Goal: Information Seeking & Learning: Learn about a topic

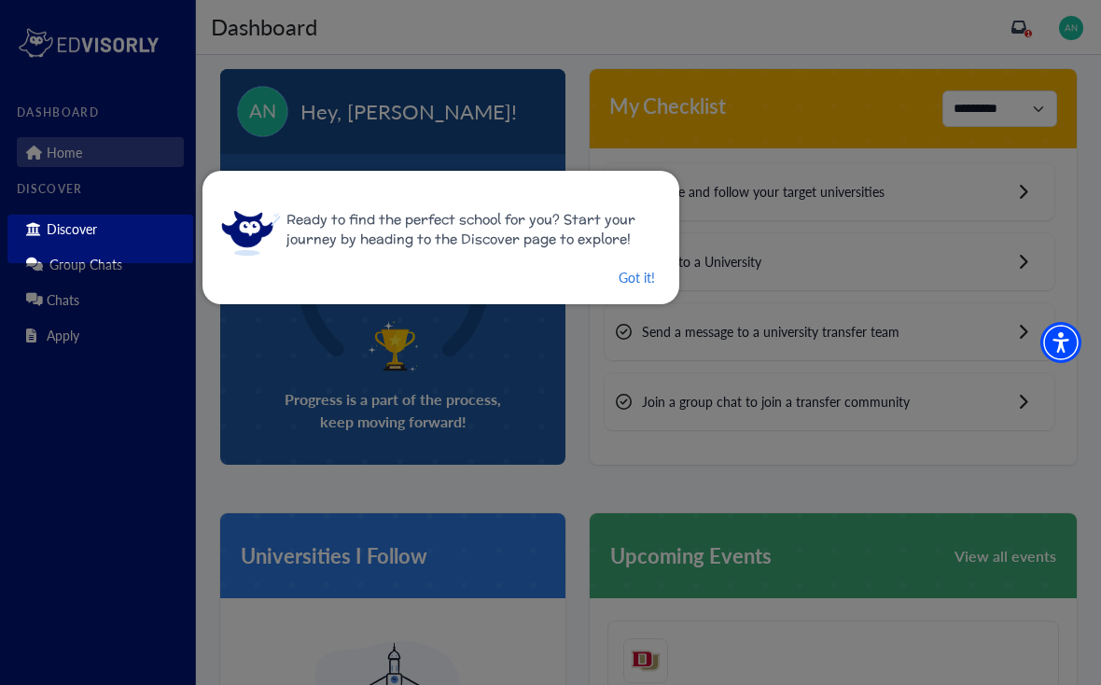
scroll to position [27, 0]
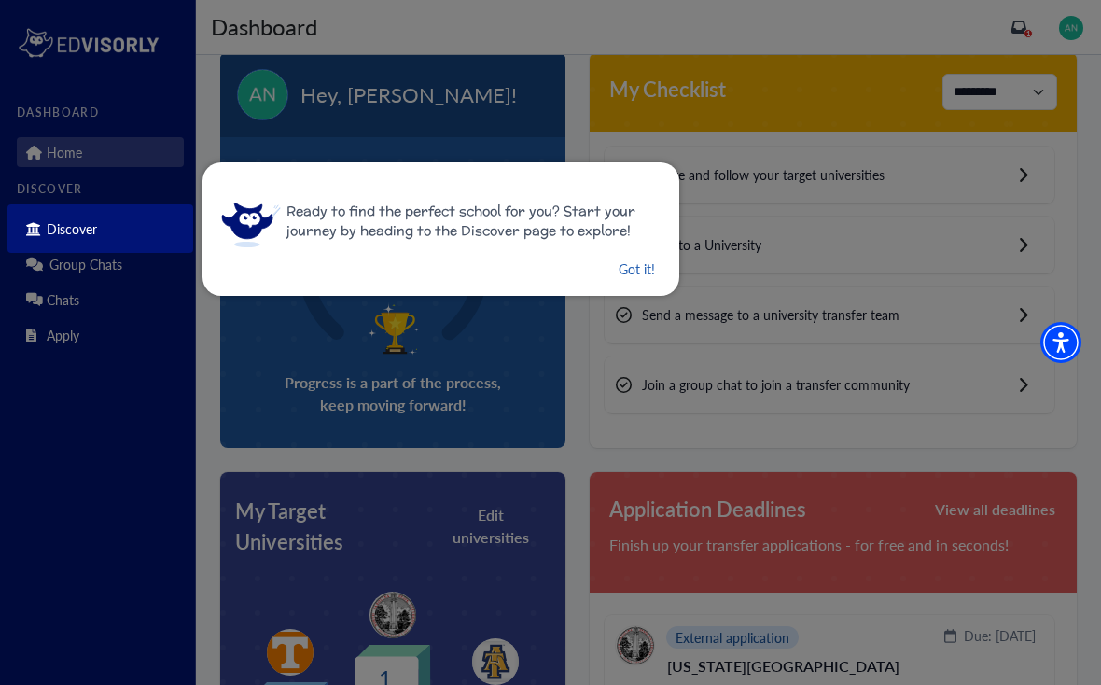
click at [618, 280] on button "Got it!" at bounding box center [637, 268] width 40 height 23
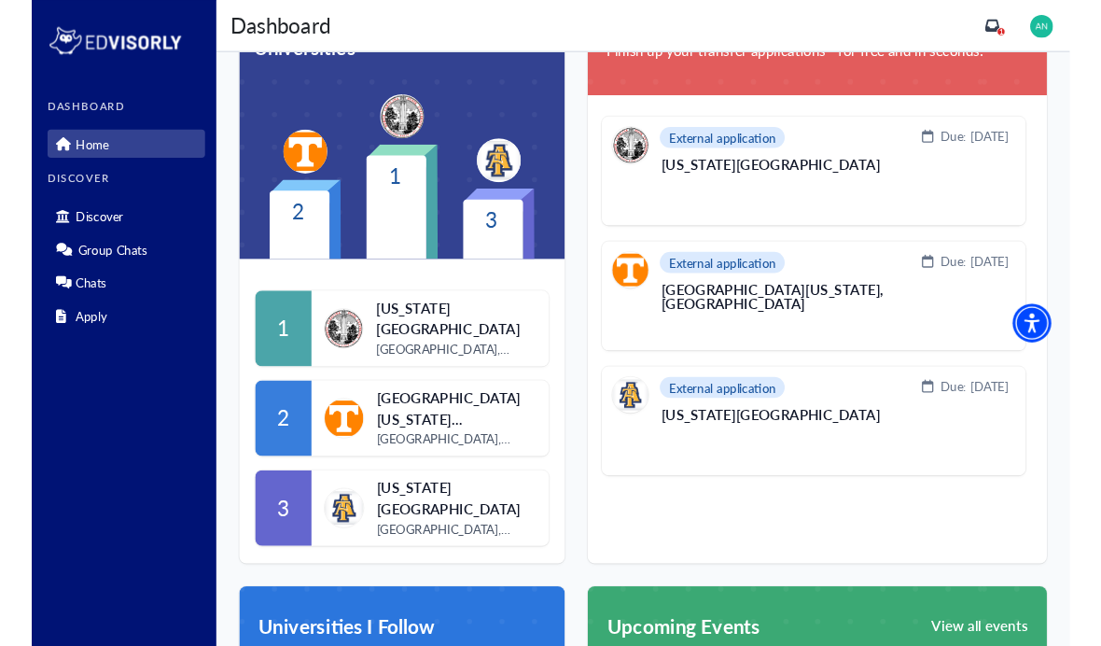
scroll to position [611, 0]
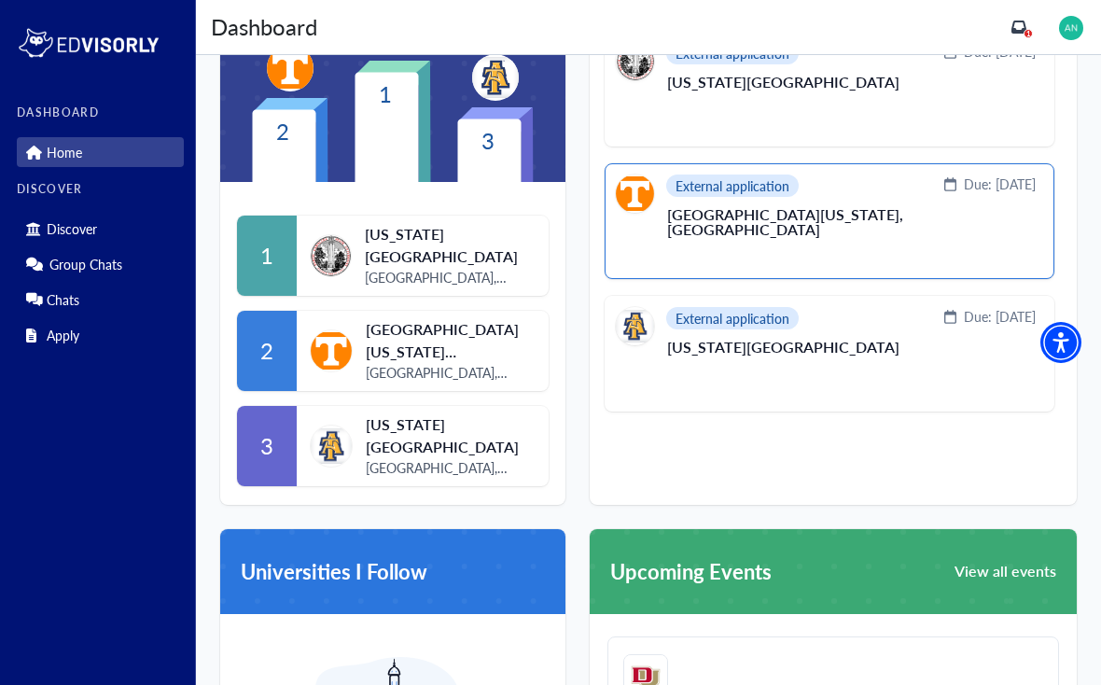
click at [995, 265] on div "External application Due: [DATE] [GEOGRAPHIC_DATA][US_STATE], [GEOGRAPHIC_DATA]…" at bounding box center [830, 221] width 450 height 116
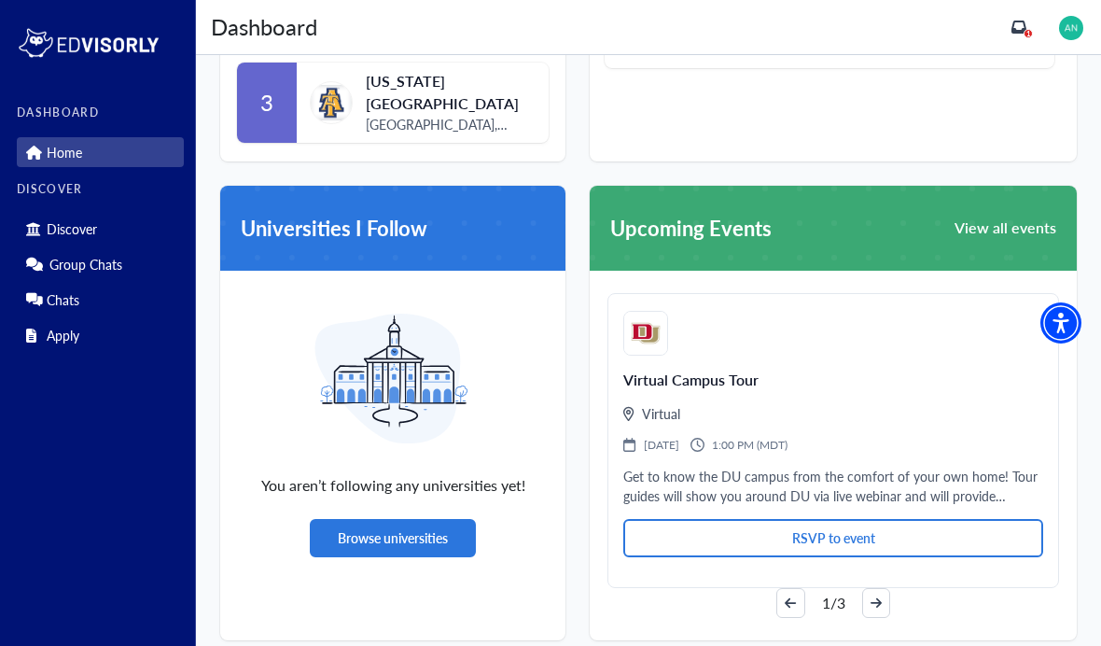
scroll to position [950, 0]
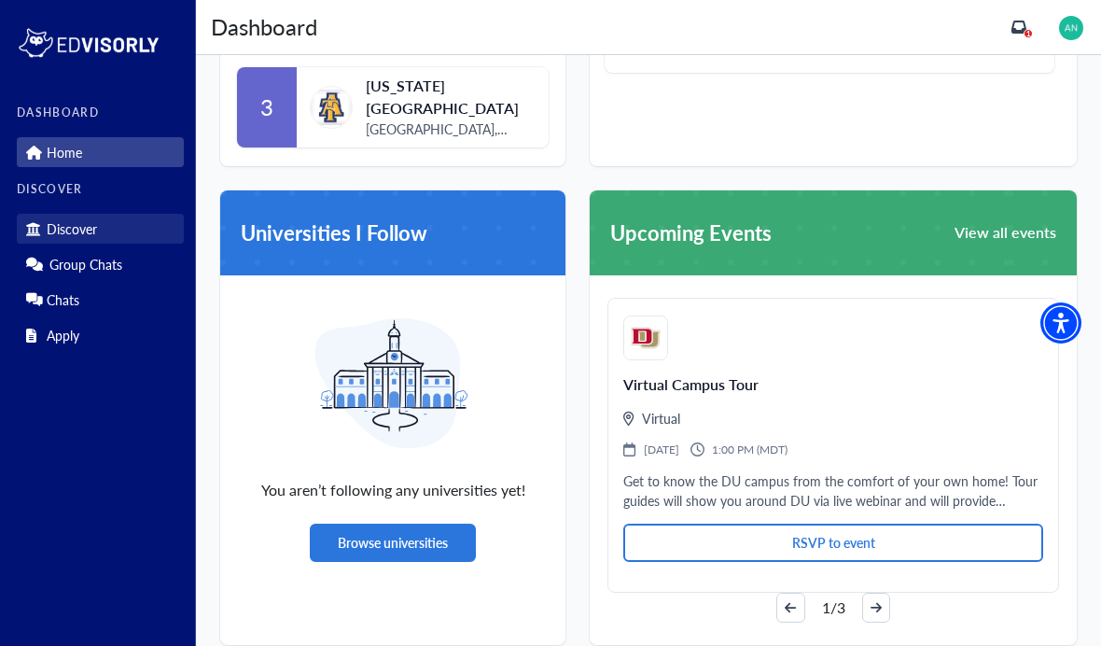
click at [51, 228] on p "Discover" at bounding box center [72, 229] width 50 height 16
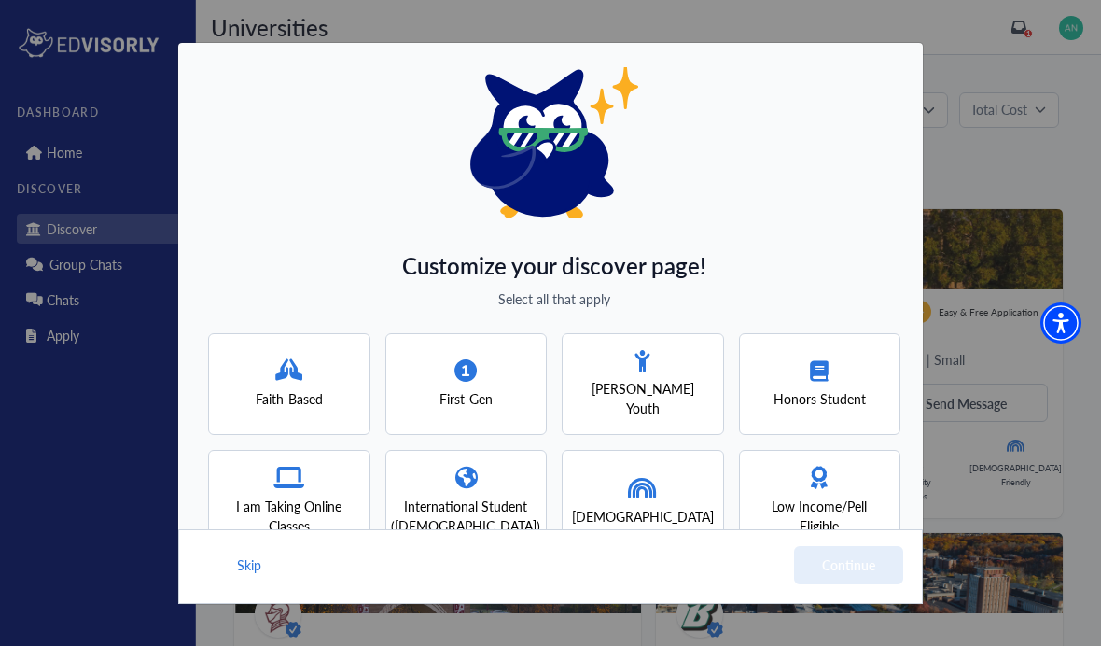
scroll to position [8, 0]
click at [1040, 431] on div "Customize your discover page! Select all that apply Faith-Based First-Gen [PERS…" at bounding box center [550, 323] width 1101 height 646
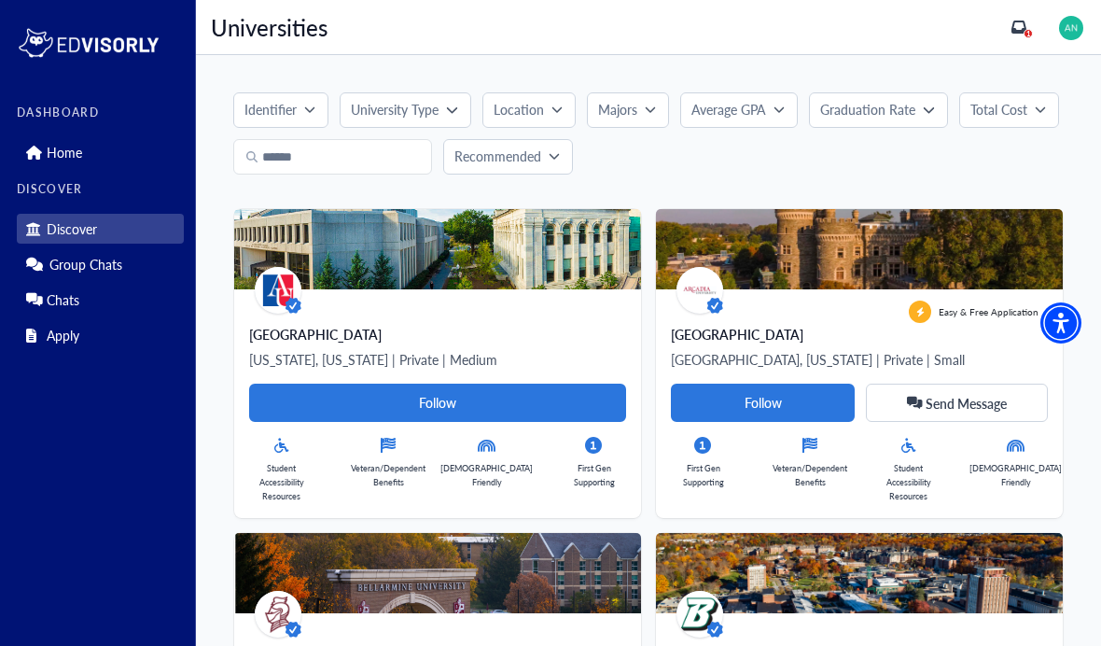
click at [633, 114] on p "Majors" at bounding box center [617, 110] width 39 height 20
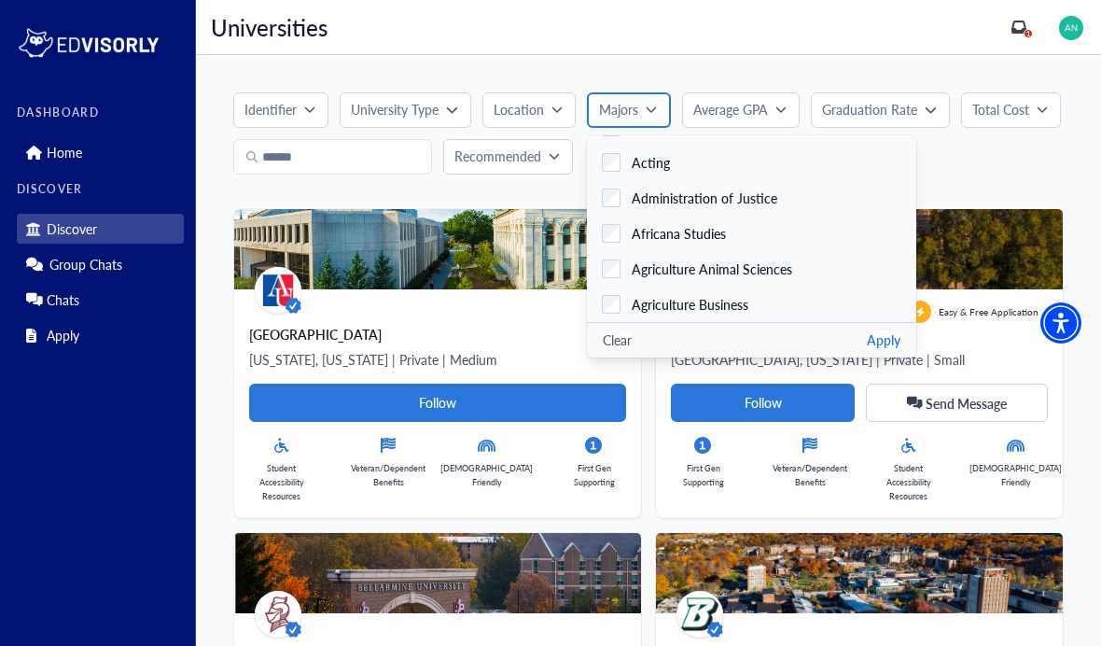
scroll to position [29, 0]
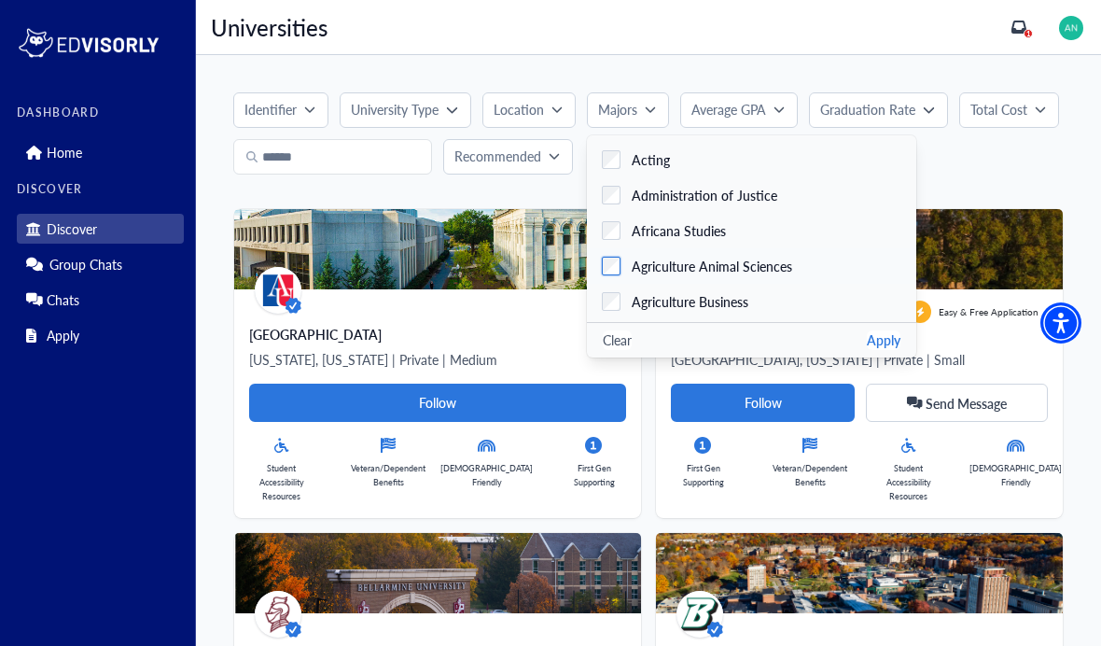
click at [804, 265] on label "Agriculture Animal Sciences" at bounding box center [751, 265] width 329 height 35
click at [867, 348] on button "Apply" at bounding box center [884, 340] width 34 height 20
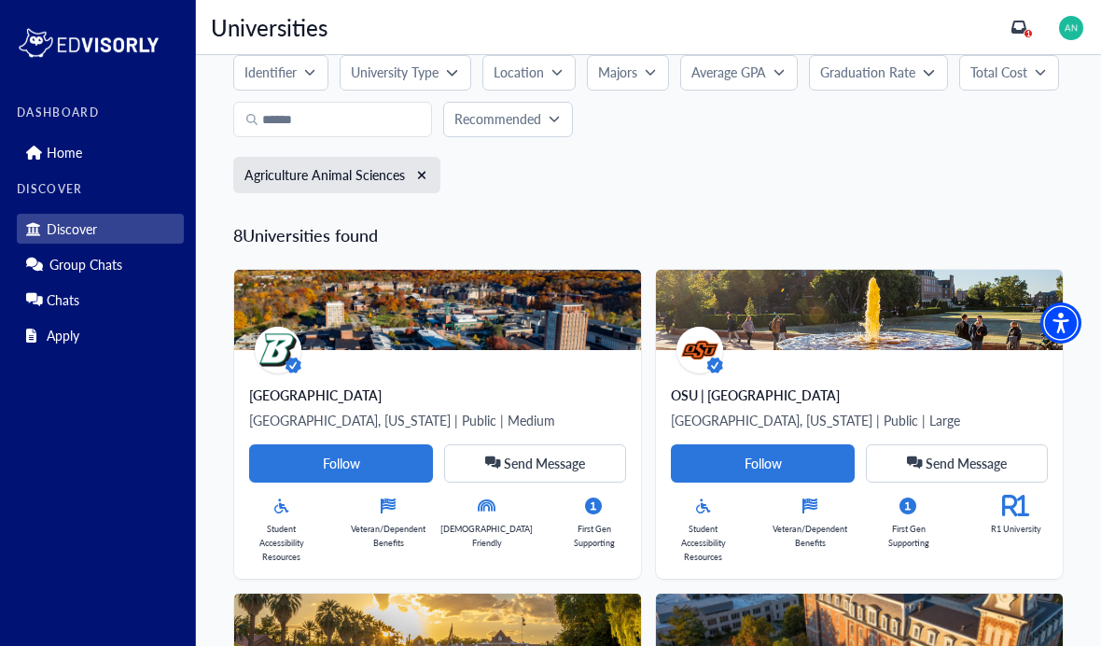
scroll to position [0, 0]
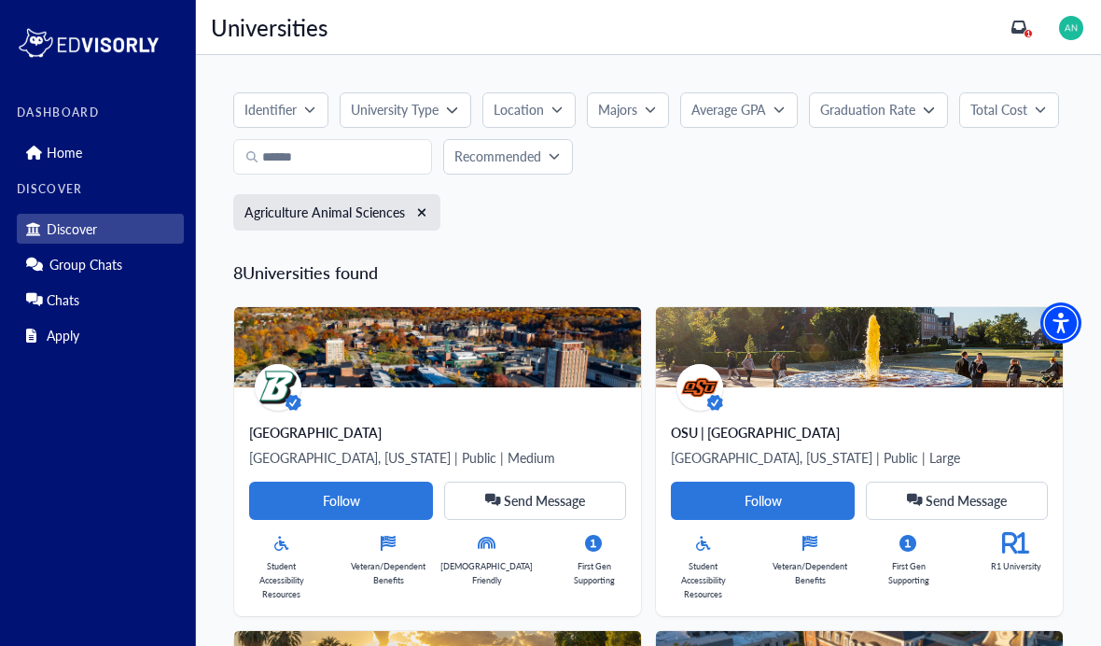
click at [396, 120] on button "University Type" at bounding box center [405, 109] width 131 height 35
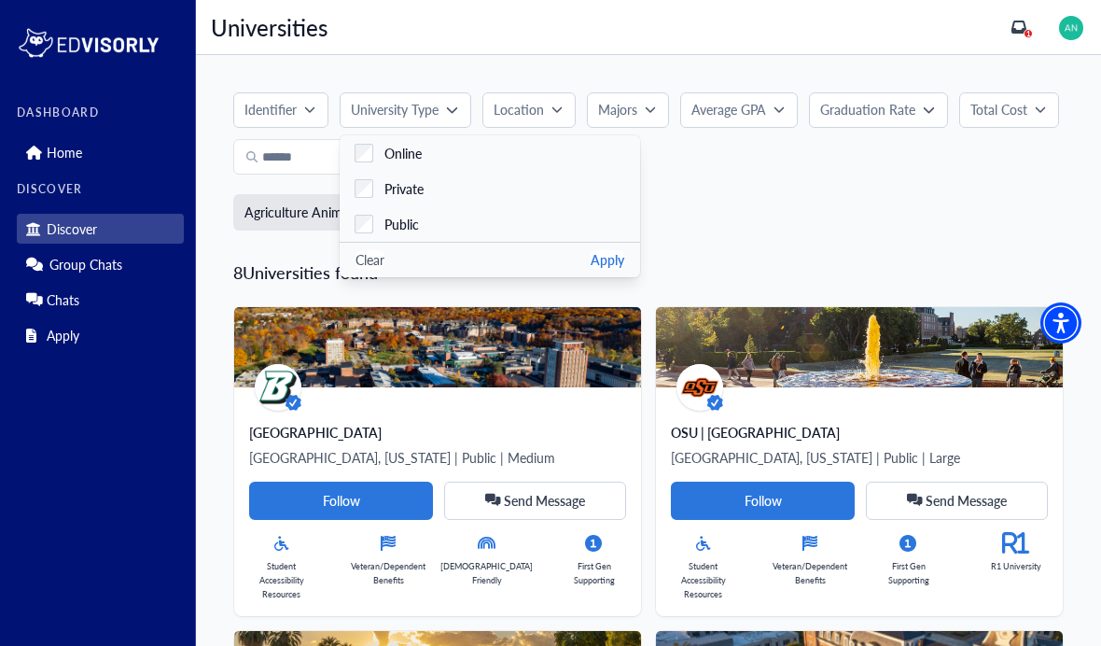
click at [980, 230] on div "Agriculture Animal Sciences" at bounding box center [648, 218] width 830 height 49
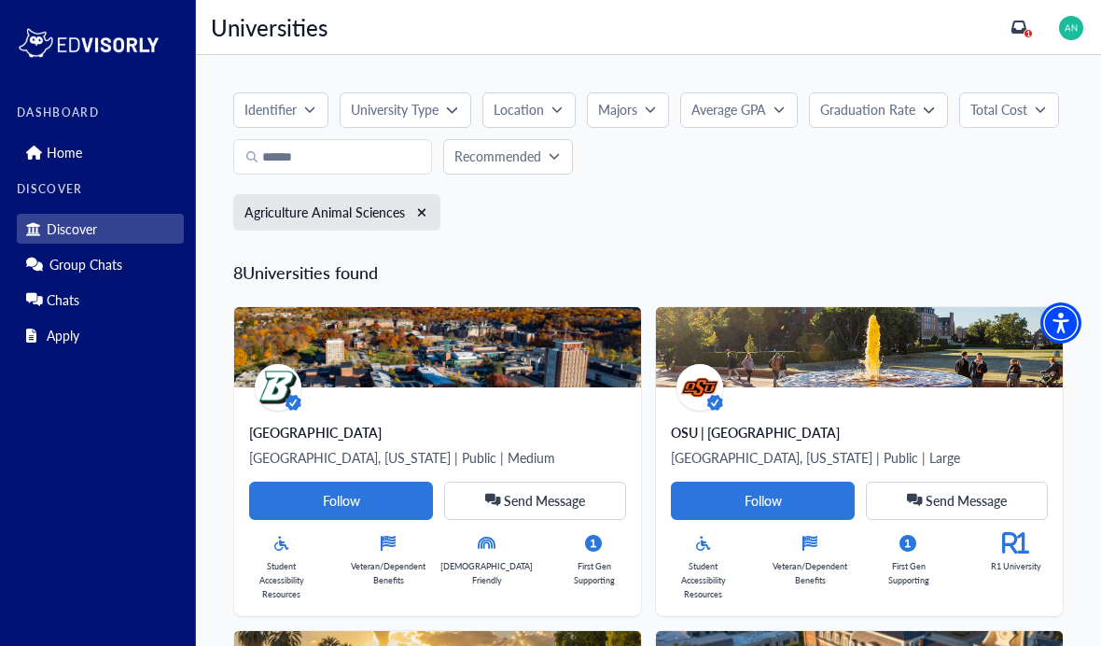
click at [535, 104] on p "Location" at bounding box center [519, 110] width 50 height 20
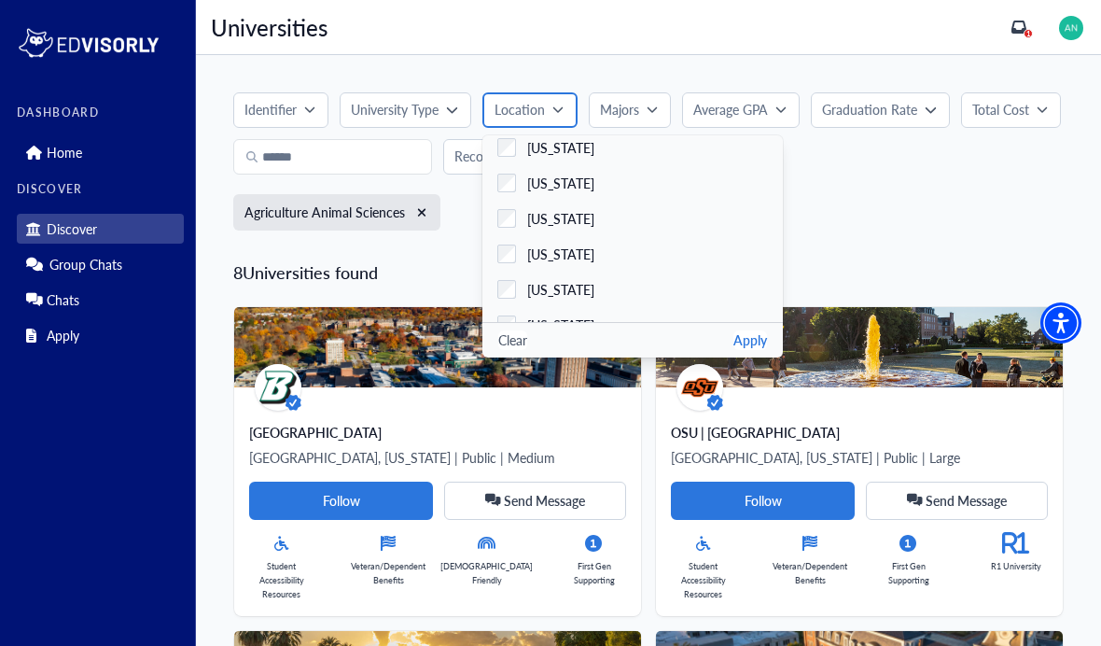
scroll to position [1461, 0]
click at [528, 190] on span "[US_STATE]" at bounding box center [560, 182] width 67 height 20
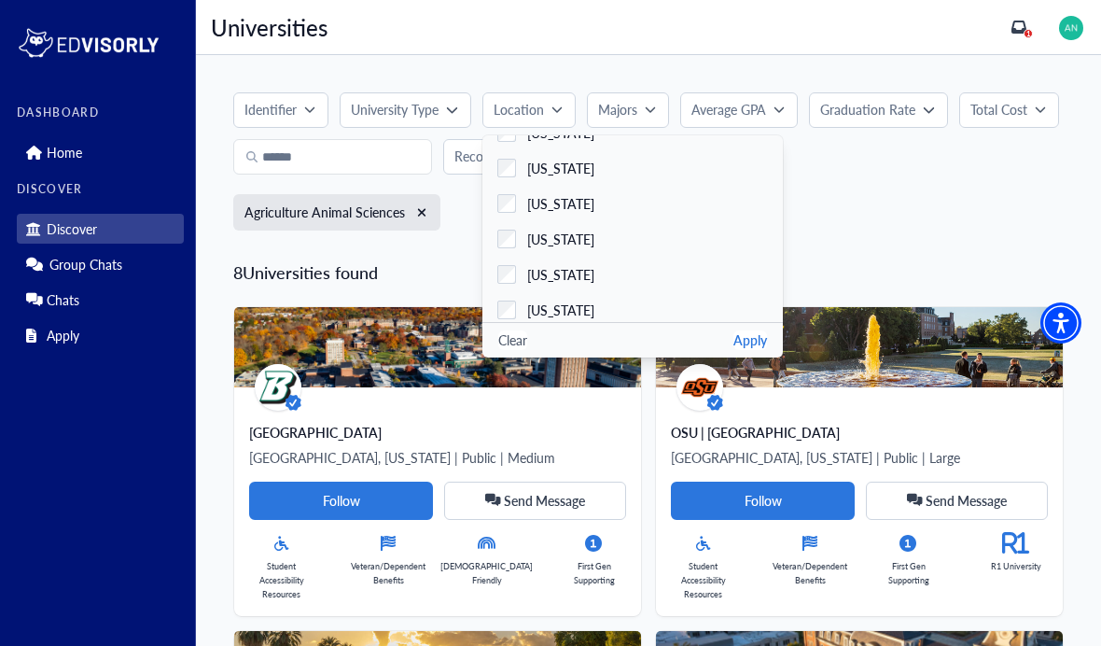
scroll to position [1618, 0]
click at [749, 336] on button "Apply" at bounding box center [750, 340] width 34 height 20
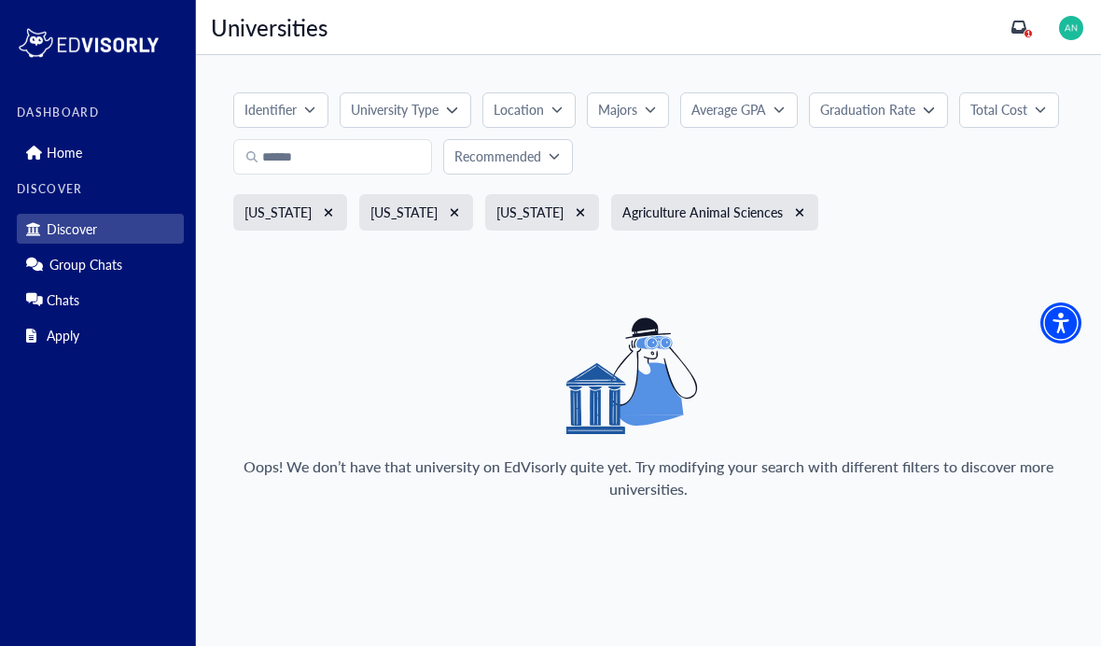
click at [616, 104] on p "Majors" at bounding box center [617, 110] width 39 height 20
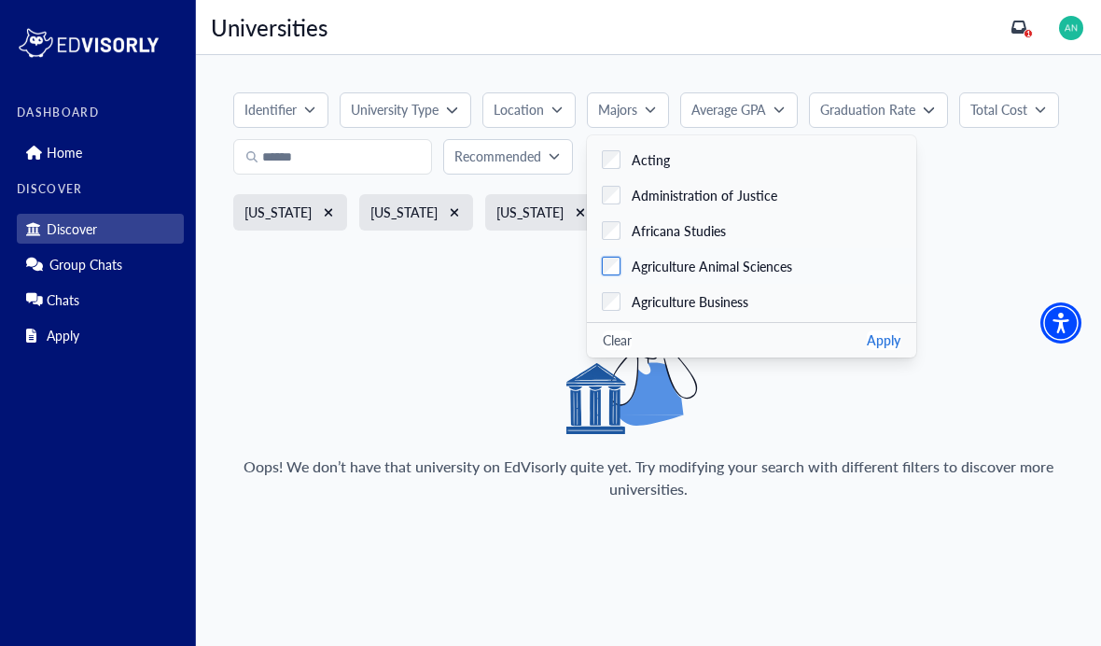
click at [747, 273] on span "Agriculture Animal Sciences" at bounding box center [712, 267] width 160 height 20
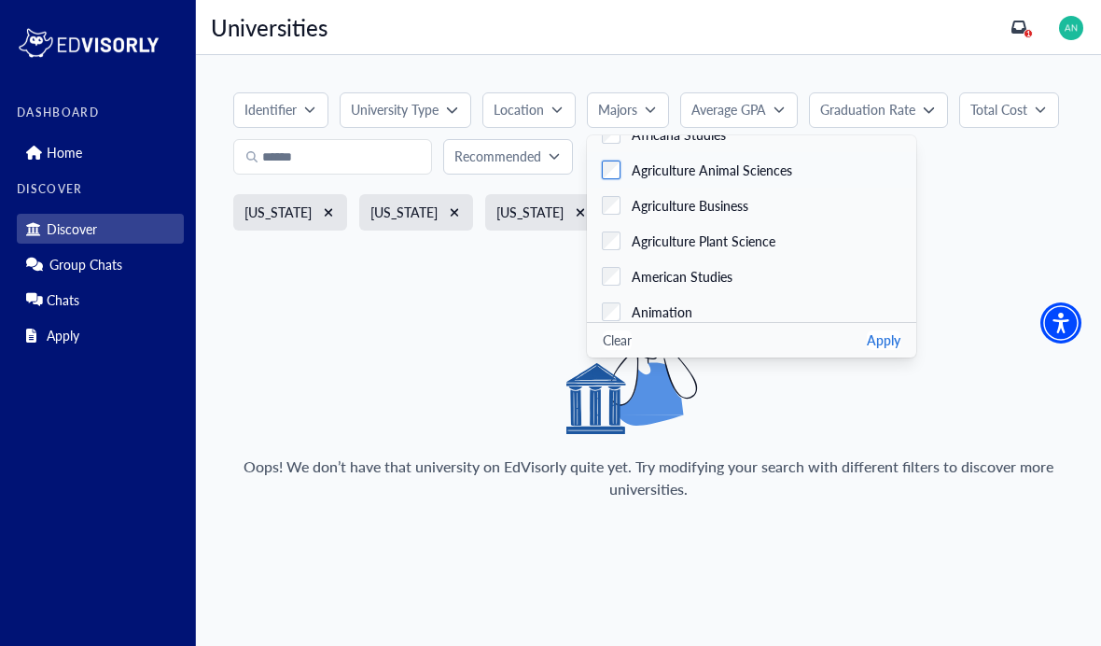
scroll to position [118, 0]
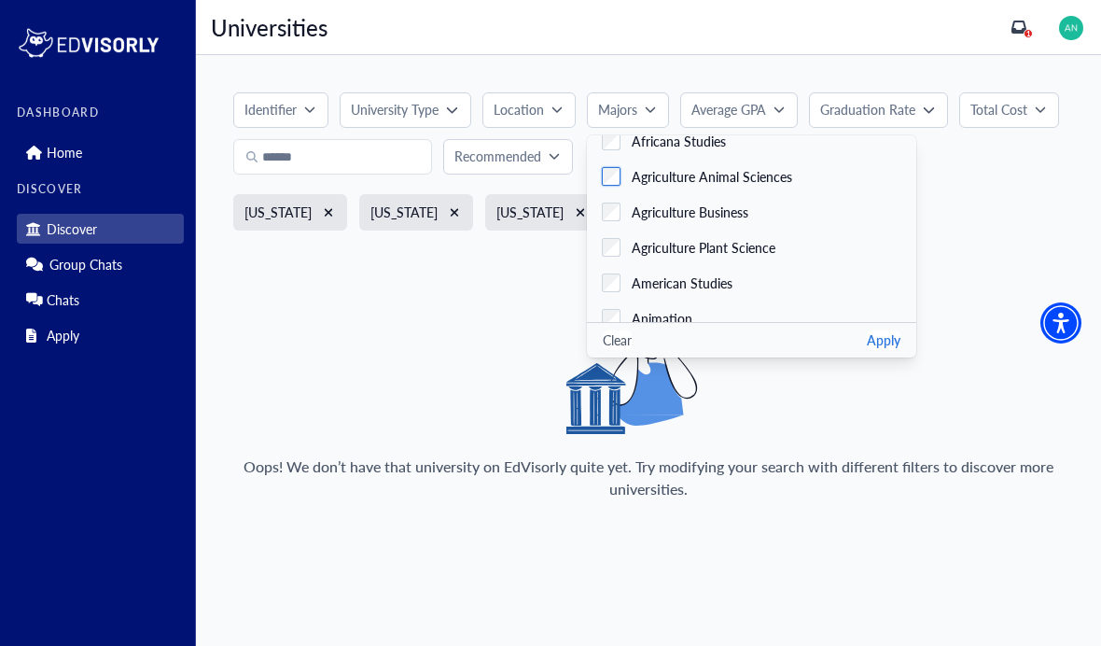
click at [795, 182] on label "Agriculture Animal Sciences" at bounding box center [751, 176] width 329 height 35
click at [867, 331] on button "Apply" at bounding box center [884, 340] width 34 height 20
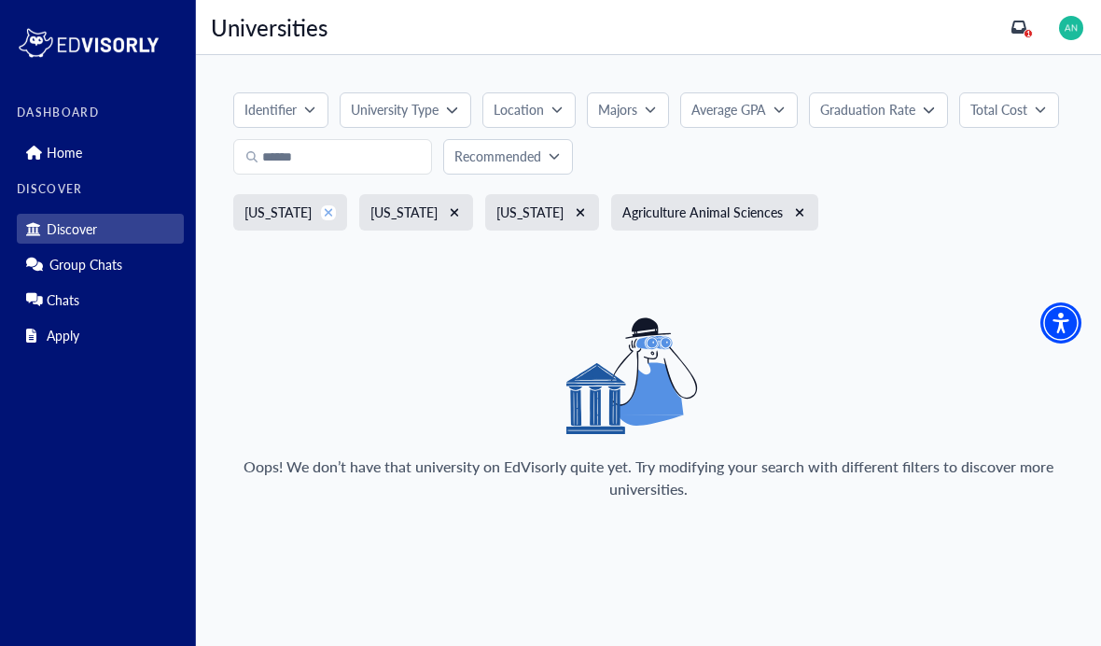
click at [334, 215] on icon "xmark" at bounding box center [329, 212] width 10 height 13
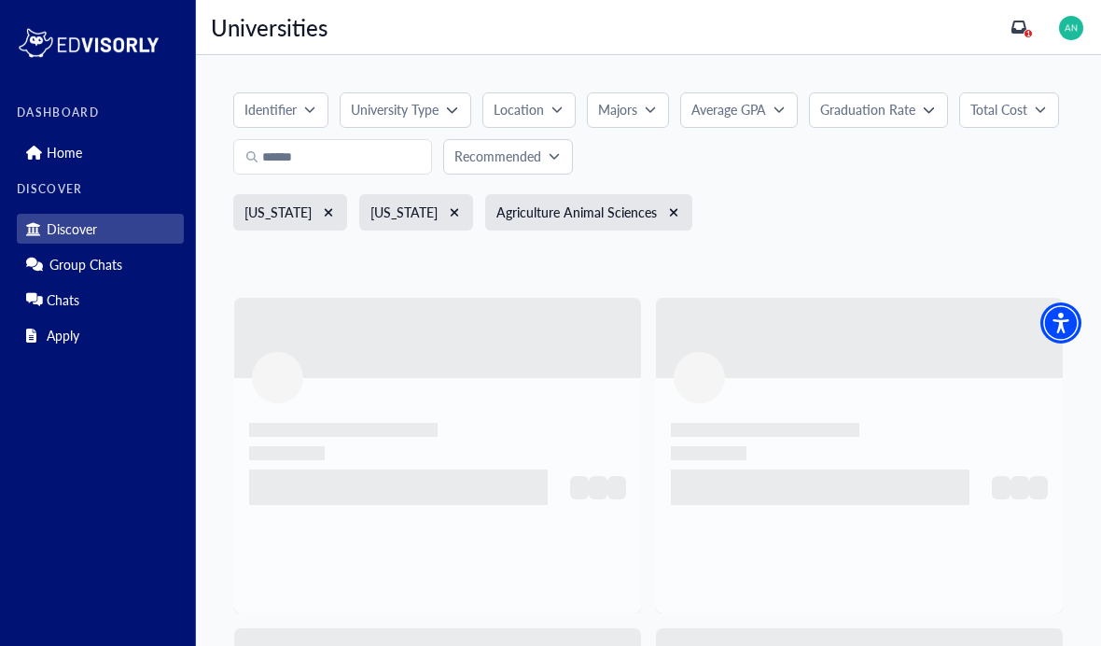
click at [340, 217] on div "[US_STATE]" at bounding box center [290, 212] width 114 height 36
click at [327, 210] on button "xmark" at bounding box center [328, 212] width 15 height 15
click at [324, 218] on icon "xmark" at bounding box center [329, 212] width 10 height 13
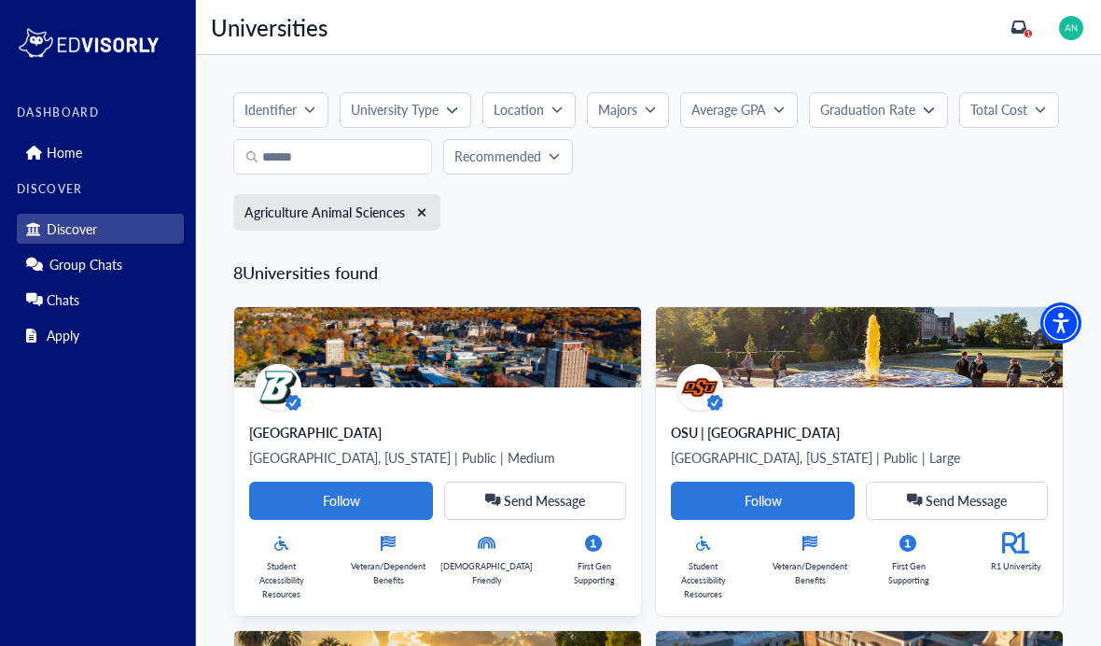
click at [285, 443] on div "[GEOGRAPHIC_DATA] [GEOGRAPHIC_DATA], [US_STATE] | Public | Medium Follow Send M…" at bounding box center [437, 512] width 377 height 178
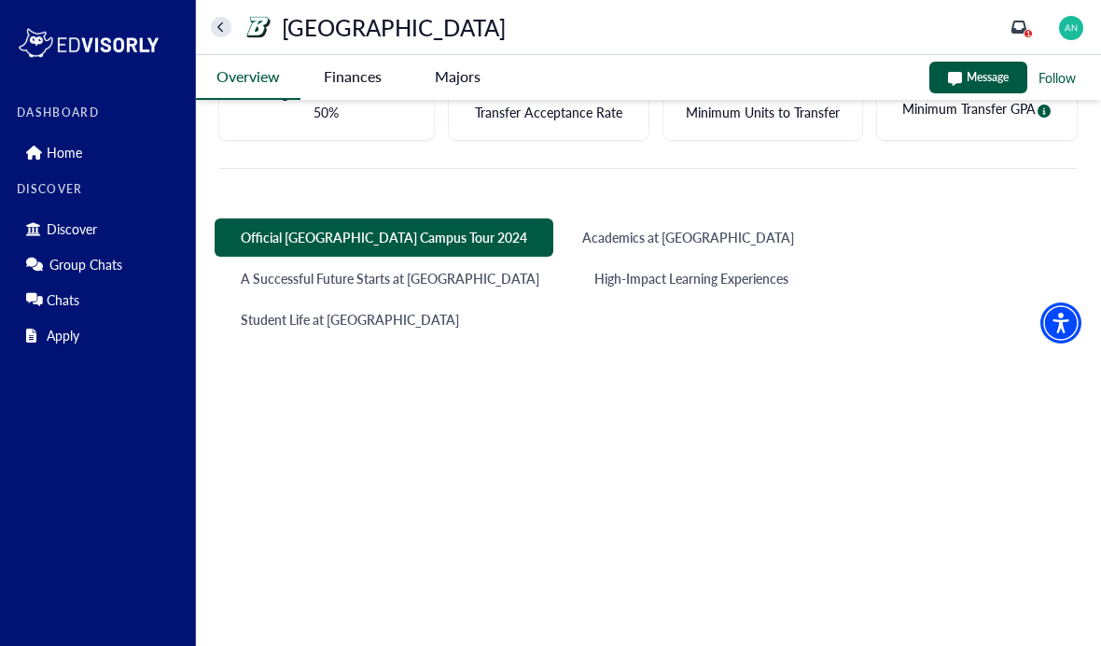
scroll to position [842, 0]
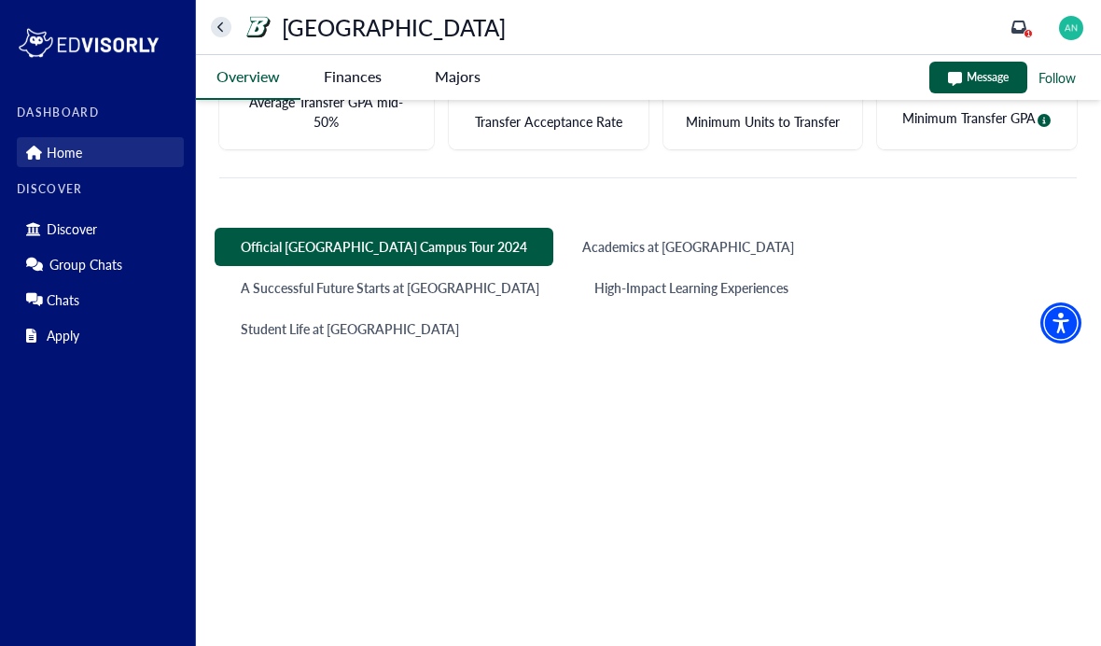
click at [59, 160] on p "Home" at bounding box center [64, 153] width 35 height 16
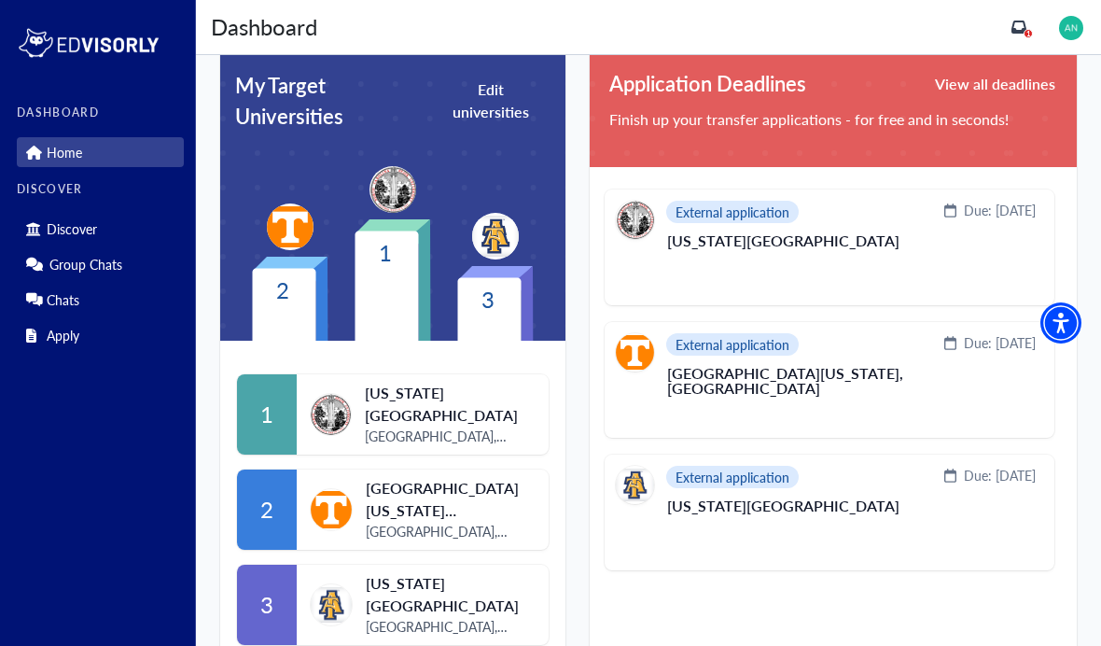
scroll to position [464, 0]
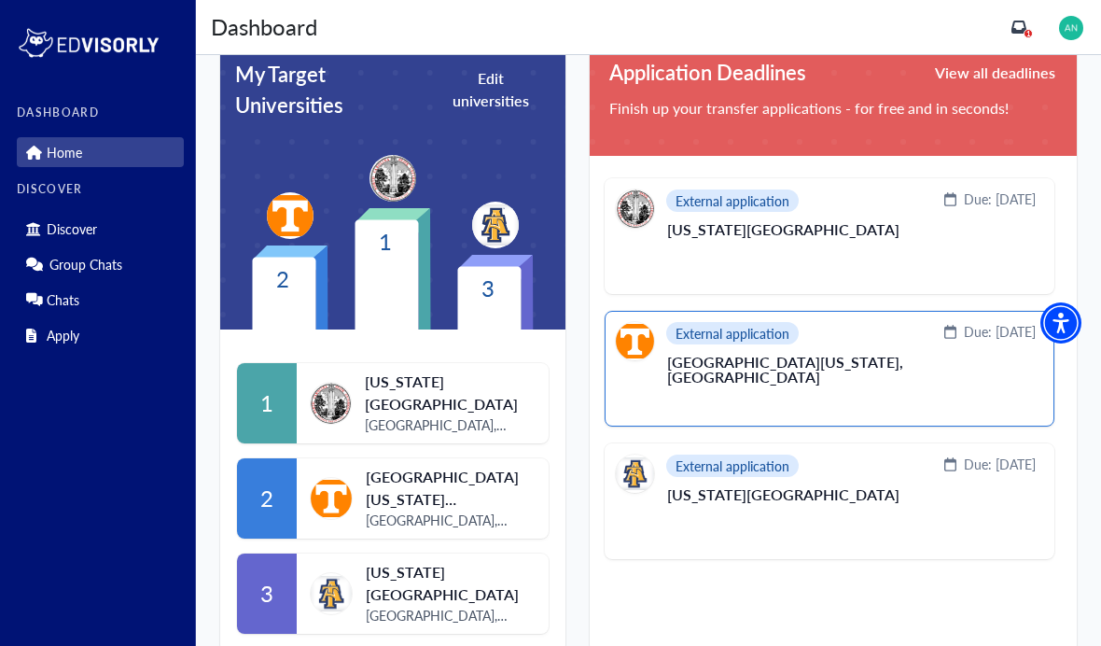
click at [966, 403] on div "External application Due: [DATE] [GEOGRAPHIC_DATA][US_STATE], [GEOGRAPHIC_DATA]…" at bounding box center [830, 369] width 450 height 116
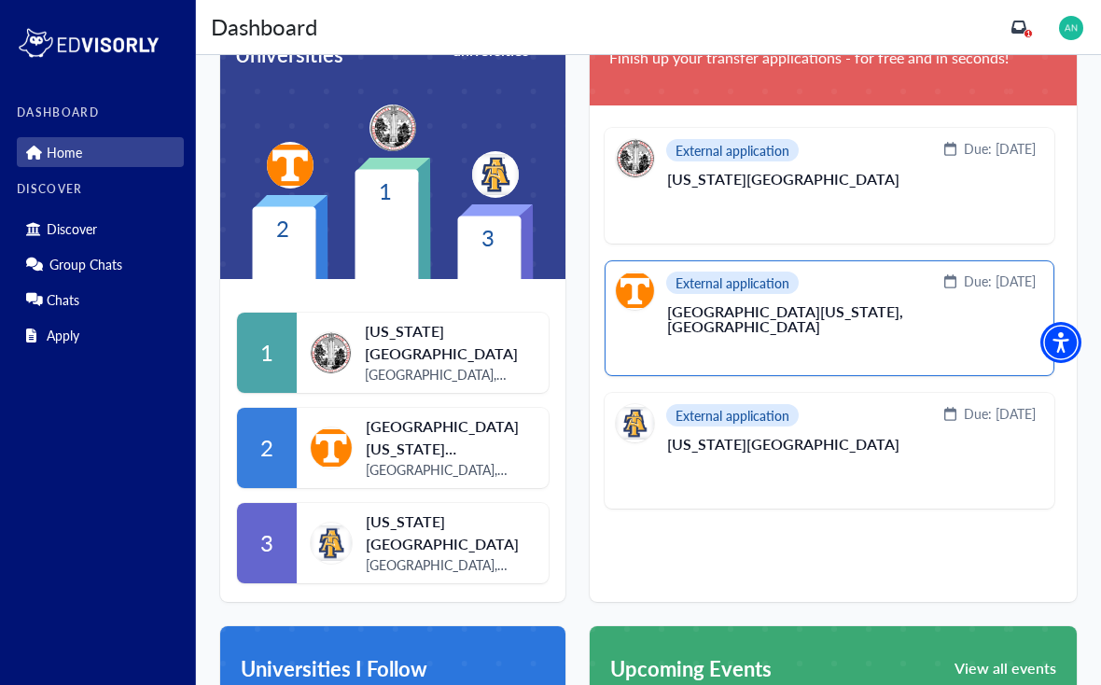
scroll to position [513, 0]
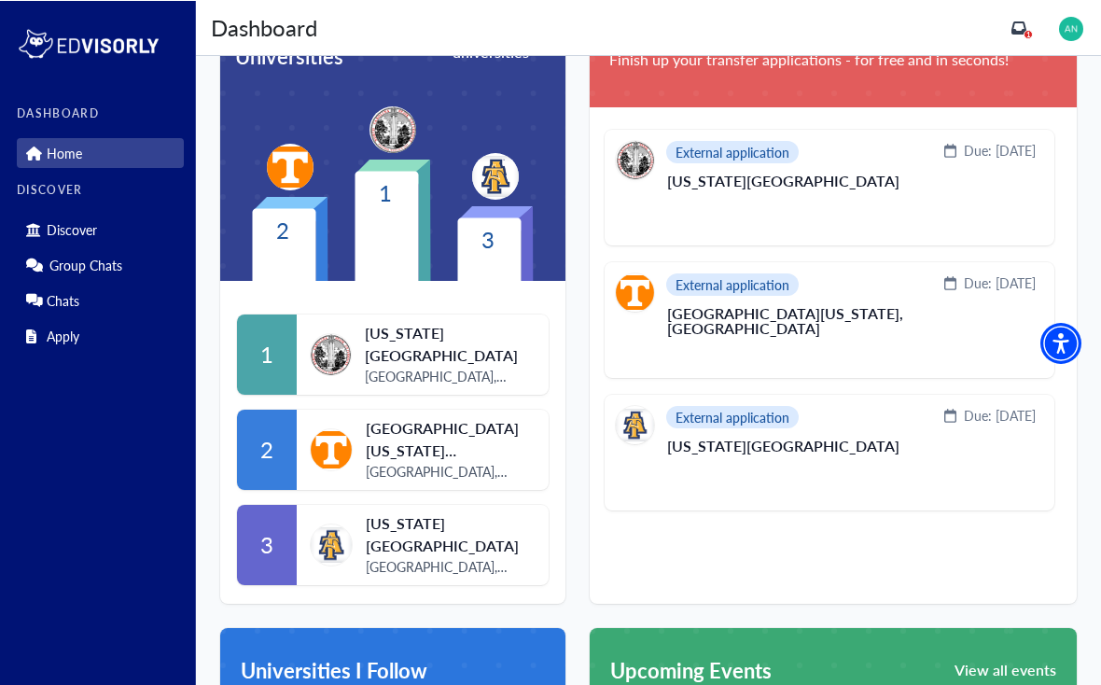
click at [327, 451] on img at bounding box center [331, 448] width 43 height 43
click at [391, 454] on span "[GEOGRAPHIC_DATA][US_STATE] [GEOGRAPHIC_DATA]" at bounding box center [451, 438] width 170 height 45
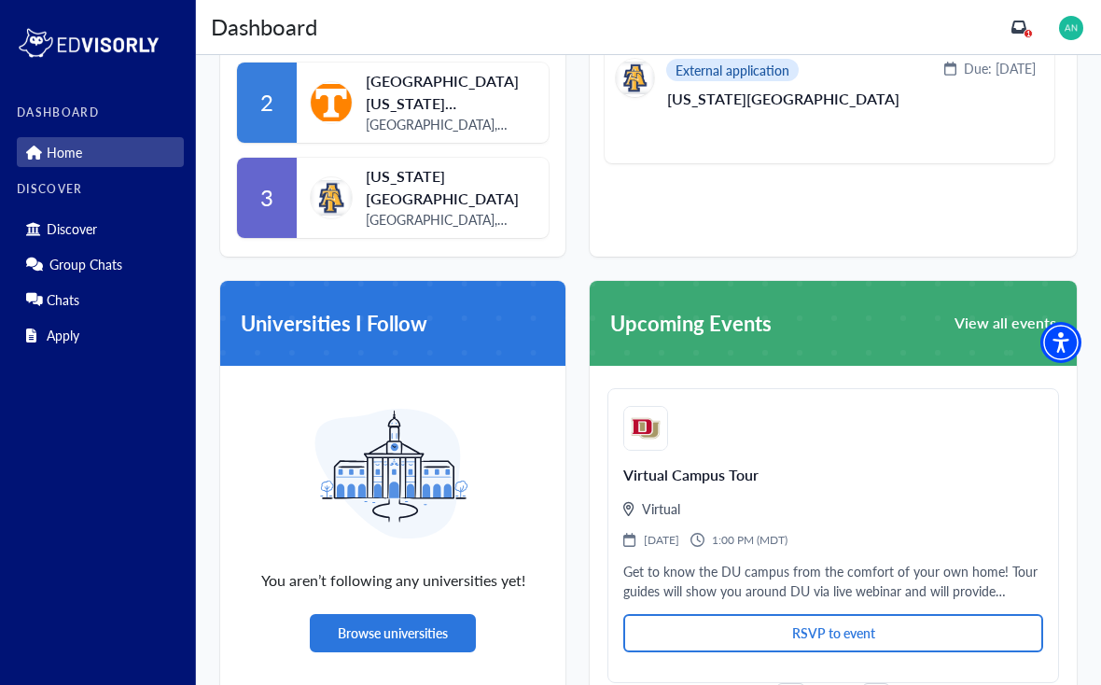
scroll to position [865, 0]
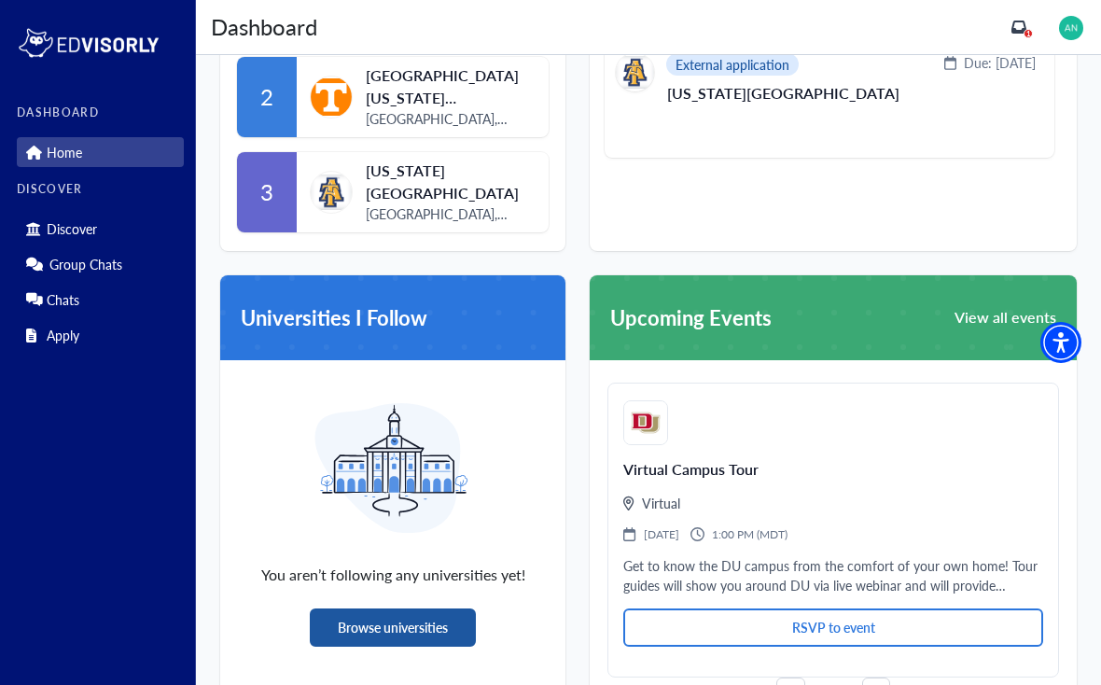
click at [376, 611] on button "Browse universities" at bounding box center [393, 627] width 166 height 38
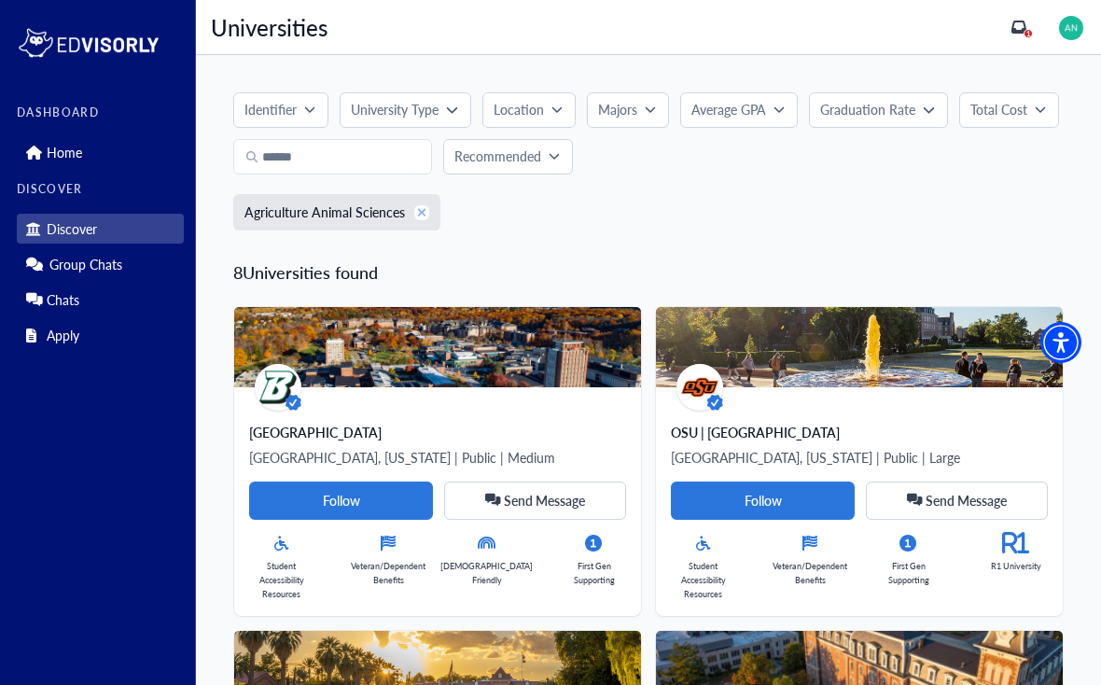
click at [426, 209] on button "xmark" at bounding box center [421, 212] width 15 height 15
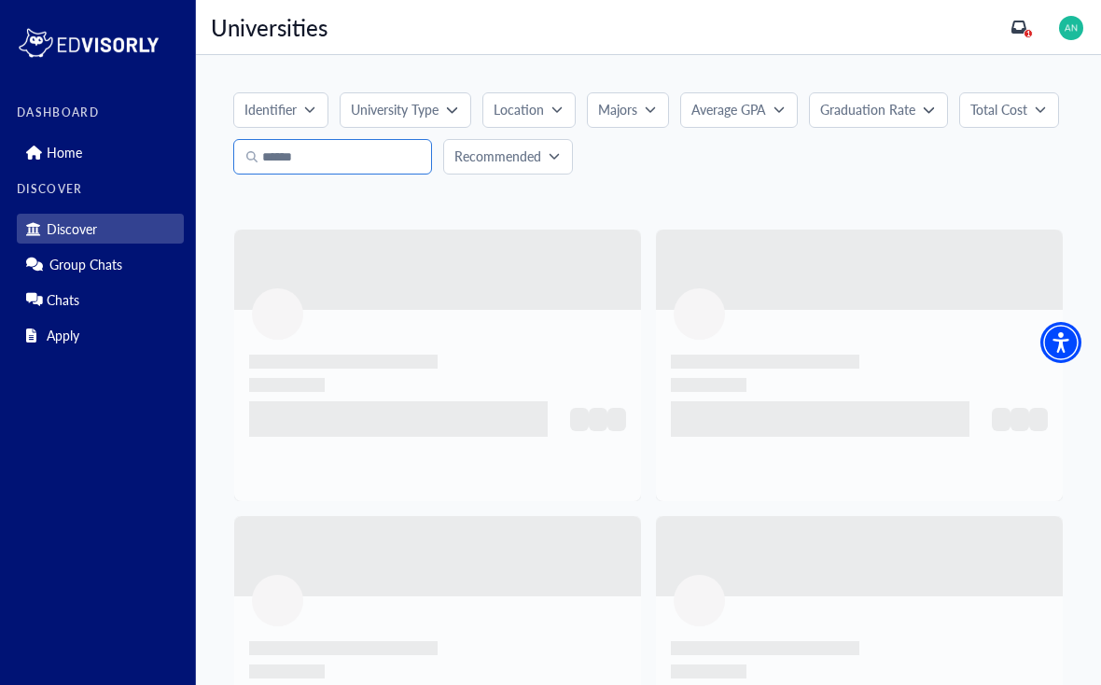
click at [298, 155] on input "Search" at bounding box center [332, 156] width 199 height 35
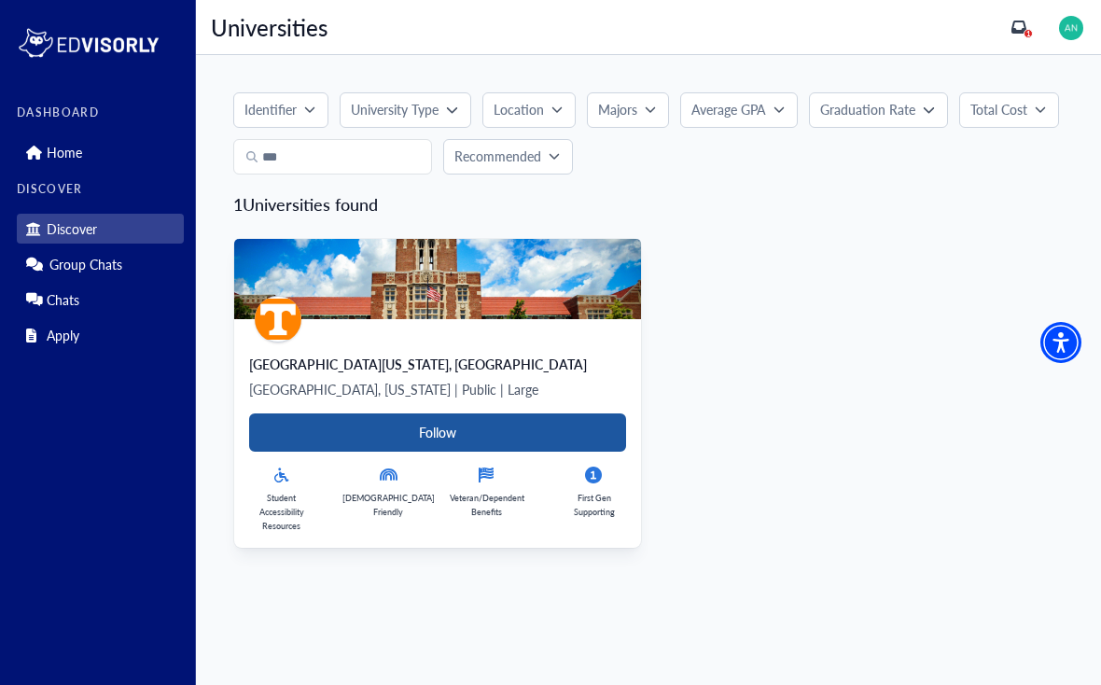
click at [378, 421] on Card-tag "Follow" at bounding box center [437, 432] width 377 height 38
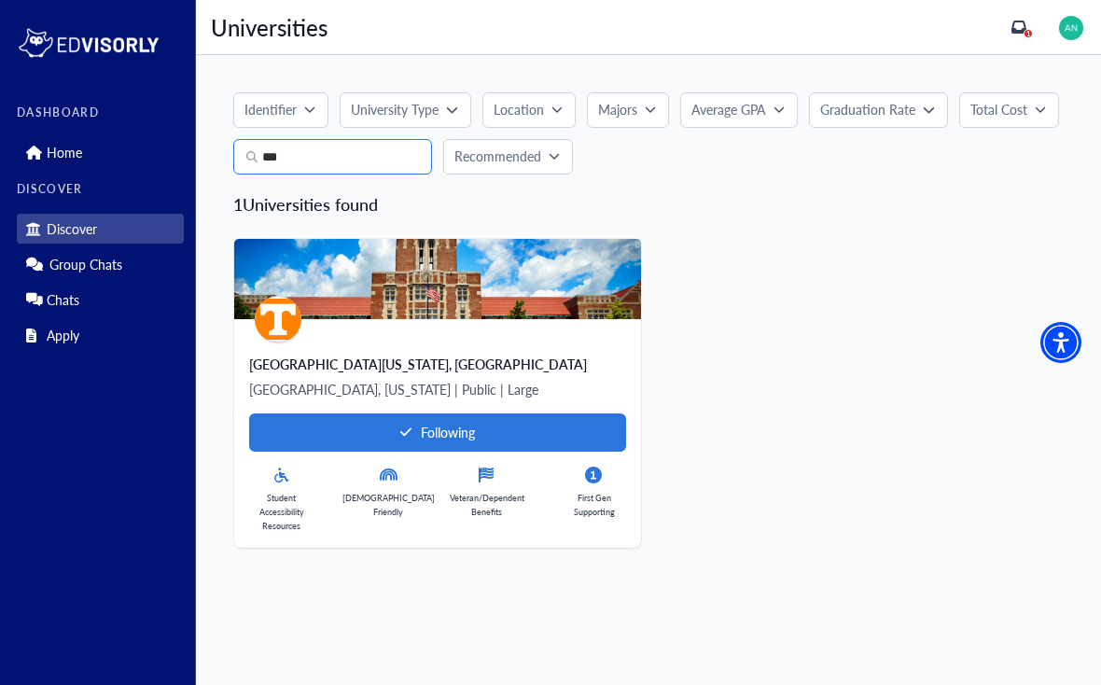
click at [328, 172] on input "***" at bounding box center [332, 156] width 199 height 35
type input "*"
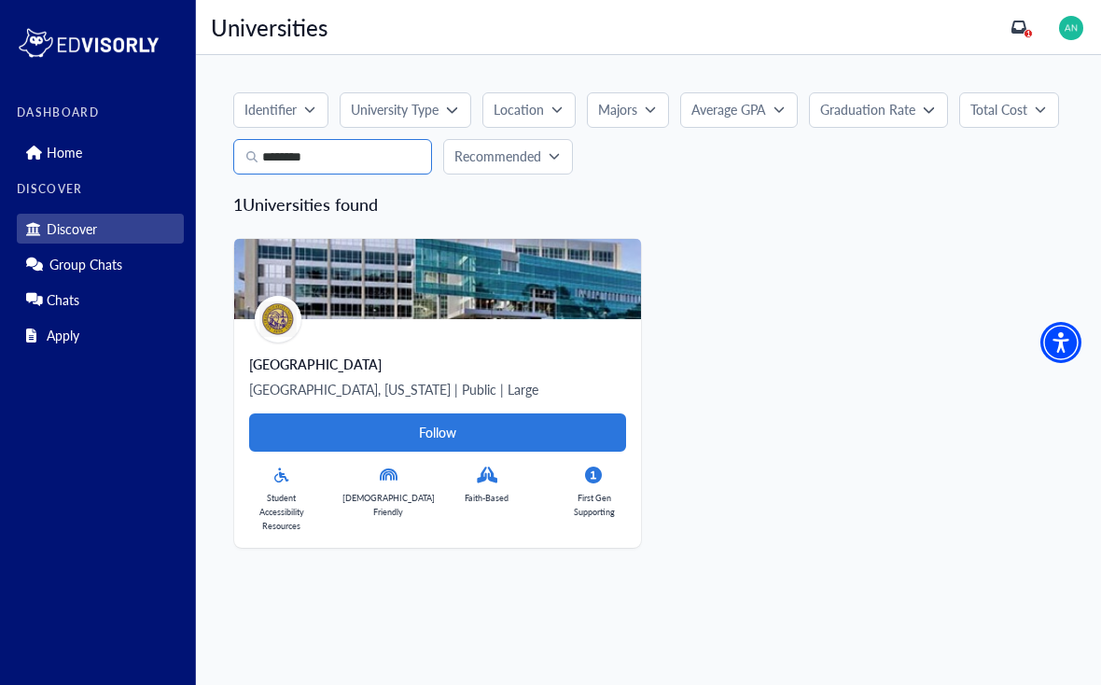
click at [329, 173] on input "********" at bounding box center [332, 156] width 199 height 35
type input "*"
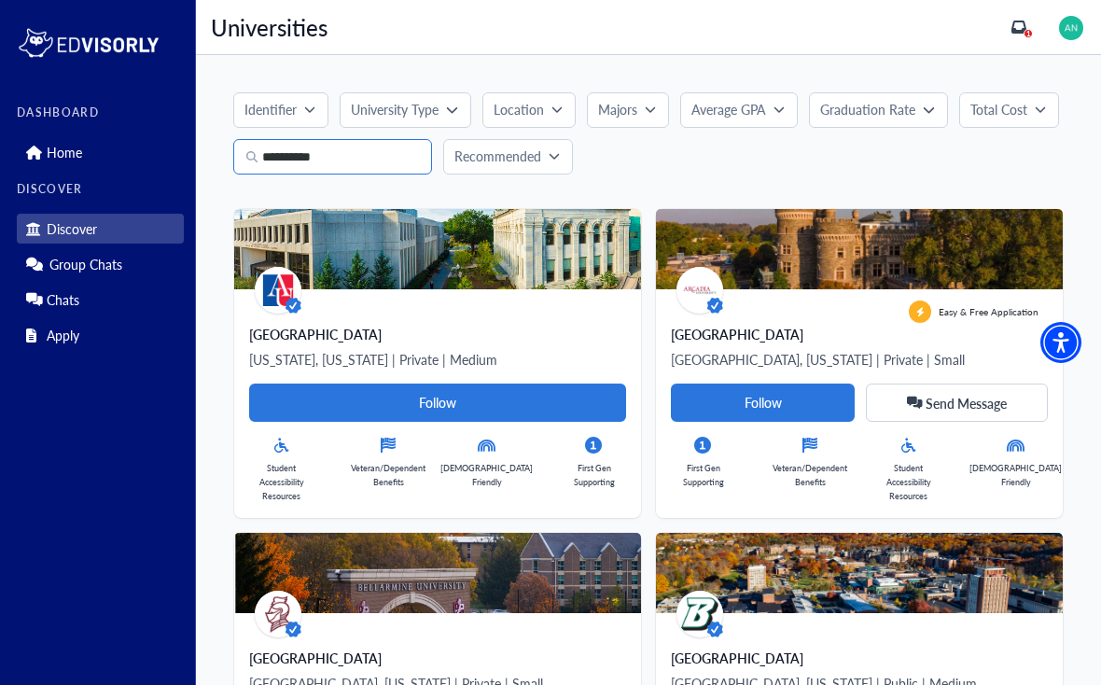
type input "**********"
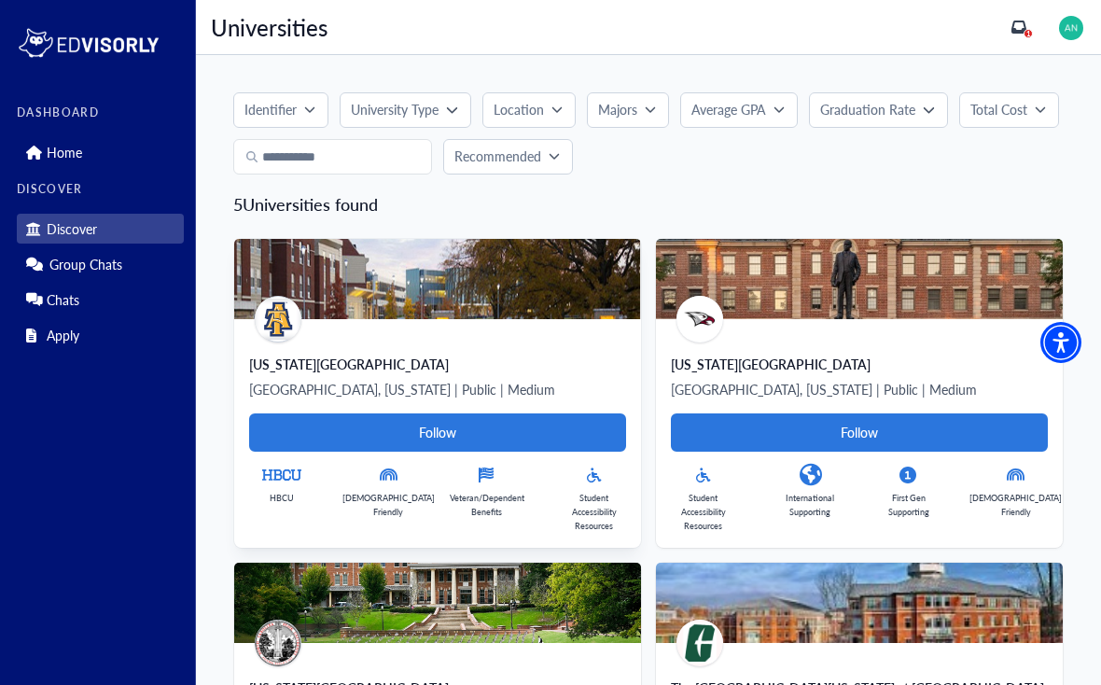
click at [575, 409] on div "[GEOGRAPHIC_DATA], [US_STATE] | Public | Medium Follow" at bounding box center [437, 415] width 377 height 74
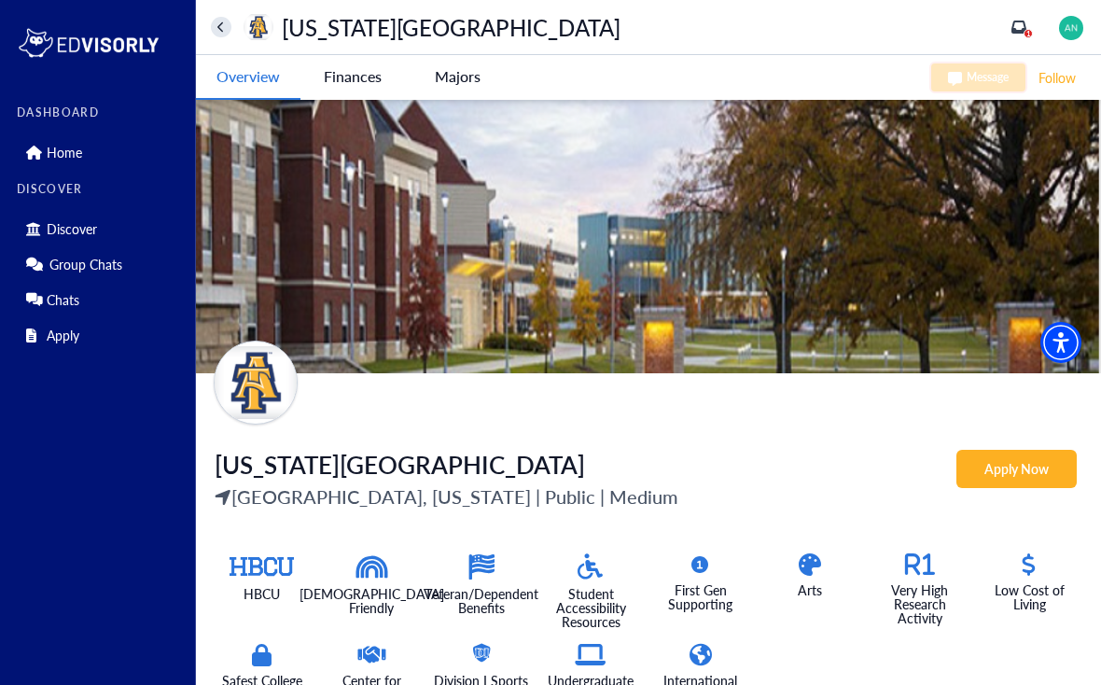
click at [227, 32] on button at bounding box center [221, 27] width 21 height 21
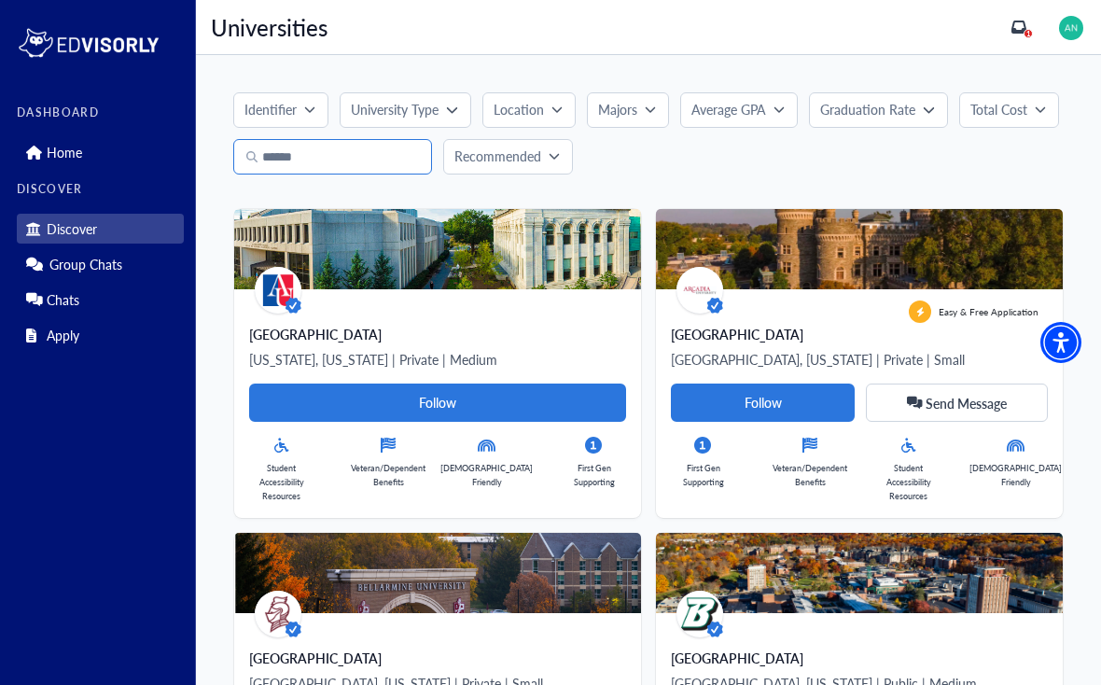
click at [391, 167] on input "Search" at bounding box center [332, 156] width 199 height 35
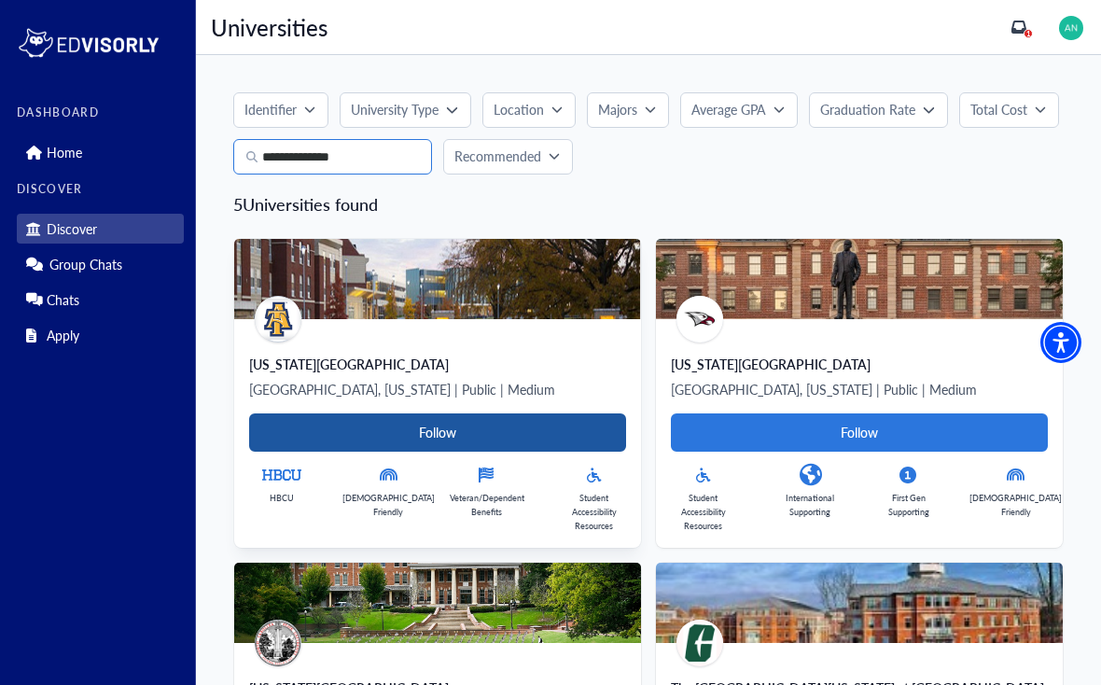
click at [563, 413] on Card-tag "Follow" at bounding box center [437, 432] width 377 height 38
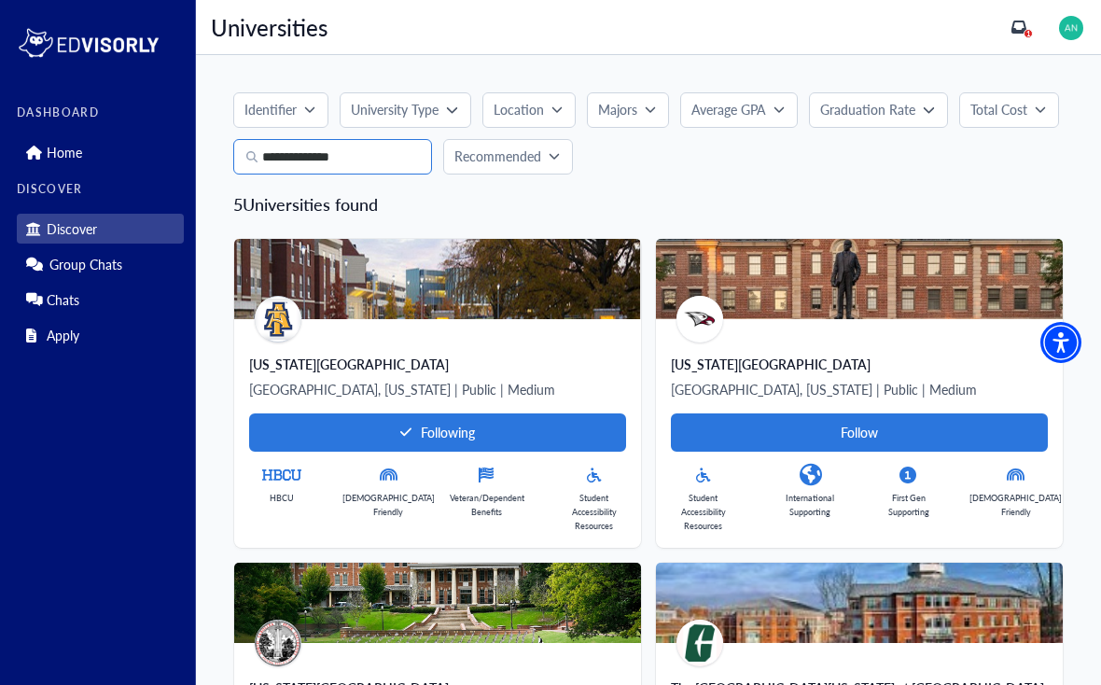
click at [409, 155] on input "**********" at bounding box center [332, 156] width 199 height 35
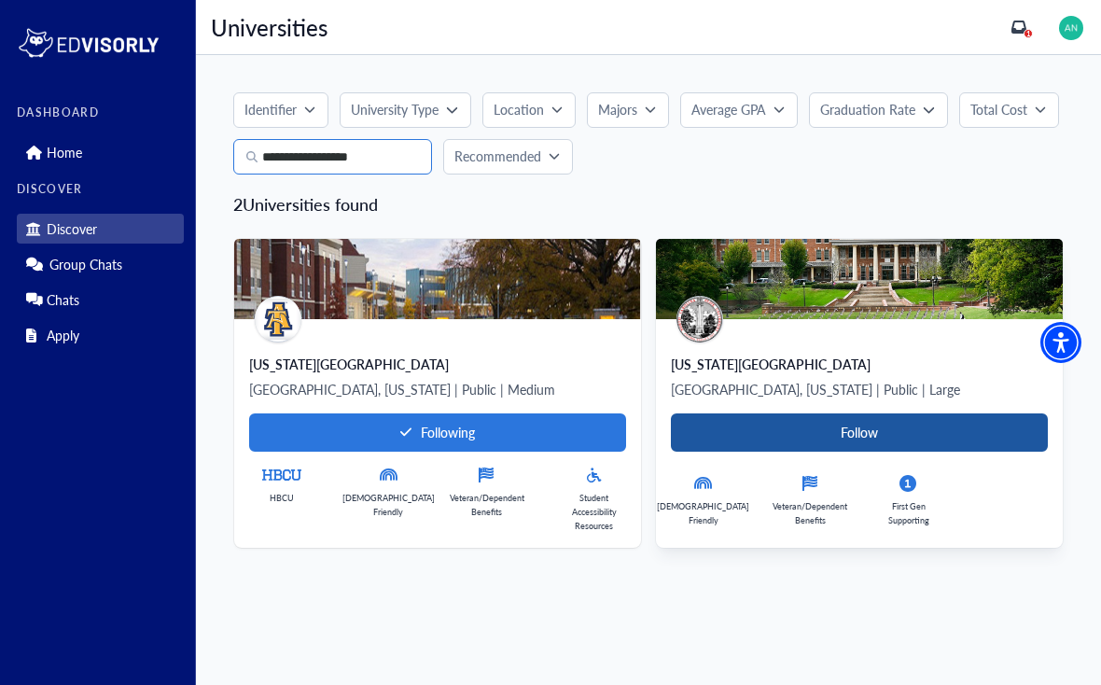
type input "**********"
click at [991, 427] on Card-tag "Follow" at bounding box center [859, 432] width 377 height 38
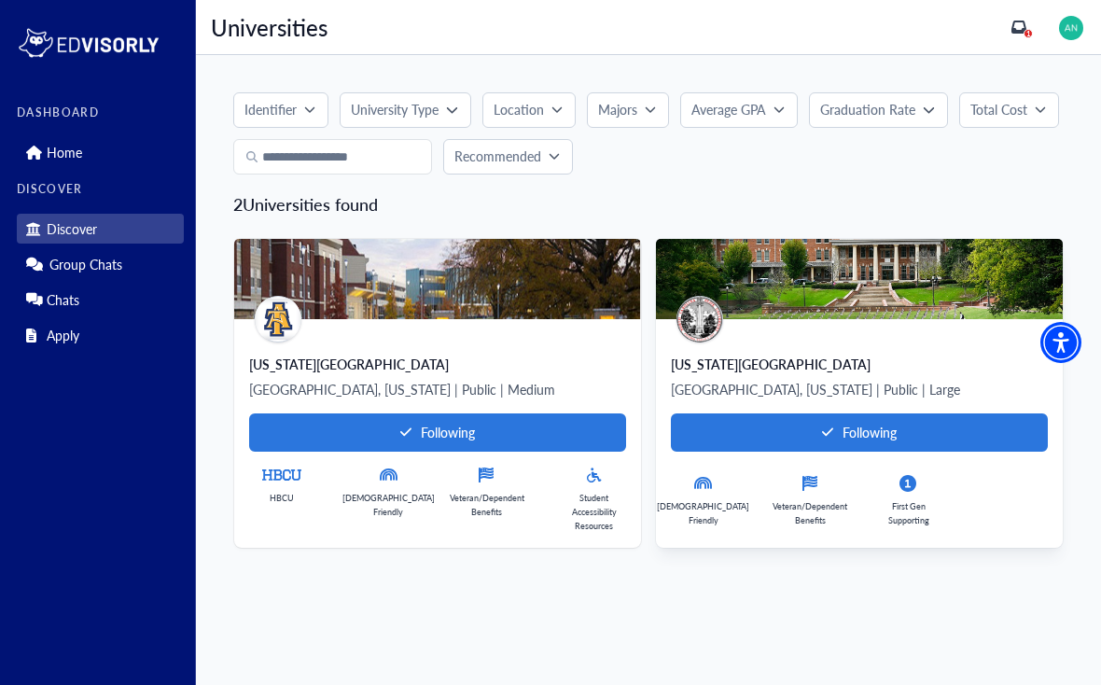
click at [841, 350] on div "[US_STATE][GEOGRAPHIC_DATA] [GEOGRAPHIC_DATA], [US_STATE] | Public | Large Foll…" at bounding box center [859, 433] width 407 height 229
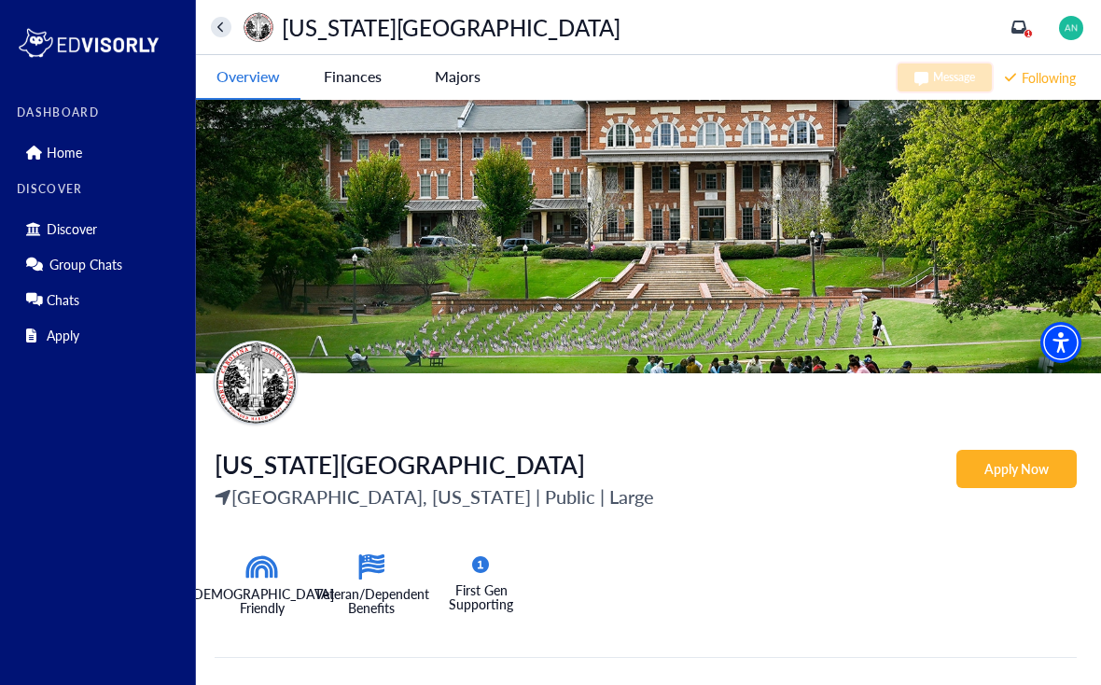
click at [348, 87] on University-tag "Finances" at bounding box center [352, 76] width 104 height 43
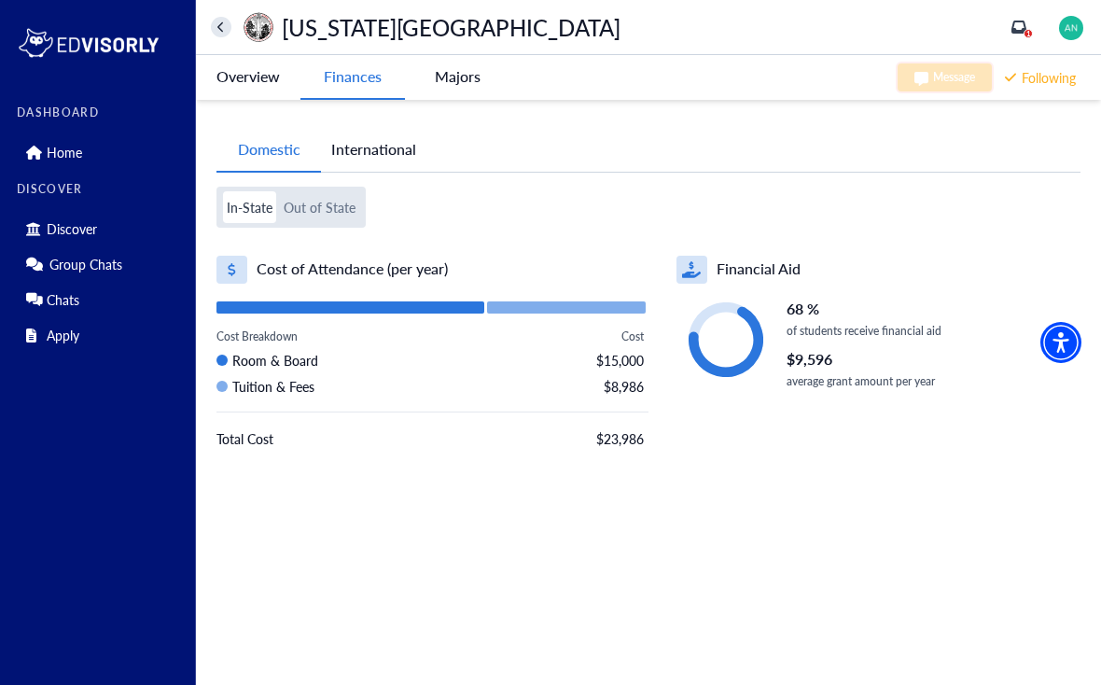
click at [455, 81] on -tag "Majors" at bounding box center [457, 76] width 104 height 43
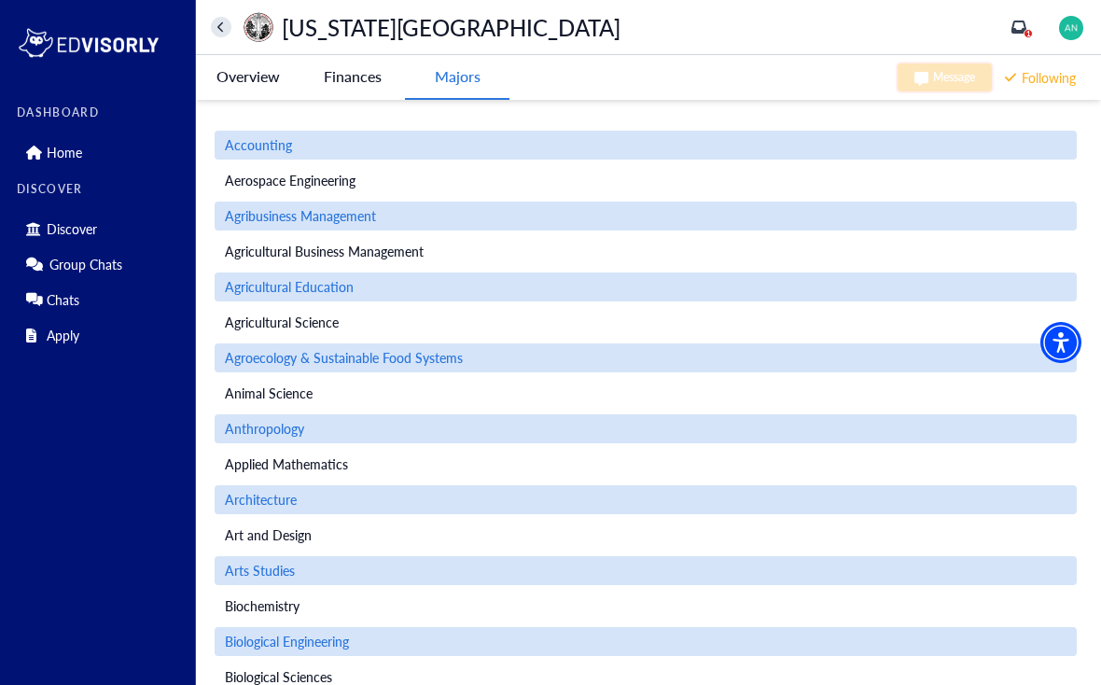
click at [921, 433] on div "Anthropology" at bounding box center [646, 428] width 862 height 29
click at [269, 407] on div "Animal Science" at bounding box center [646, 393] width 862 height 29
click at [253, 431] on span "Anthropology" at bounding box center [264, 429] width 79 height 20
click at [226, 25] on button "home" at bounding box center [221, 27] width 21 height 21
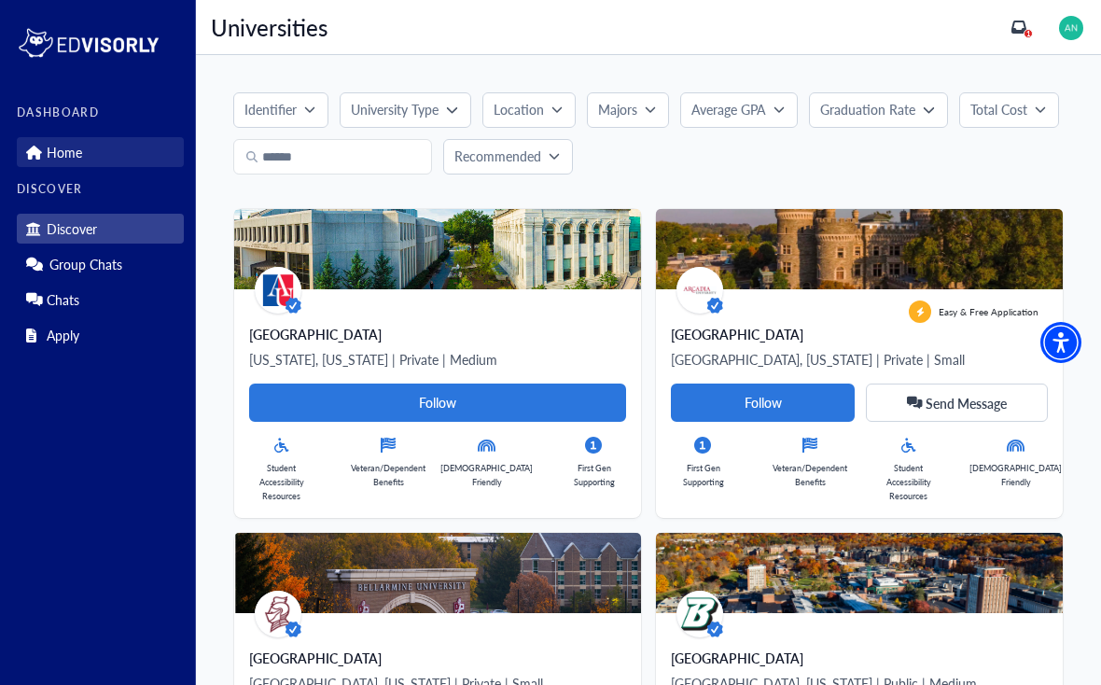
click at [47, 153] on p "Home" at bounding box center [64, 153] width 35 height 16
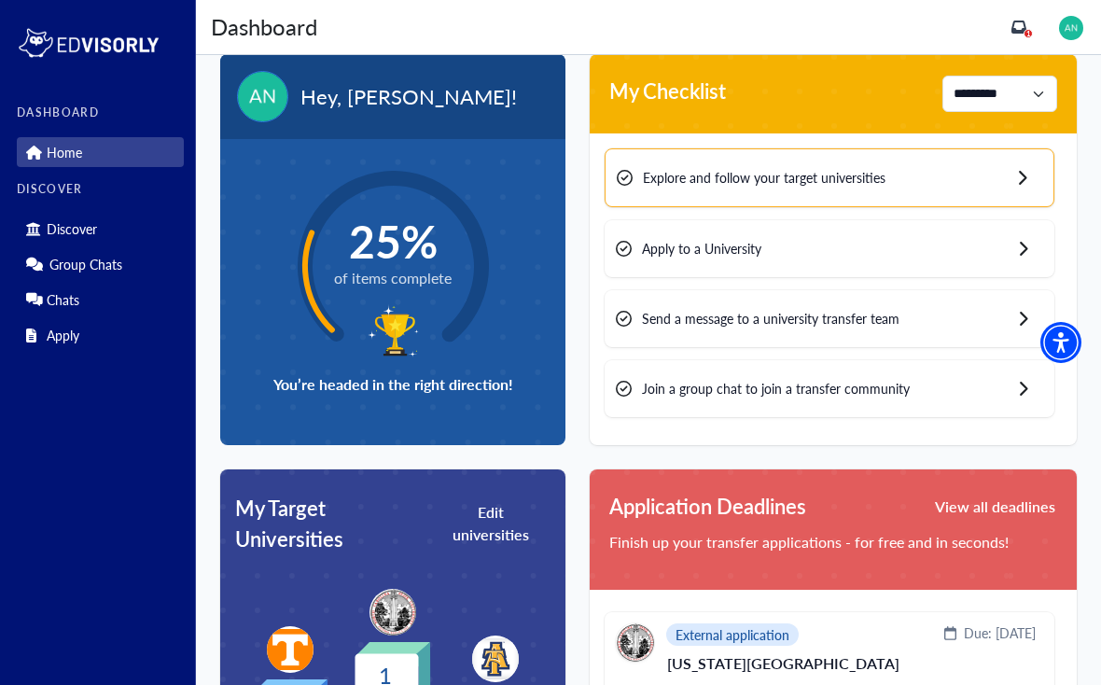
scroll to position [23, 0]
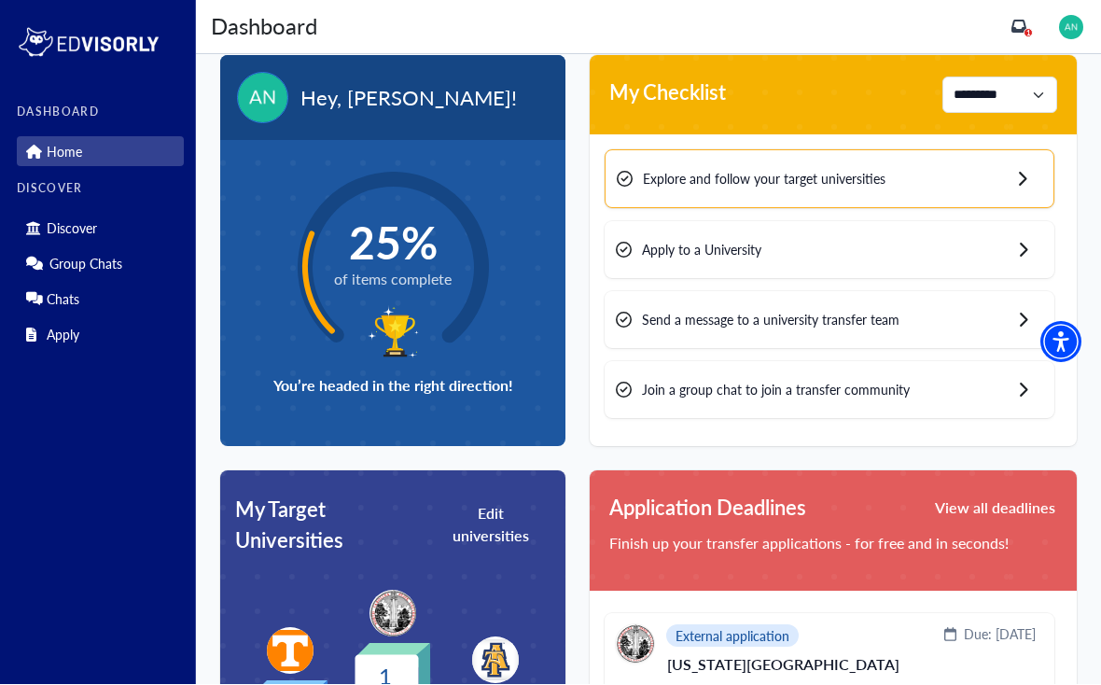
click at [290, 361] on div "25% of items complete You’re headed in the right direction!" at bounding box center [392, 285] width 345 height 288
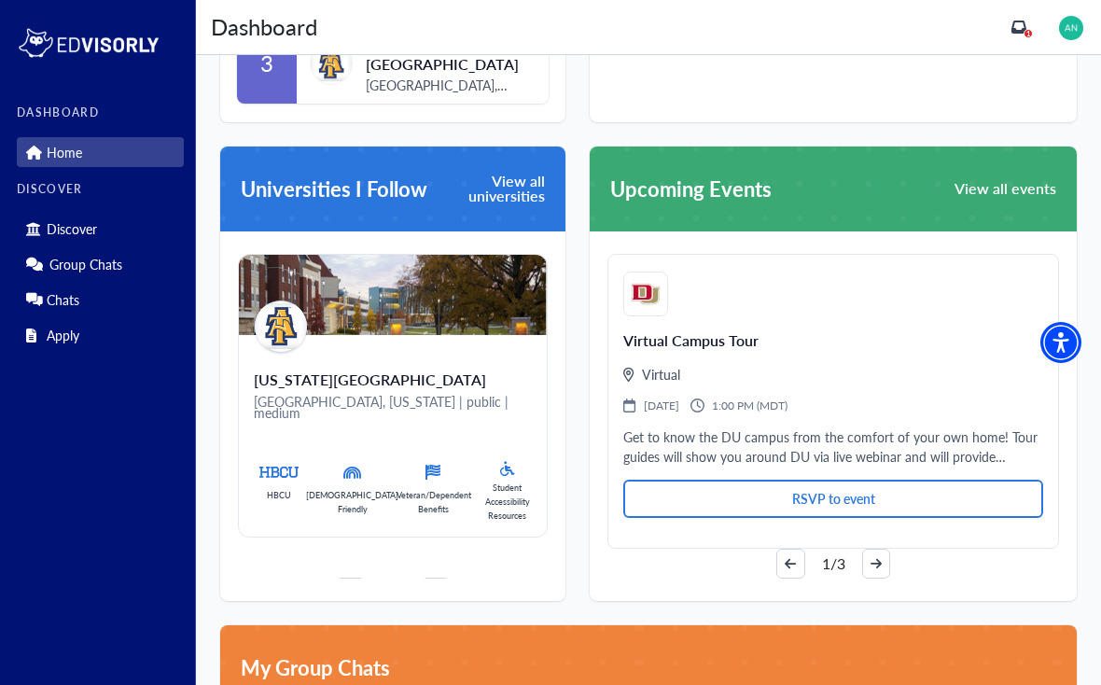
scroll to position [1000, 0]
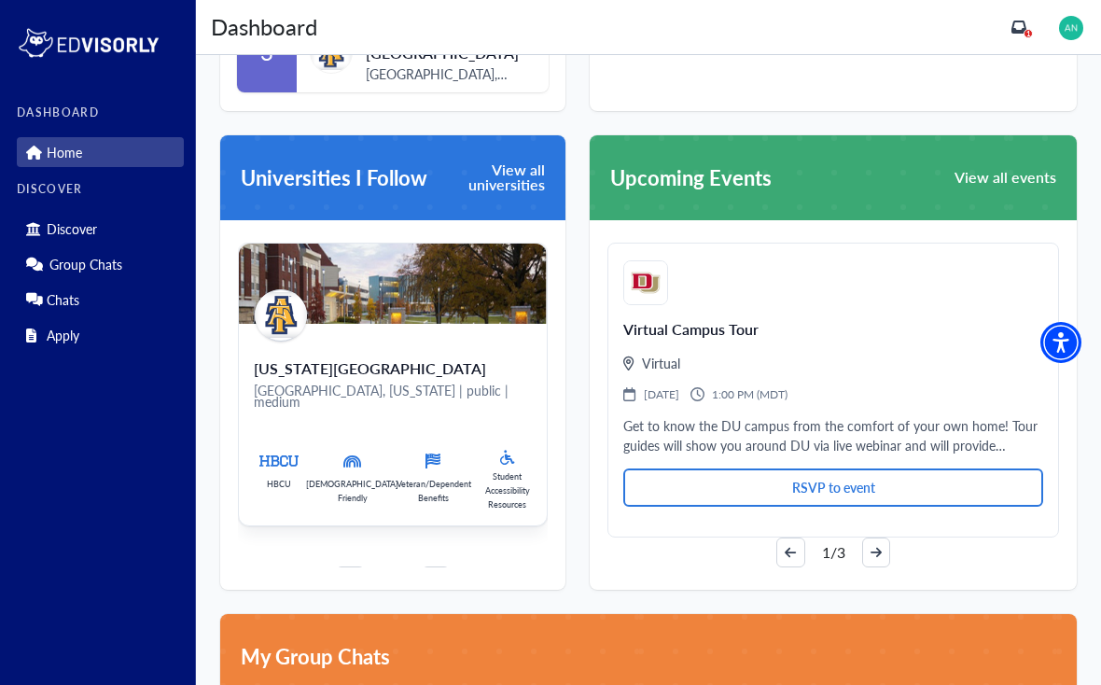
click at [293, 333] on img at bounding box center [281, 315] width 52 height 52
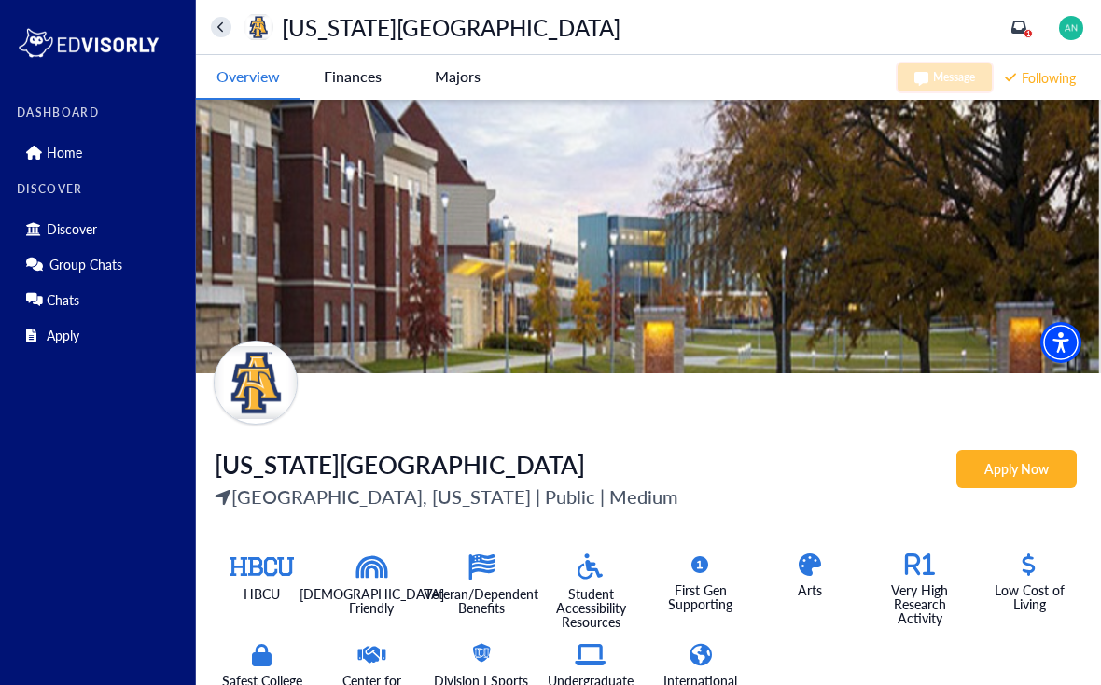
click at [340, 81] on University-tag "Finances" at bounding box center [352, 76] width 104 height 43
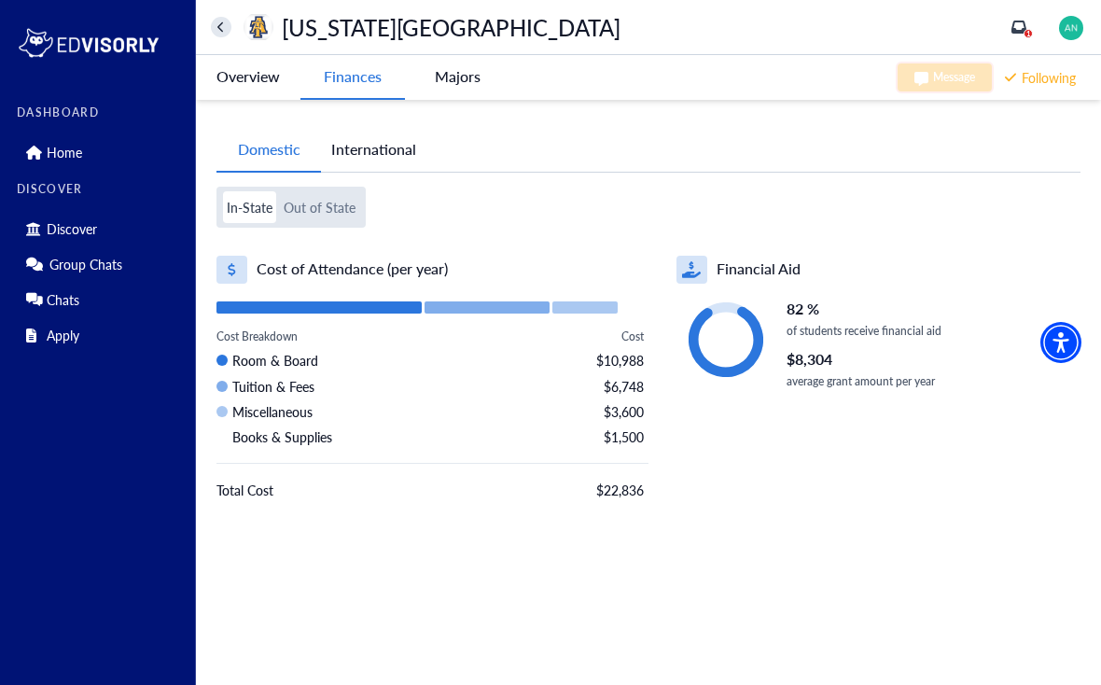
click at [382, 149] on button "International" at bounding box center [373, 149] width 105 height 43
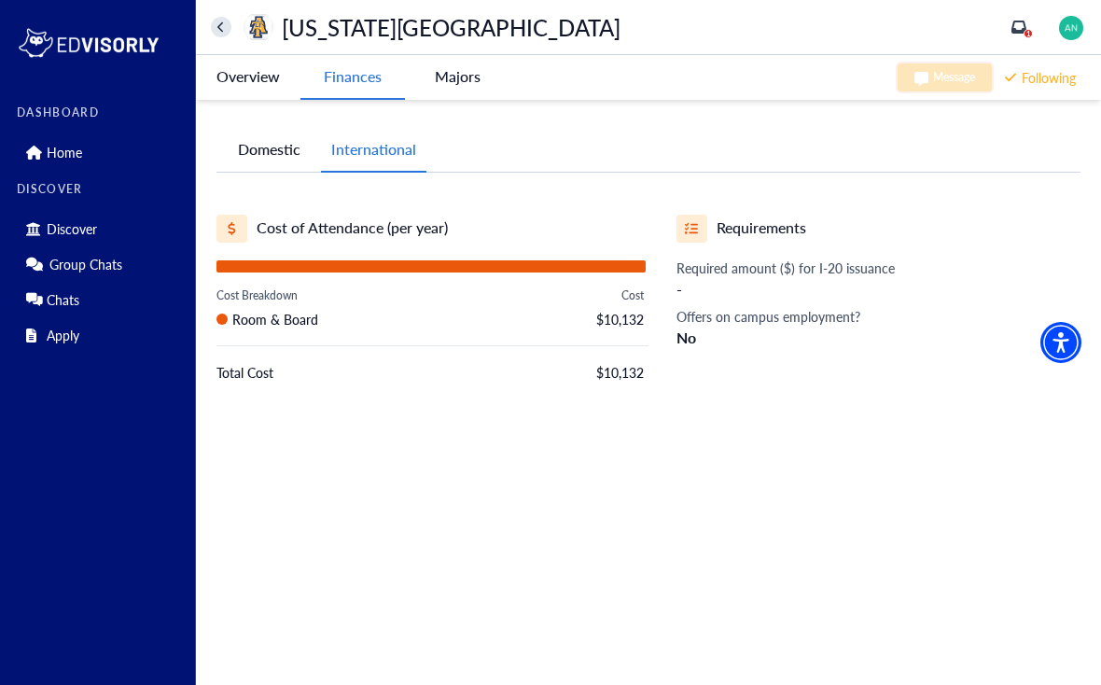
click at [248, 141] on button "Domestic" at bounding box center [268, 149] width 104 height 43
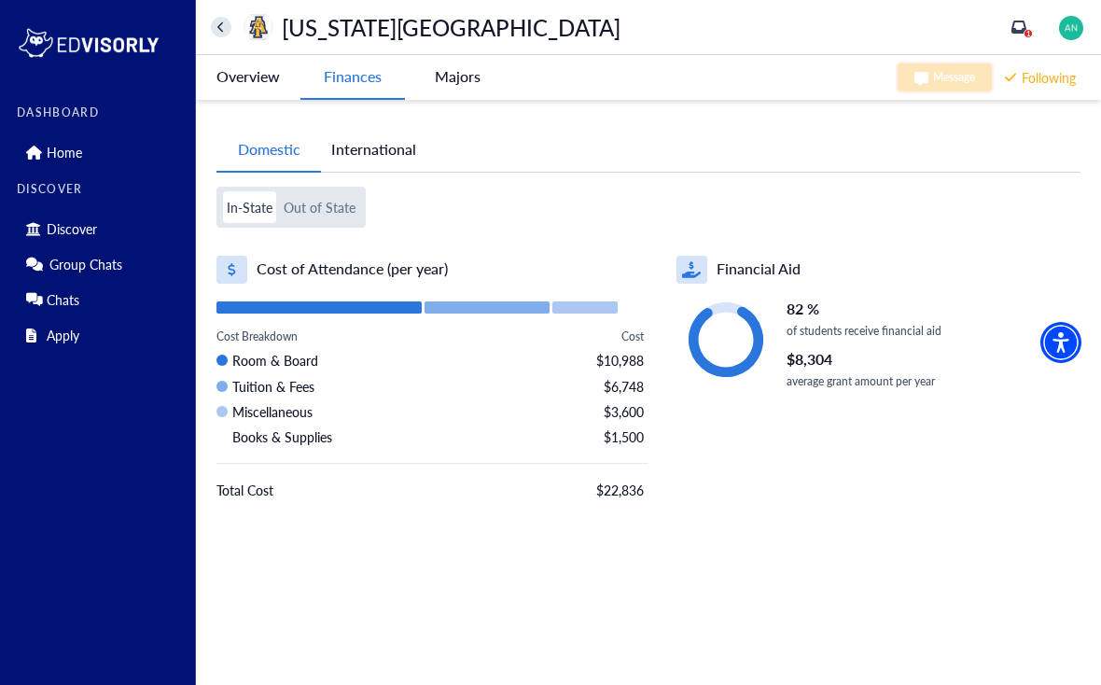
click at [313, 199] on button "Out of State" at bounding box center [319, 207] width 79 height 32
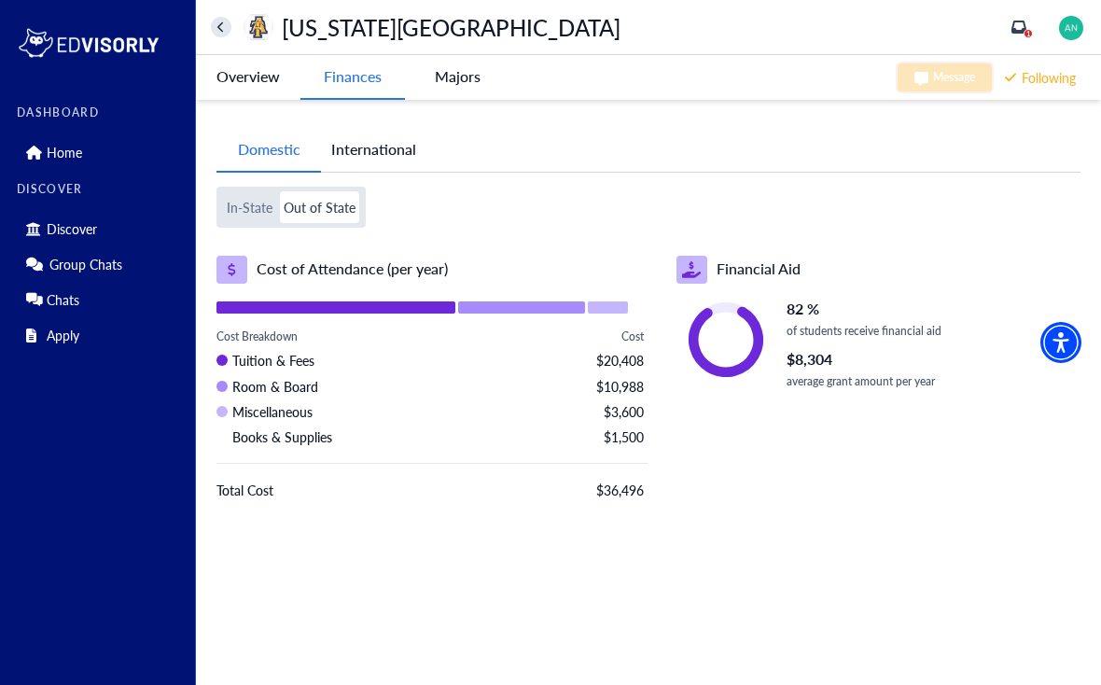
click at [249, 170] on button "Domestic" at bounding box center [268, 150] width 104 height 45
click at [458, 60] on -tag "Majors" at bounding box center [457, 76] width 104 height 43
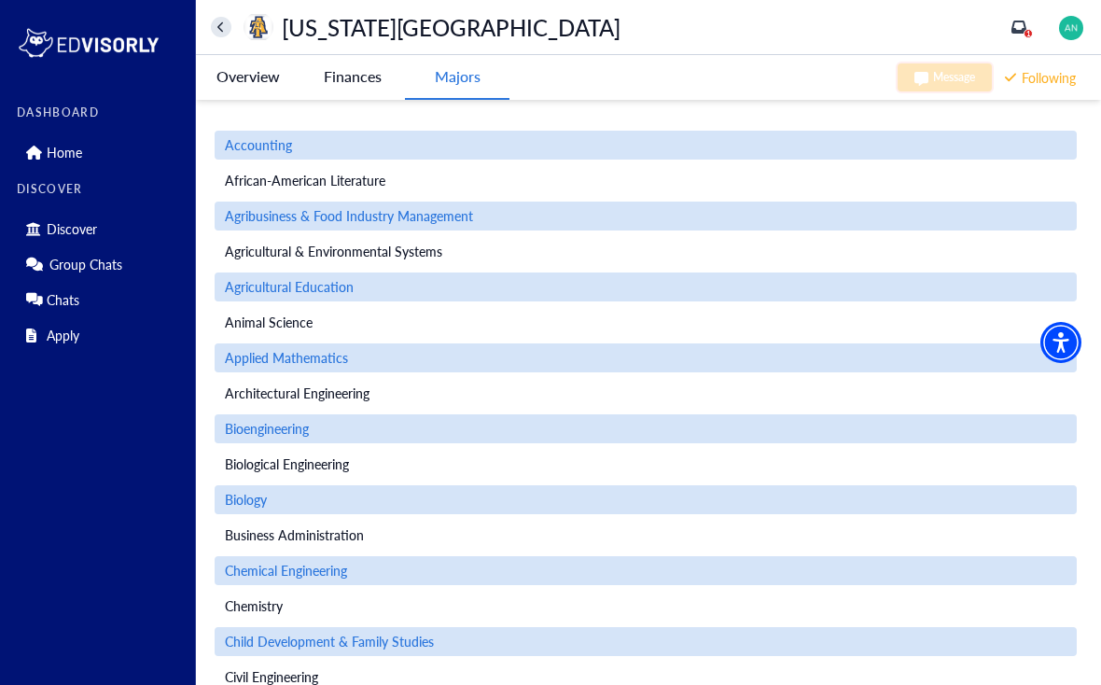
click at [218, 17] on button "home" at bounding box center [221, 27] width 21 height 21
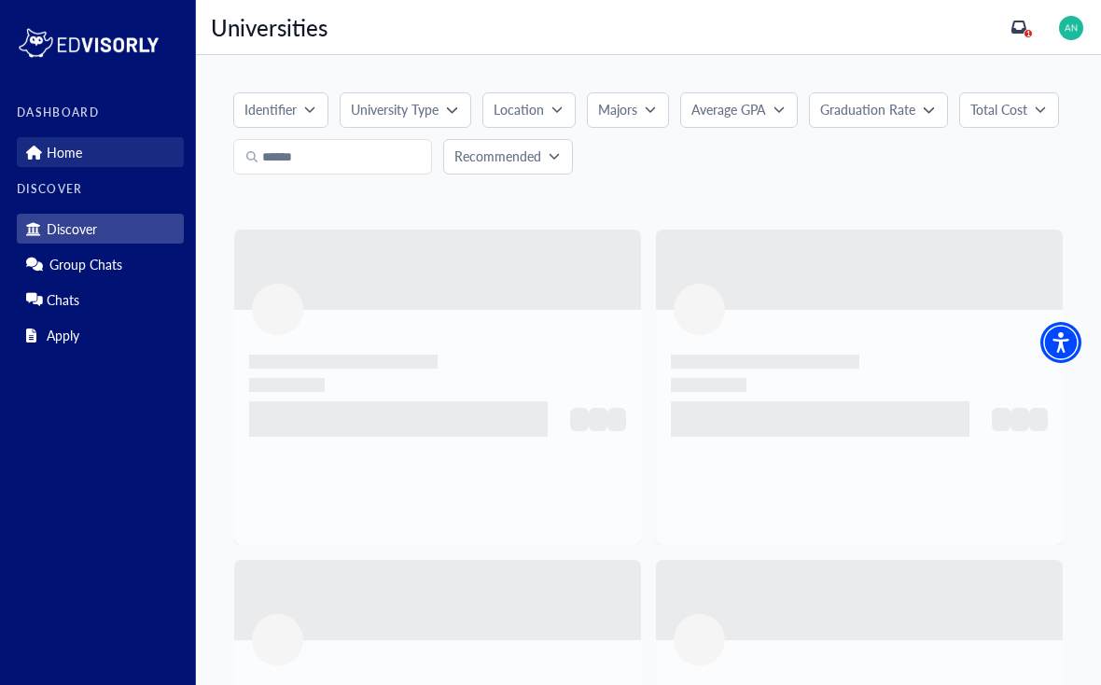
click at [50, 163] on link "Home" at bounding box center [100, 152] width 167 height 30
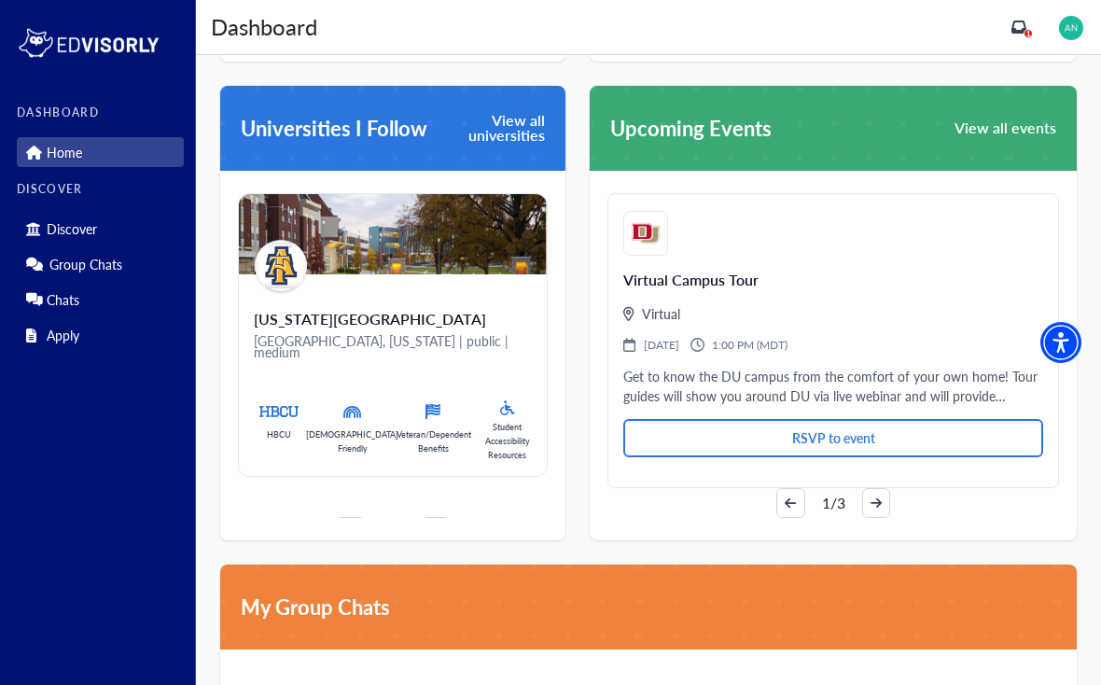
scroll to position [1089, 0]
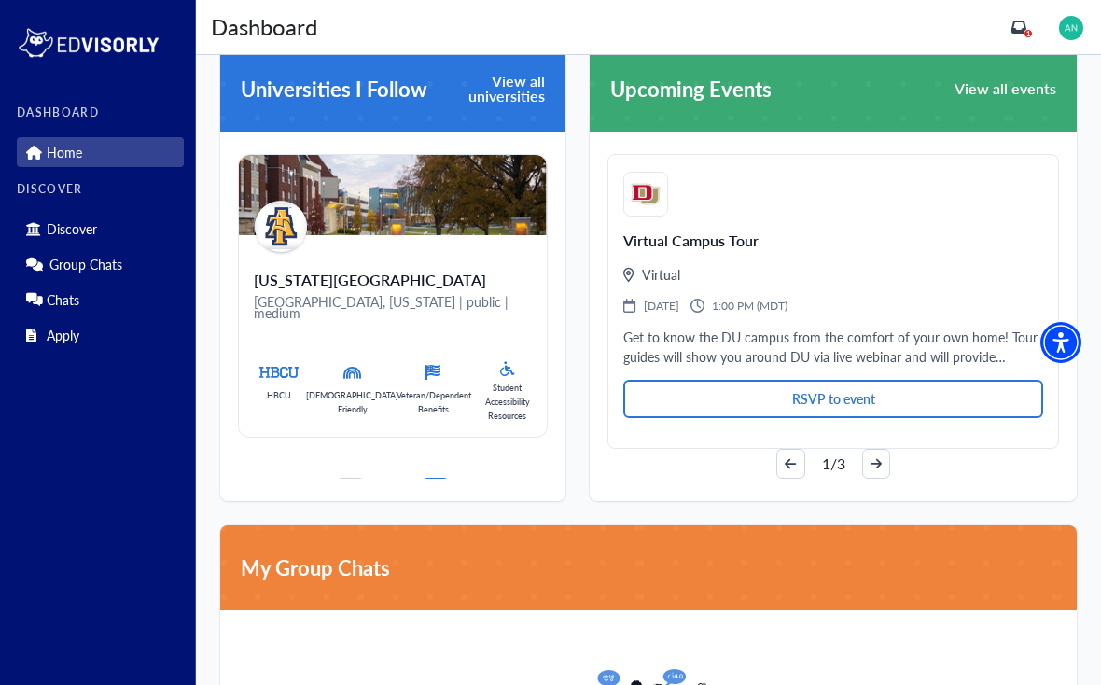
click at [424, 478] on button "arrow-right" at bounding box center [436, 493] width 28 height 30
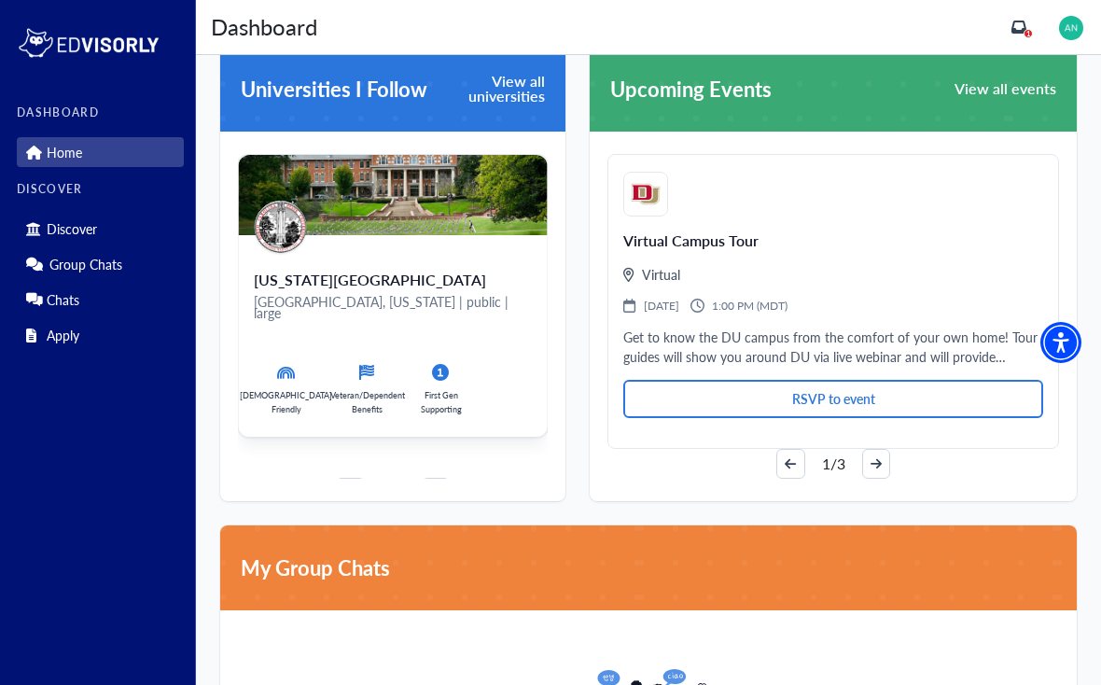
click at [313, 251] on div "[US_STATE][GEOGRAPHIC_DATA] [GEOGRAPHIC_DATA], [US_STATE] | public | large [DEM…" at bounding box center [393, 336] width 308 height 202
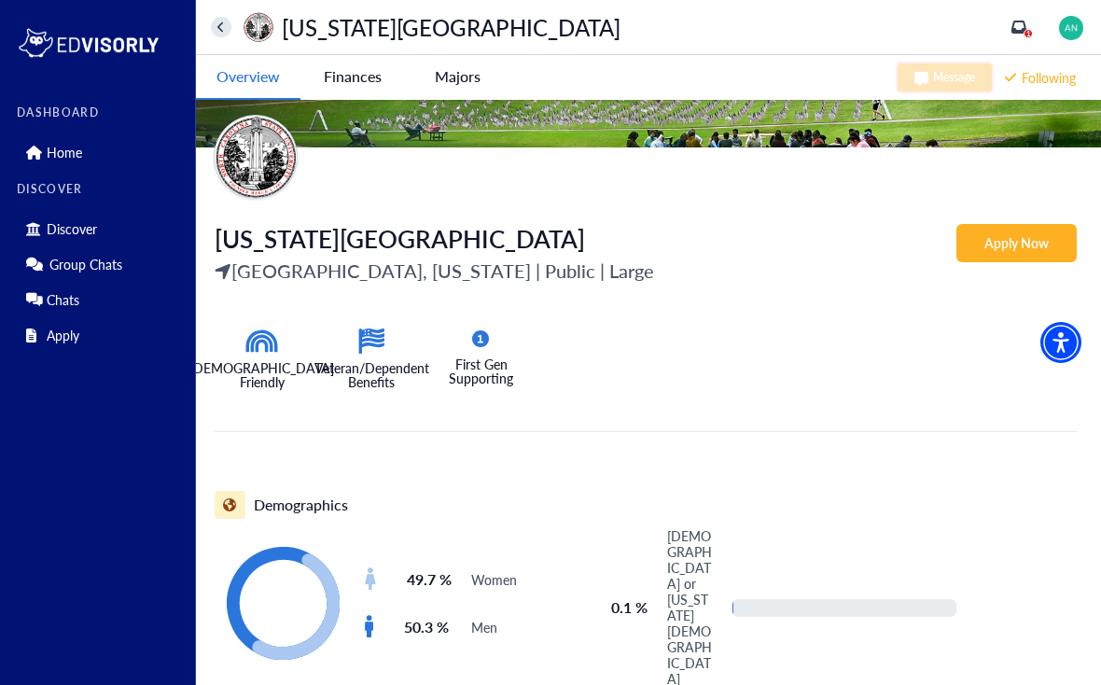
scroll to position [171, 0]
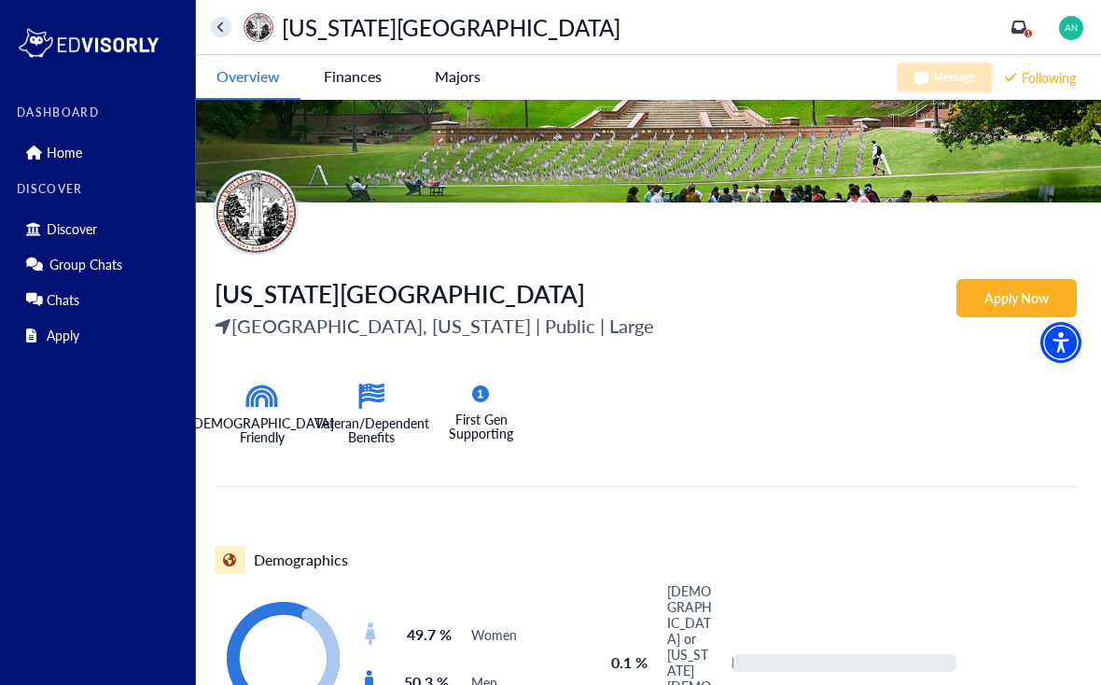
click at [341, 107] on img at bounding box center [648, 65] width 905 height 273
click at [378, 81] on University-tag "Finances" at bounding box center [352, 76] width 104 height 43
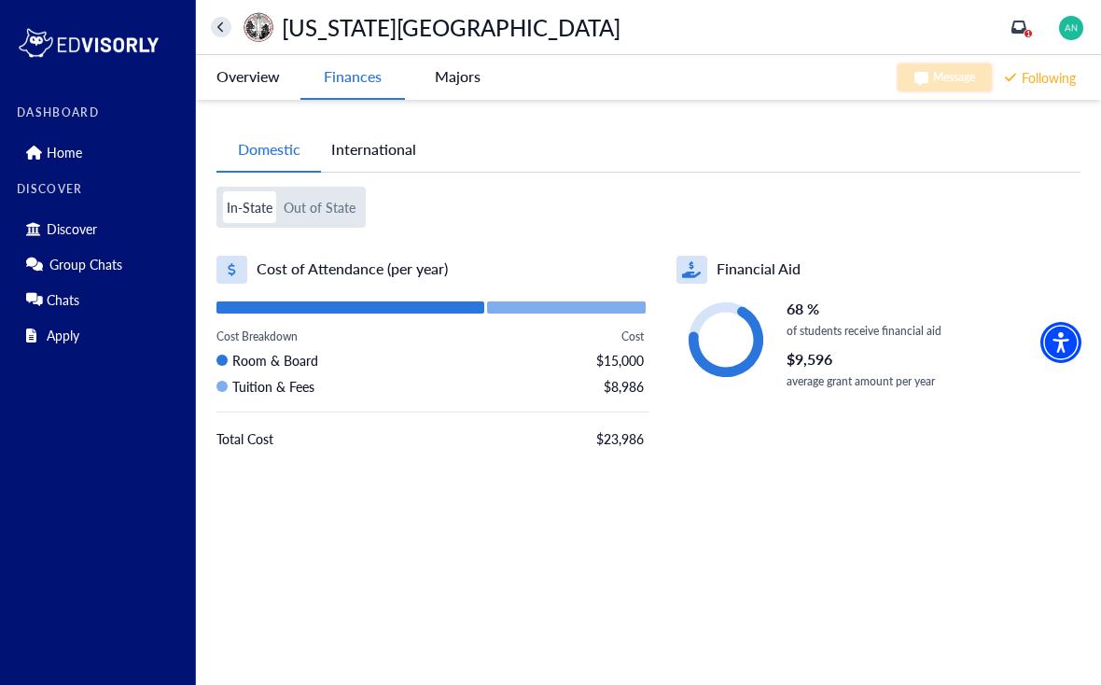
click at [466, 63] on -tag "Majors" at bounding box center [457, 76] width 104 height 43
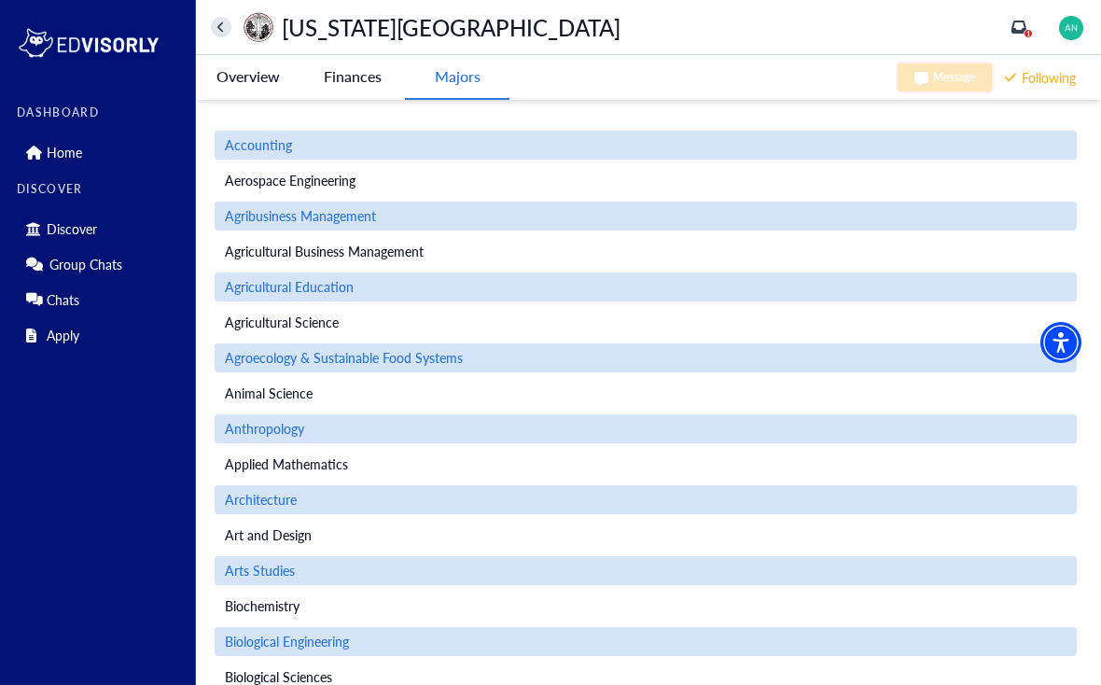
click at [223, 36] on button "home" at bounding box center [221, 27] width 21 height 21
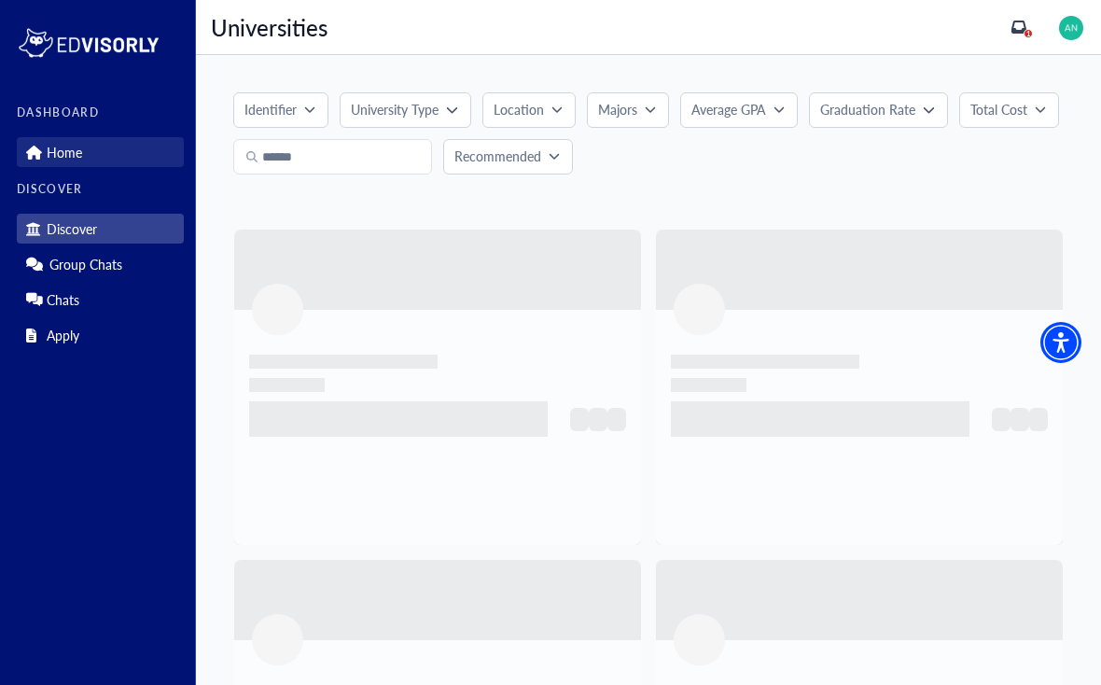
click at [47, 147] on p "Home" at bounding box center [64, 153] width 35 height 16
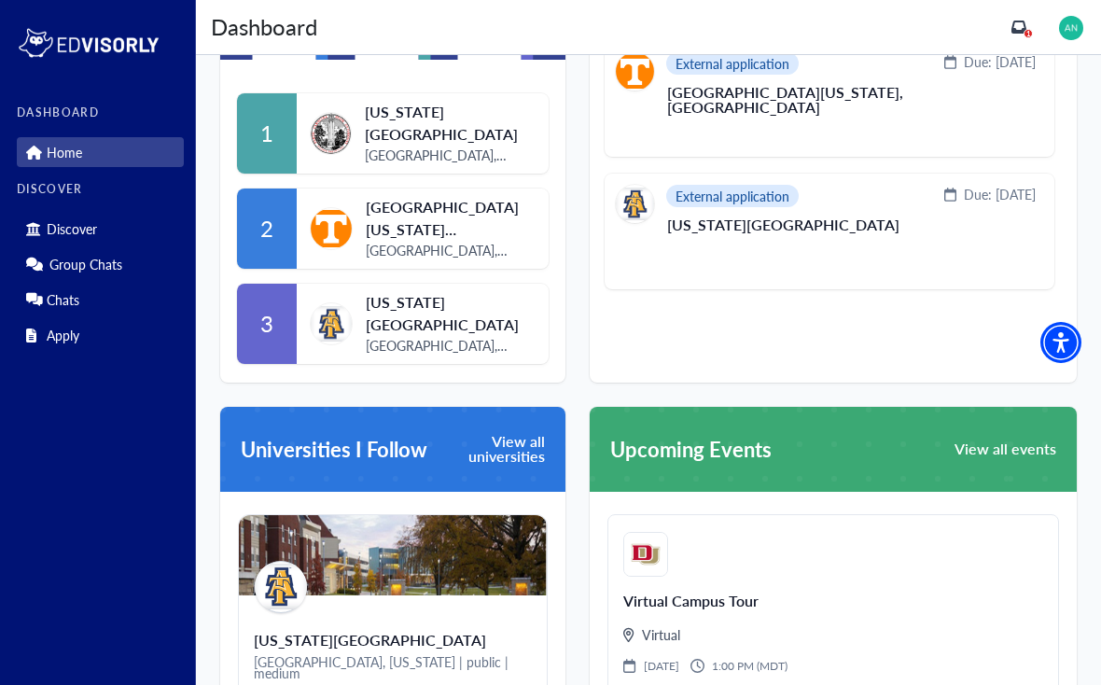
scroll to position [786, 0]
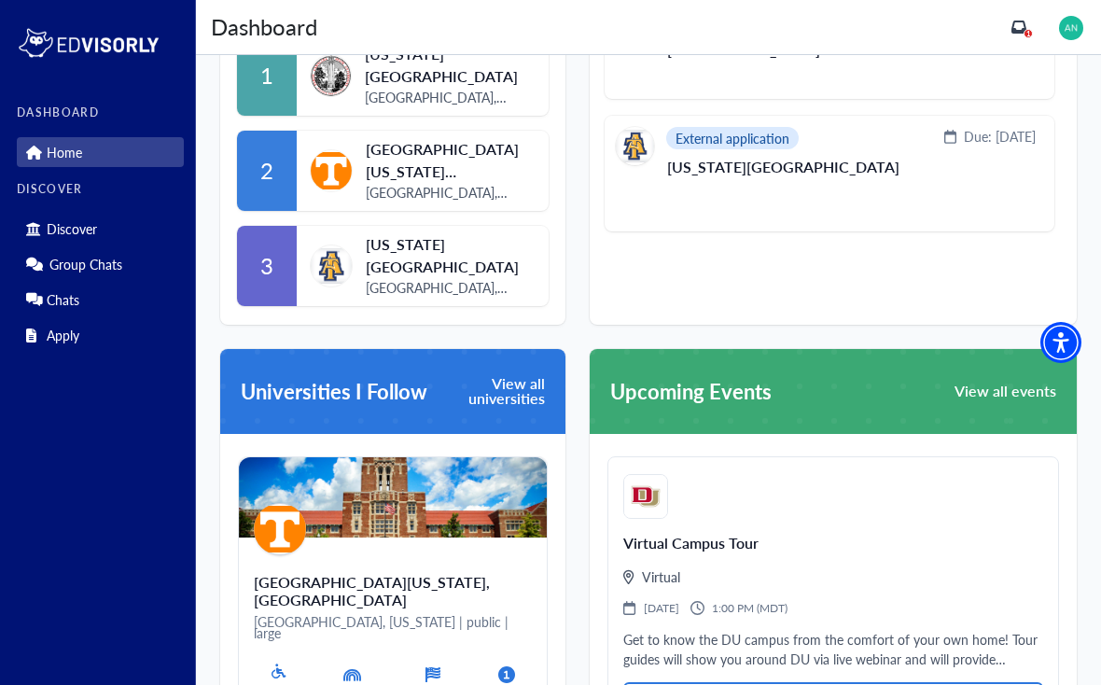
click at [311, 528] on img at bounding box center [393, 497] width 308 height 80
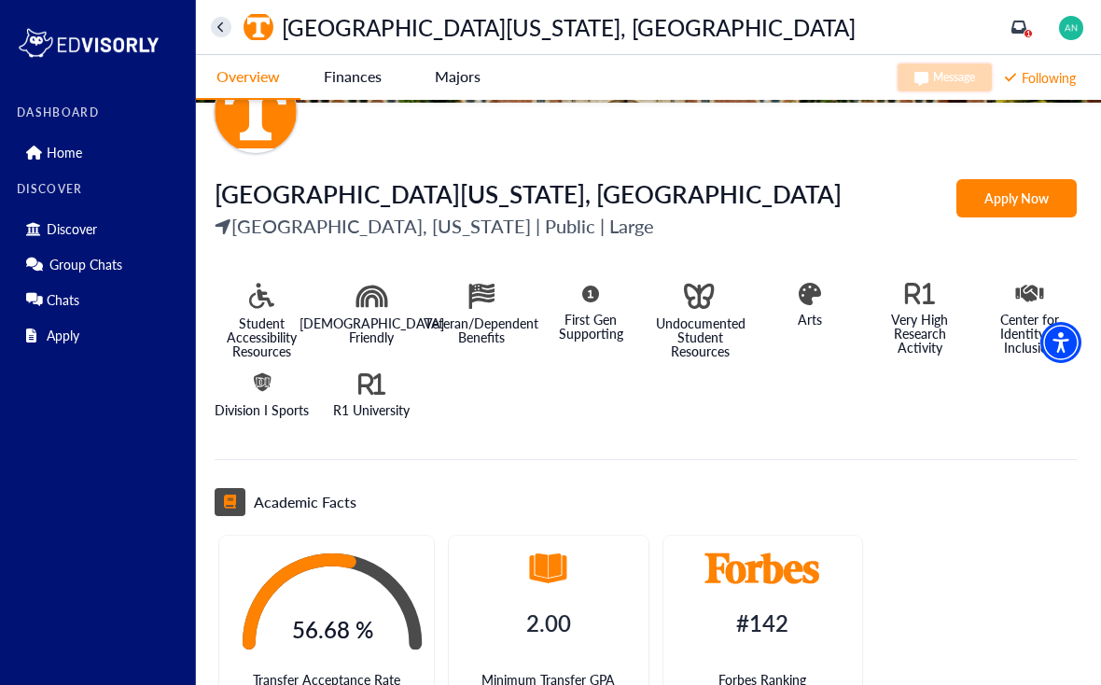
scroll to position [270, 0]
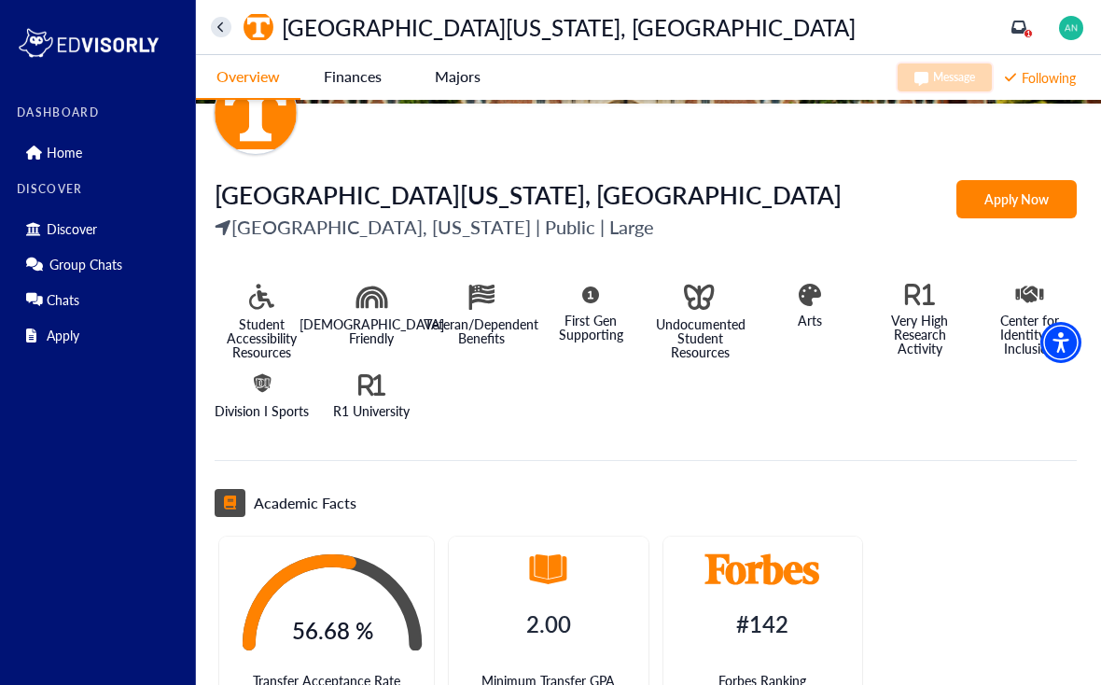
click at [335, 81] on Knoxville-tag "Finances" at bounding box center [352, 76] width 104 height 43
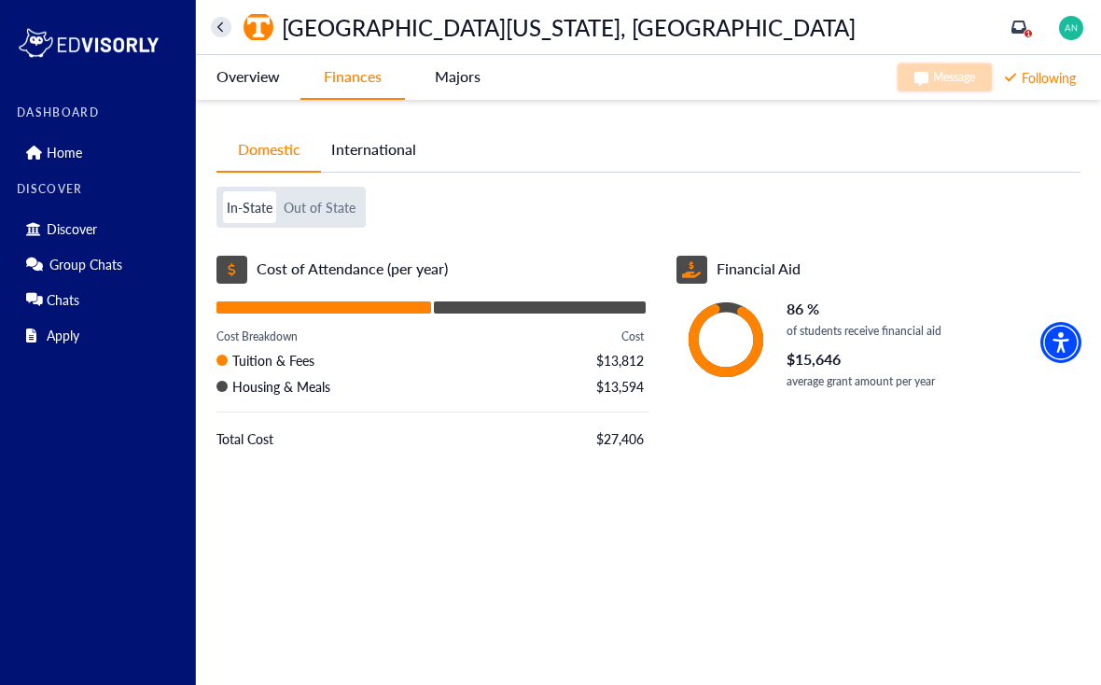
click at [337, 215] on button "Out of State" at bounding box center [319, 207] width 79 height 32
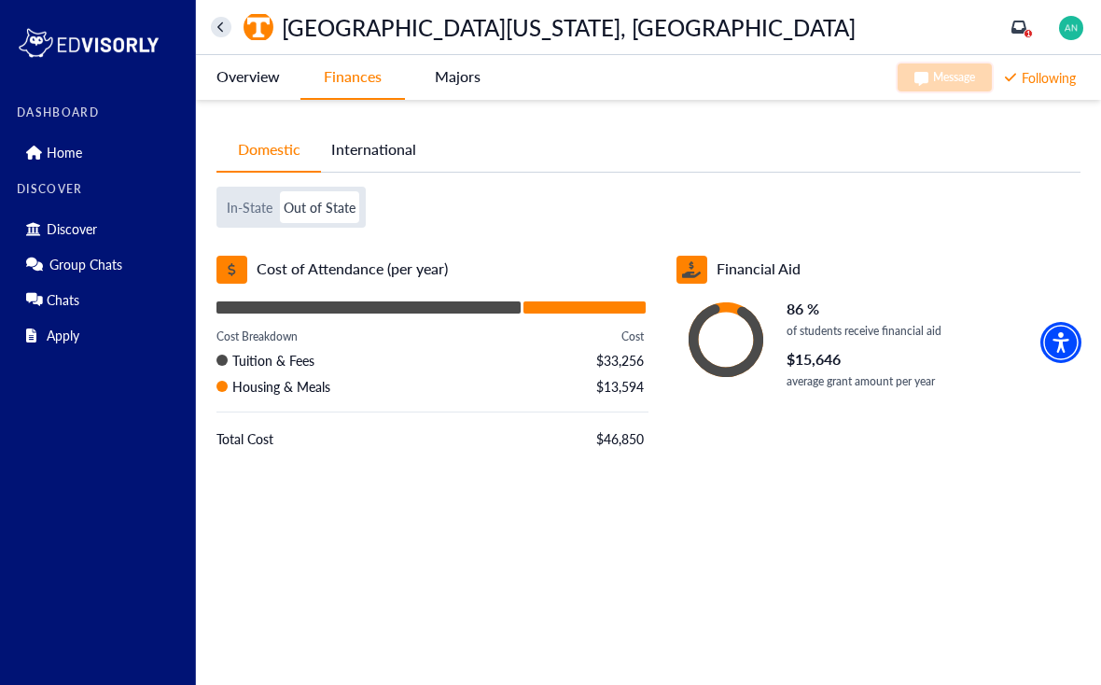
click at [247, 197] on button "In-State" at bounding box center [249, 207] width 53 height 32
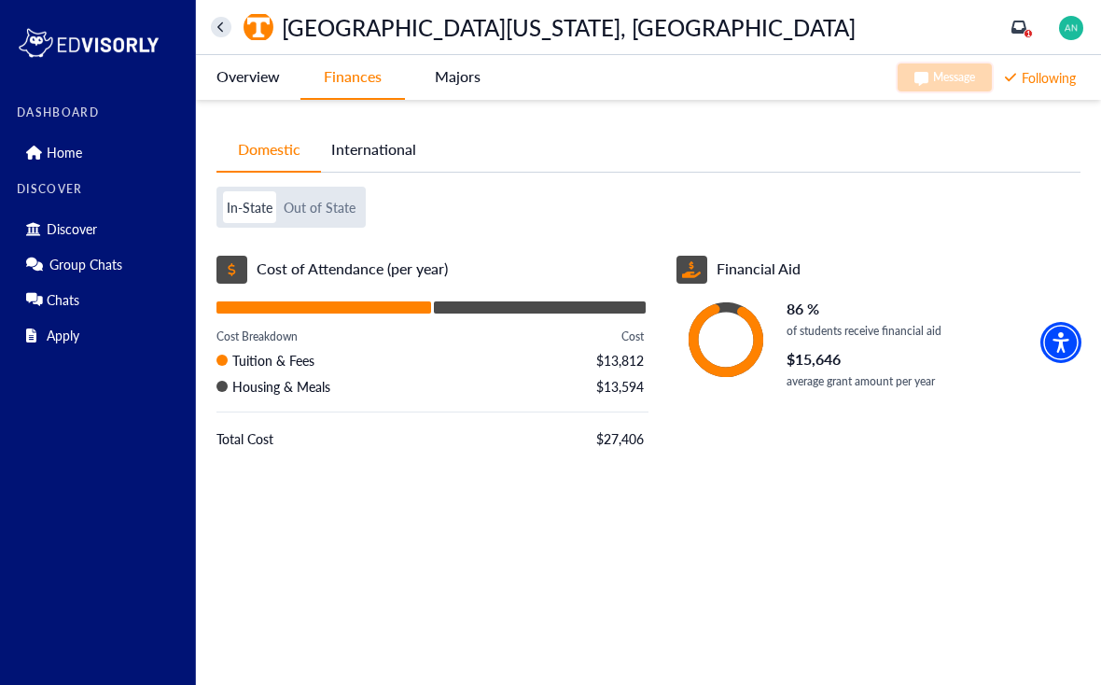
click at [267, 212] on button "In-State" at bounding box center [249, 207] width 53 height 32
click at [306, 212] on button "Out of State" at bounding box center [319, 207] width 79 height 32
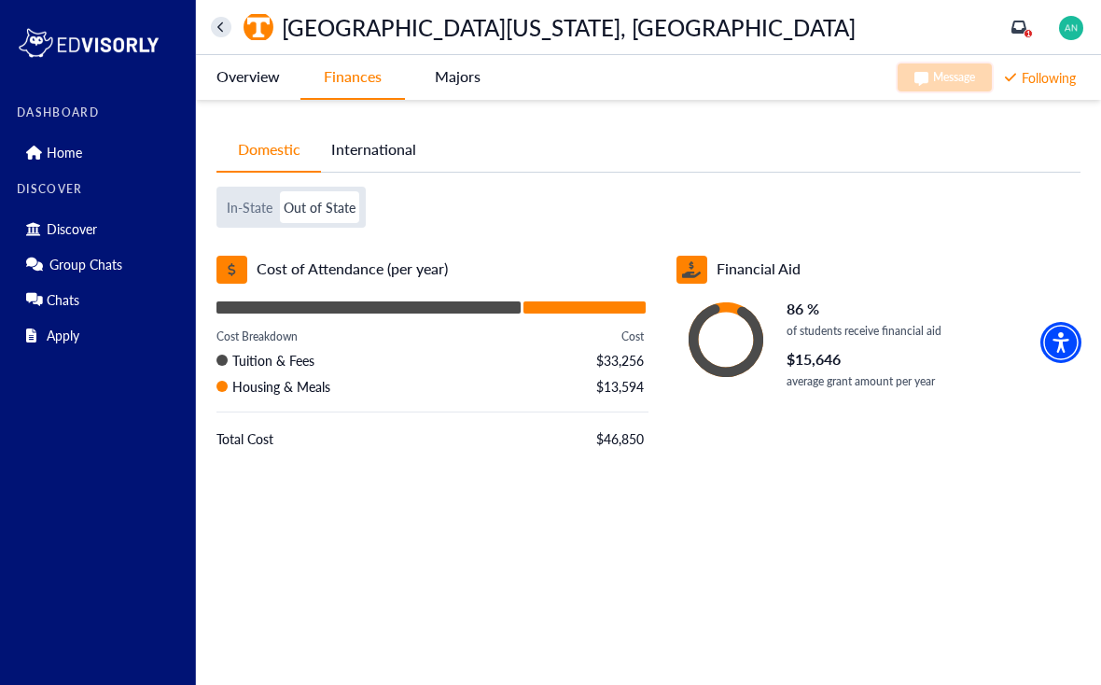
click at [253, 212] on button "In-State" at bounding box center [249, 207] width 53 height 32
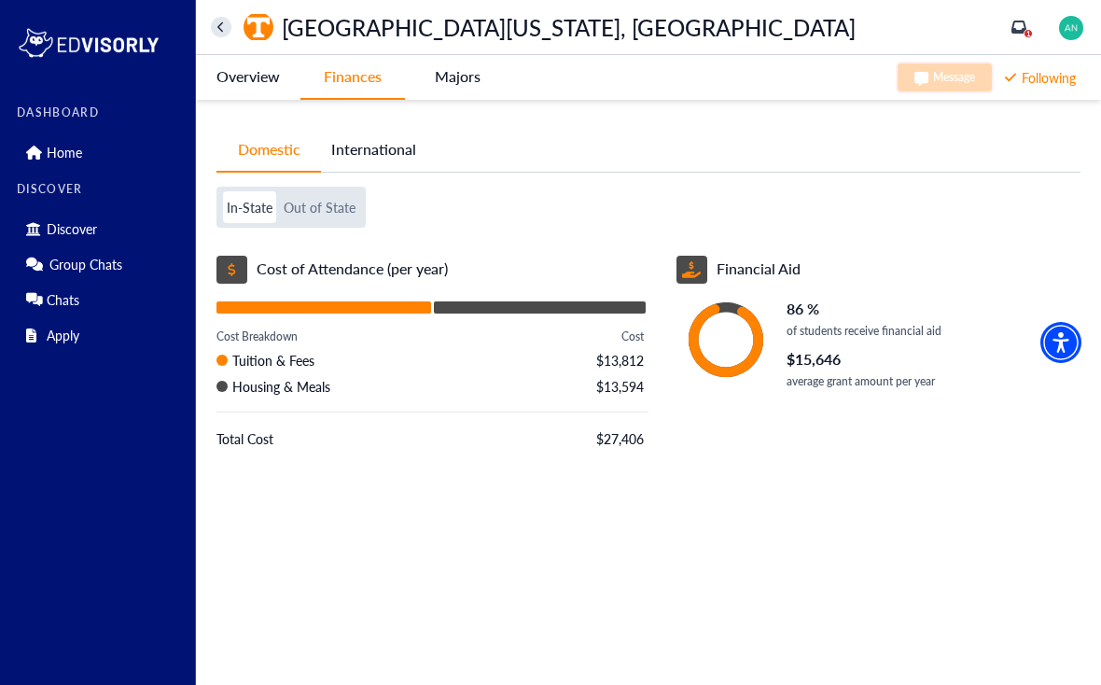
click at [329, 217] on button "Out of State" at bounding box center [319, 207] width 79 height 32
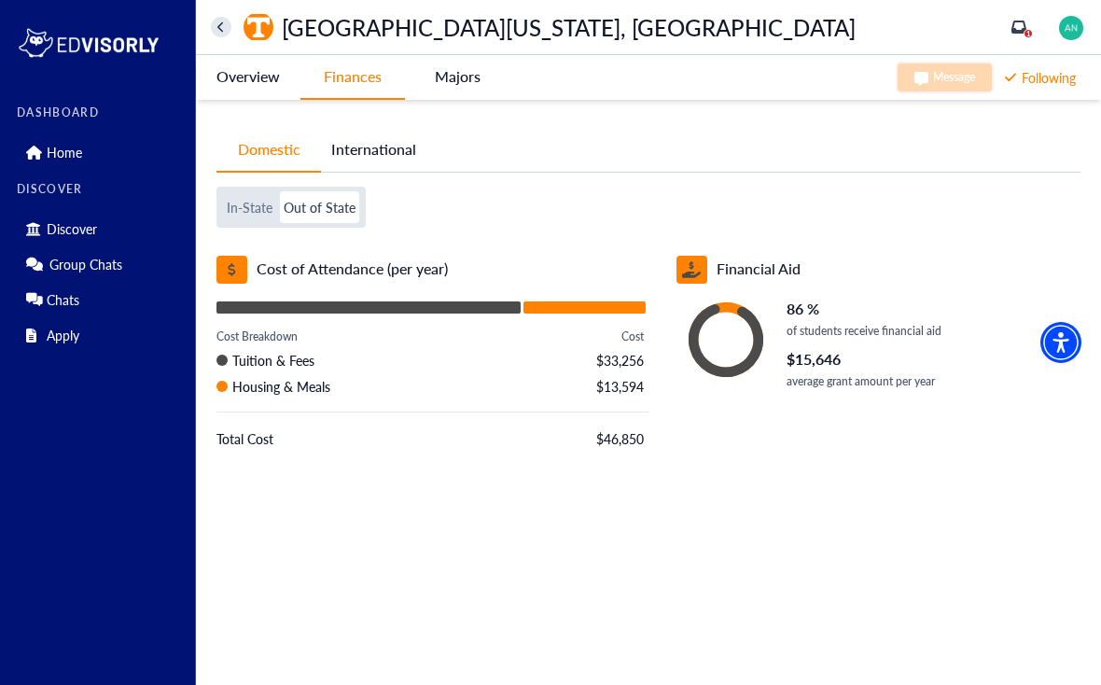
click at [236, 194] on button "In-State" at bounding box center [249, 207] width 53 height 32
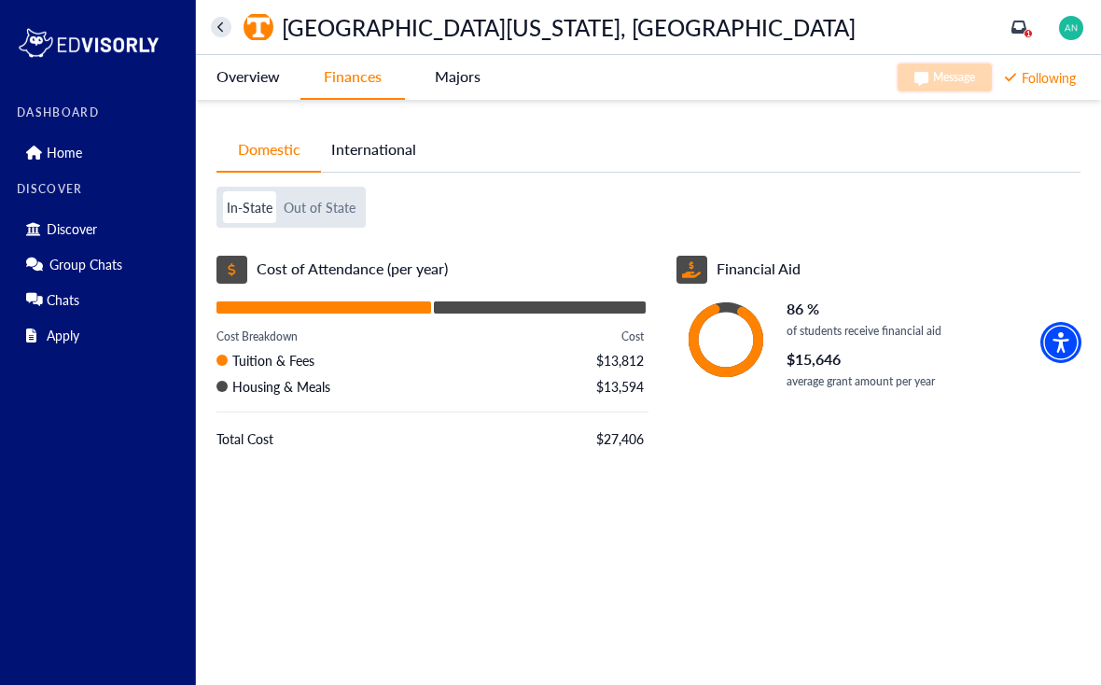
click at [313, 205] on button "Out of State" at bounding box center [319, 207] width 79 height 32
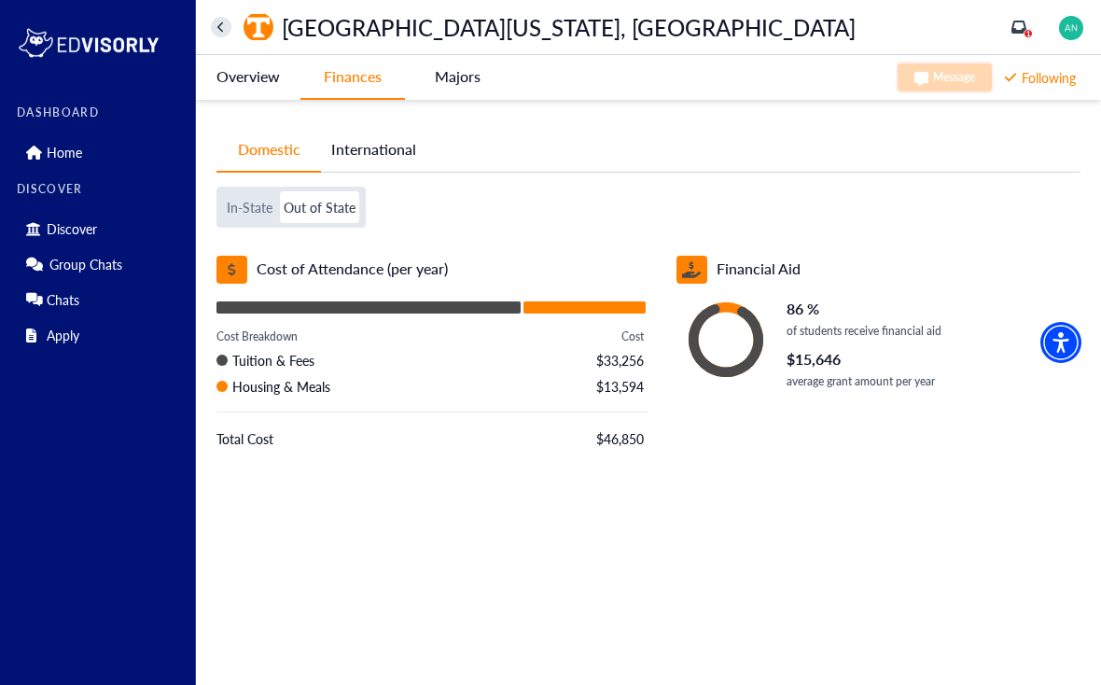
click at [268, 212] on button "In-State" at bounding box center [249, 207] width 53 height 32
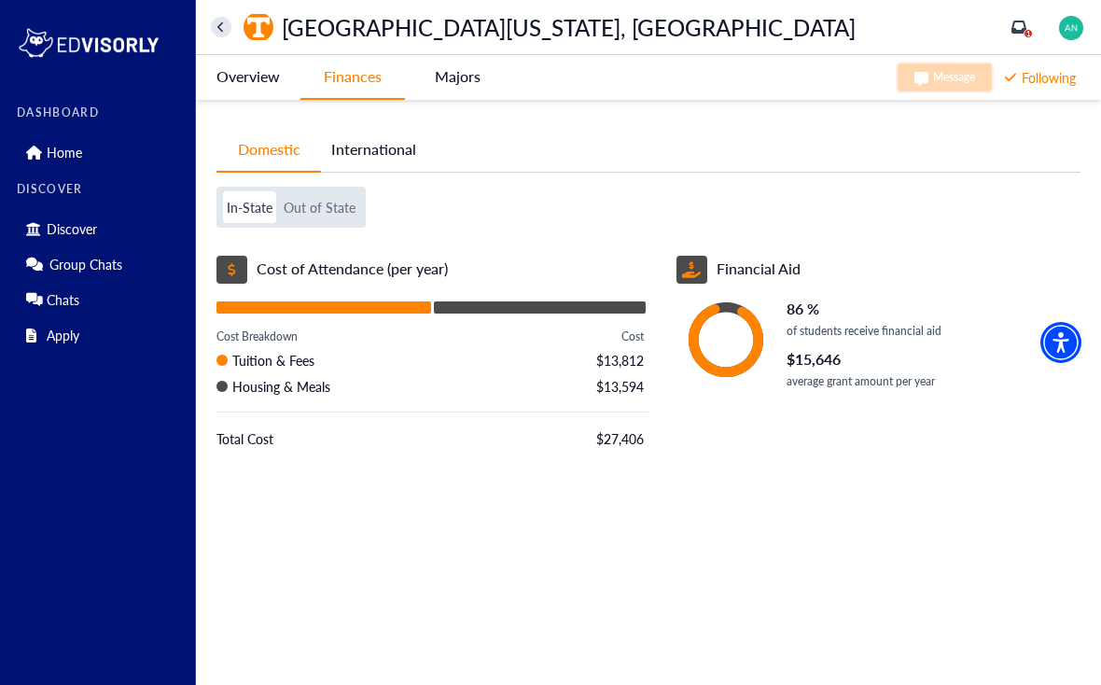
click at [324, 222] on button "Out of State" at bounding box center [319, 207] width 79 height 32
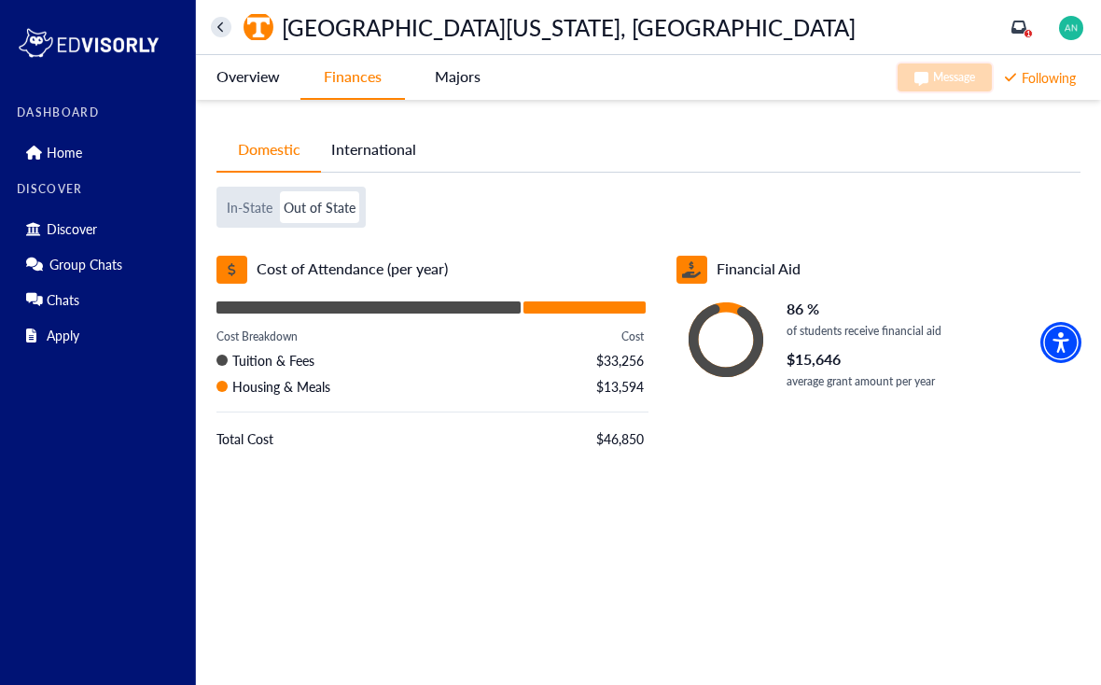
click at [241, 218] on button "In-State" at bounding box center [249, 207] width 53 height 32
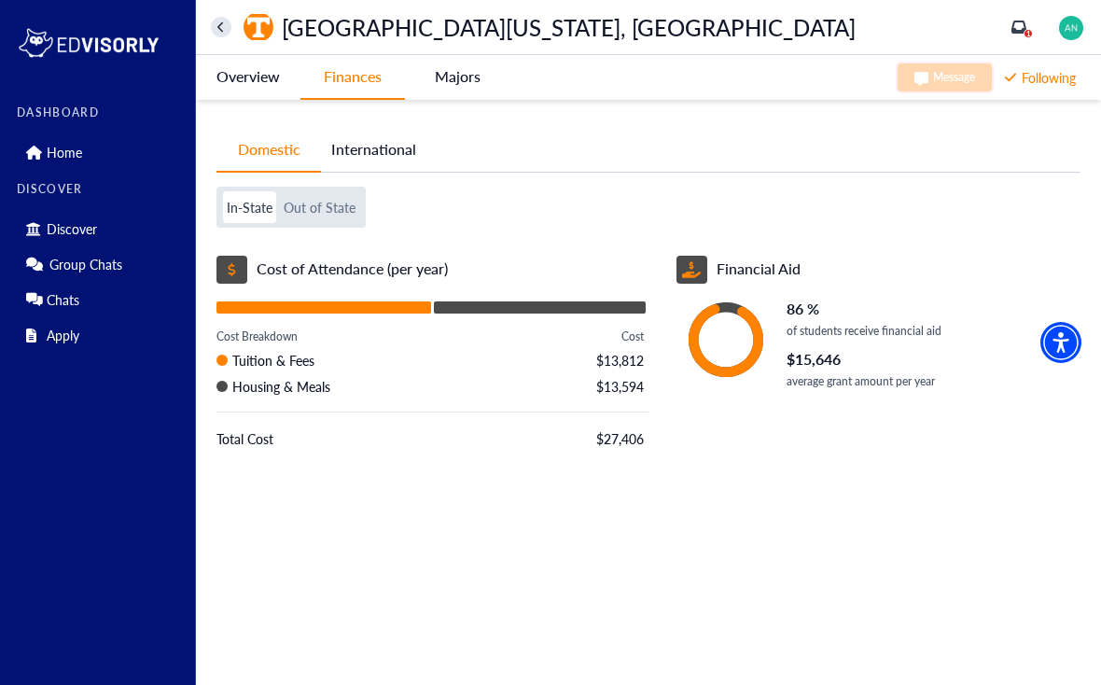
click at [227, 34] on button "home" at bounding box center [221, 27] width 21 height 21
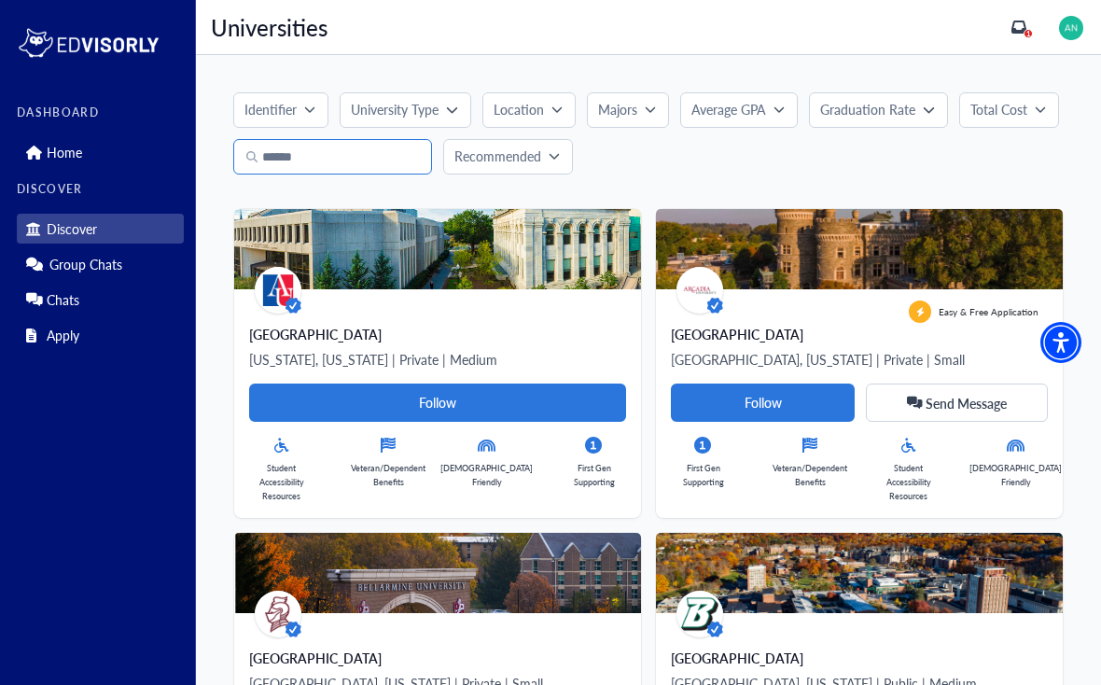
click at [286, 150] on input "Search" at bounding box center [332, 156] width 199 height 35
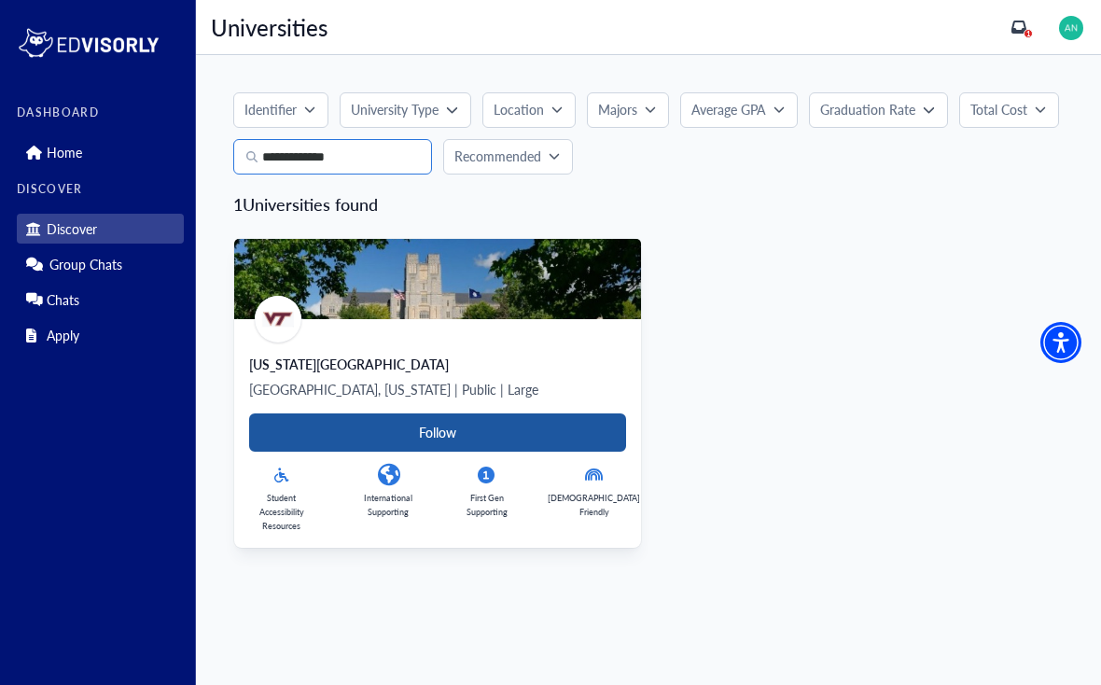
type input "**********"
click at [574, 442] on Card-tag "Follow" at bounding box center [437, 432] width 377 height 38
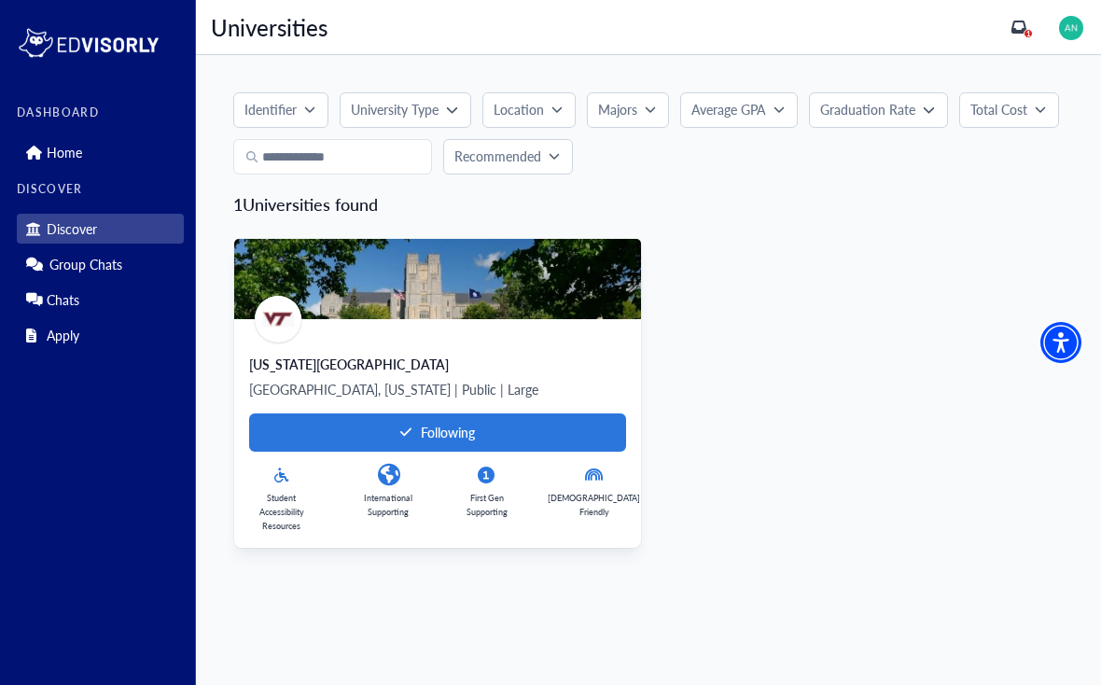
click at [353, 371] on div "[US_STATE][GEOGRAPHIC_DATA]" at bounding box center [437, 364] width 377 height 19
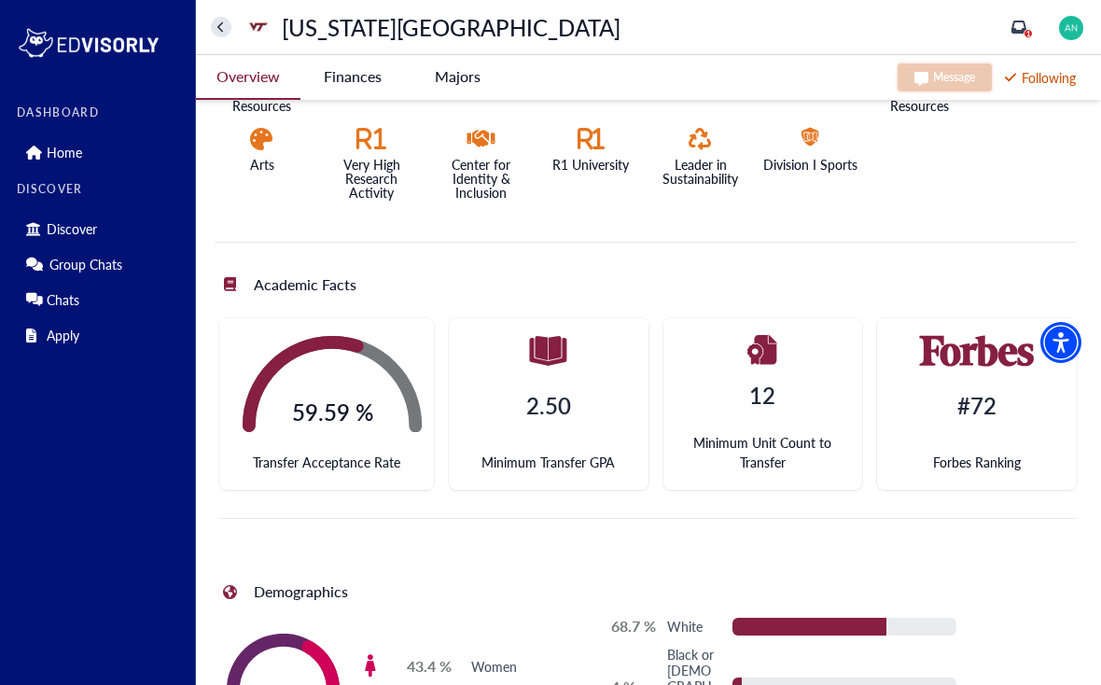
click at [362, 74] on University-tag "Finances" at bounding box center [352, 76] width 104 height 43
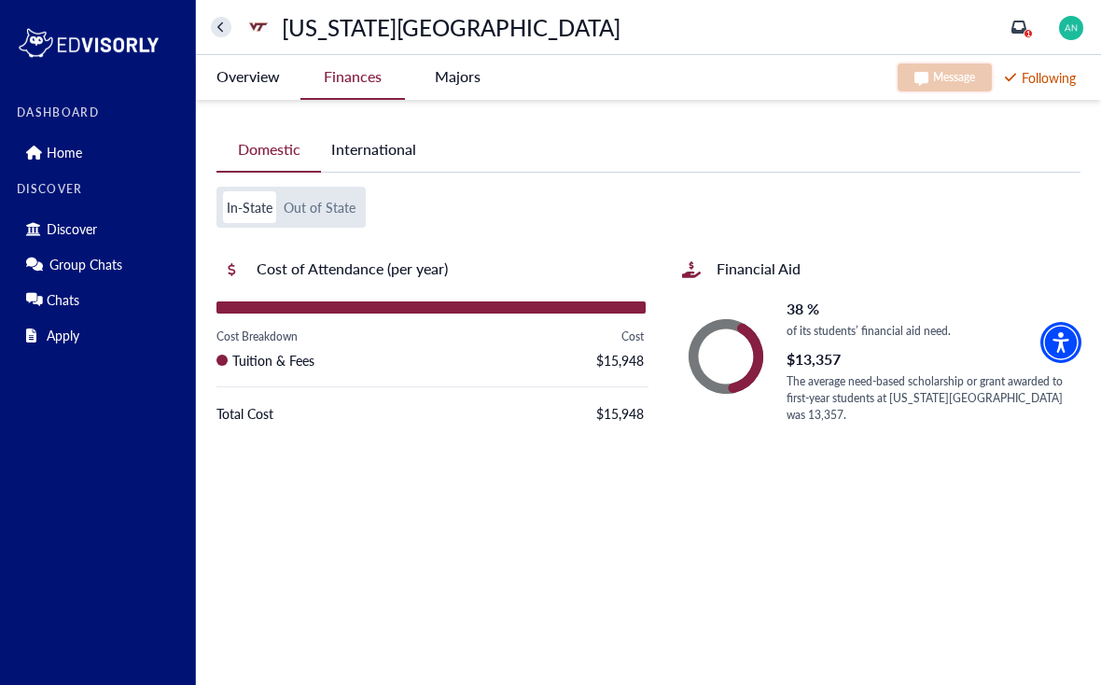
click at [313, 191] on button "Out of State" at bounding box center [319, 207] width 79 height 32
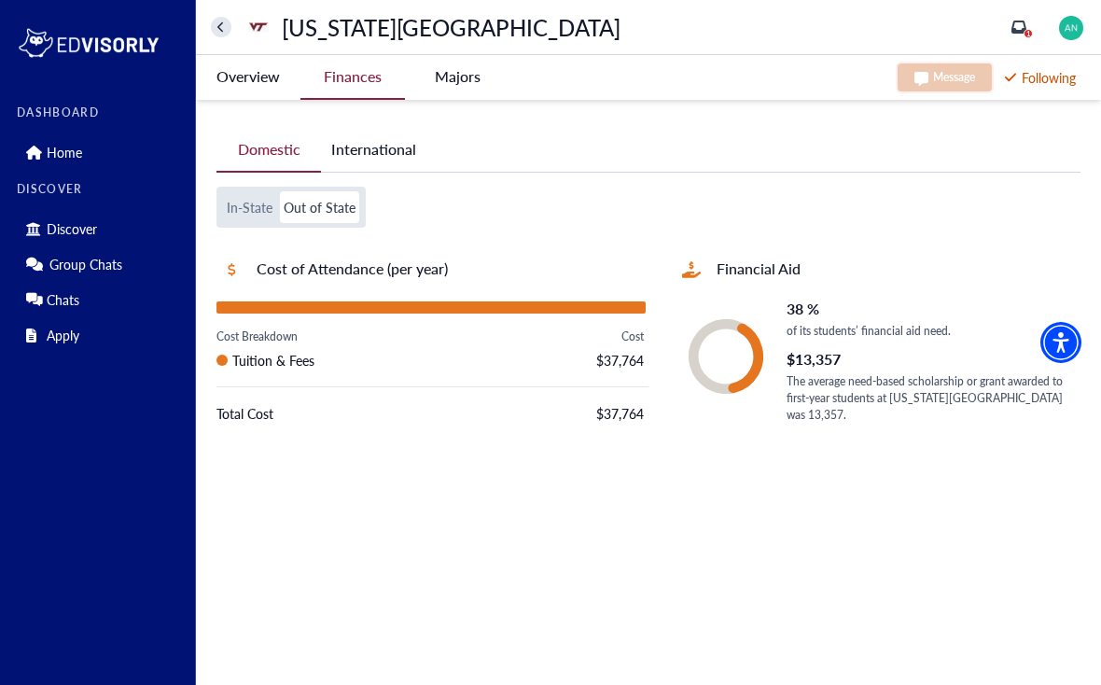
click at [257, 191] on button "In-State" at bounding box center [249, 207] width 53 height 32
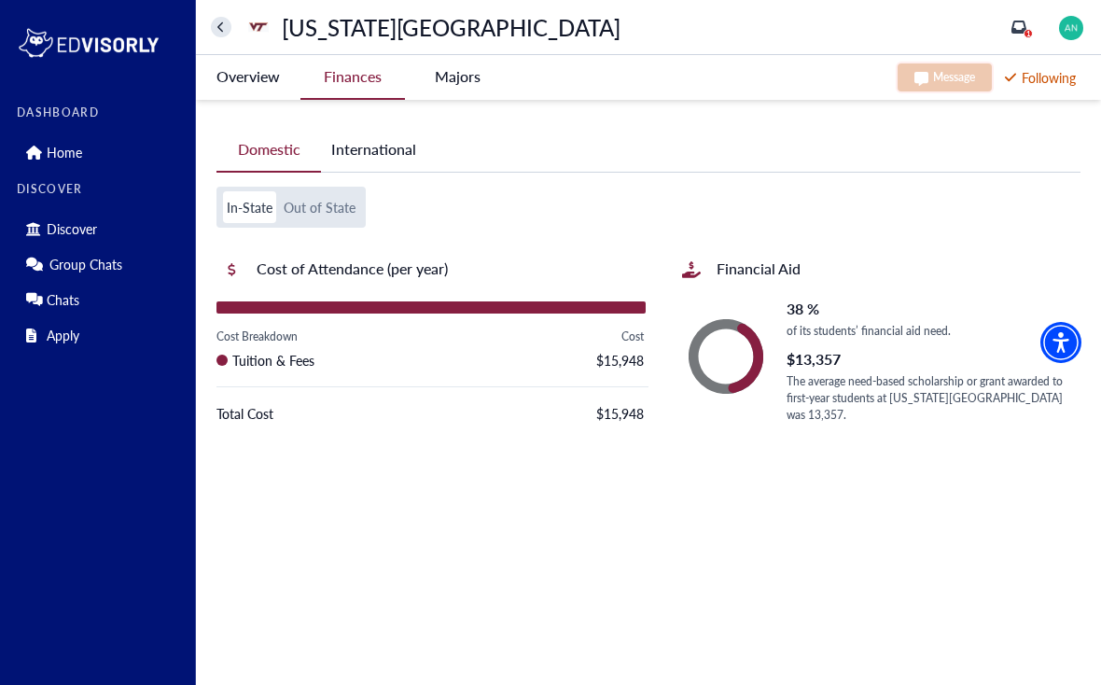
click at [334, 191] on button "Out of State" at bounding box center [319, 207] width 79 height 32
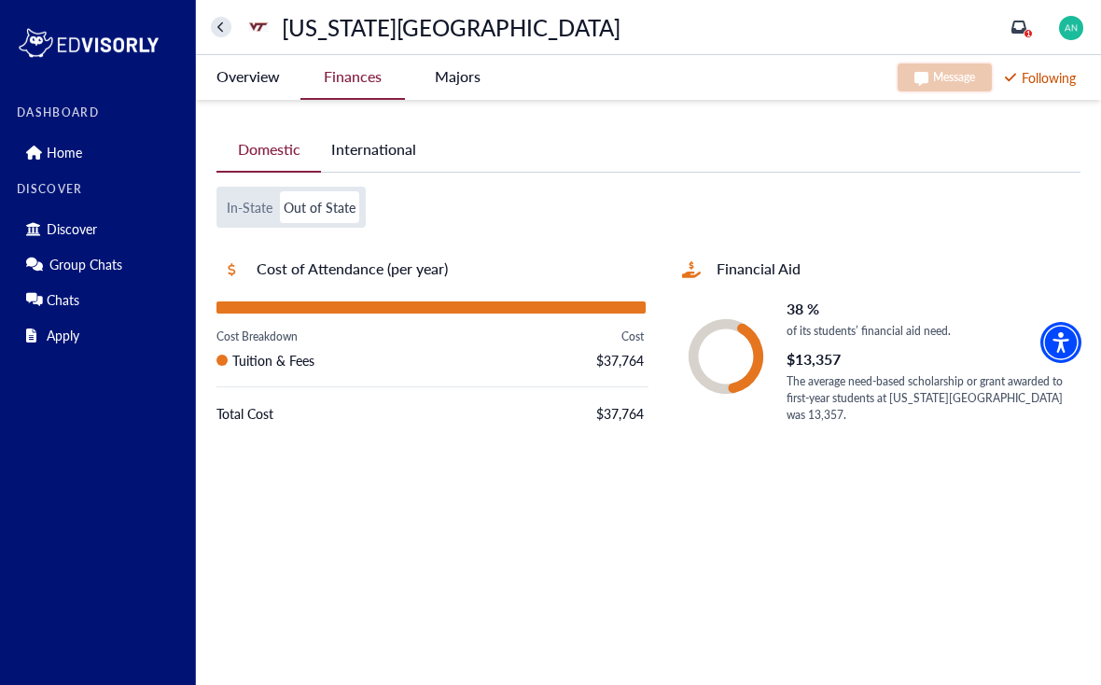
click at [372, 128] on button "International" at bounding box center [373, 149] width 105 height 43
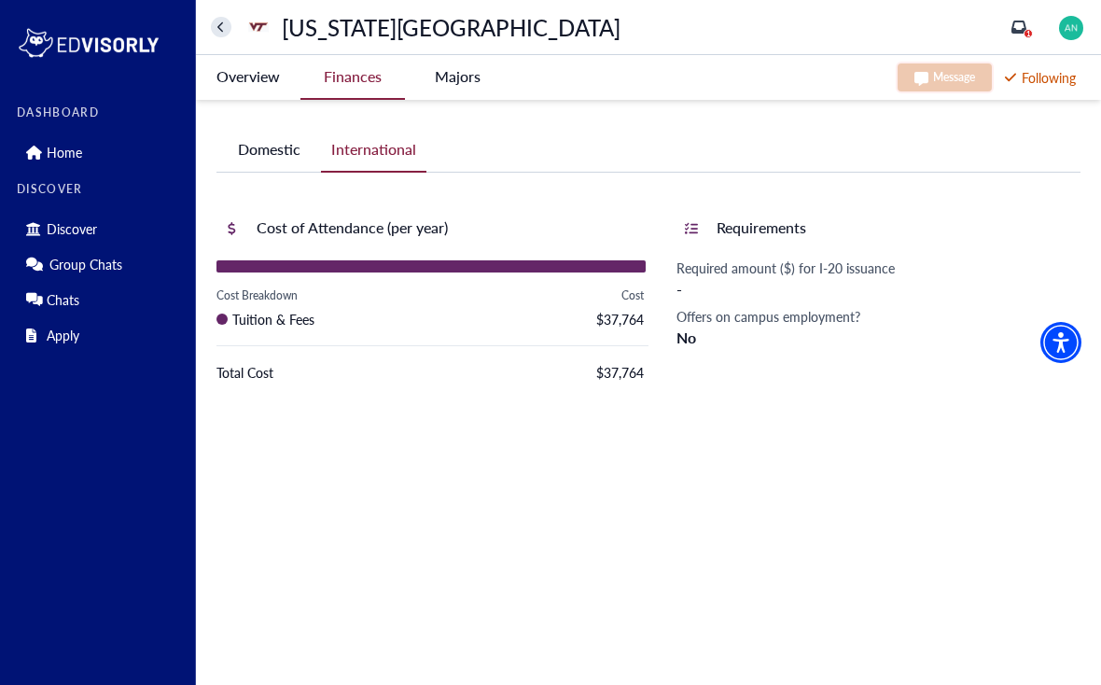
click at [266, 128] on button "Domestic" at bounding box center [268, 149] width 104 height 43
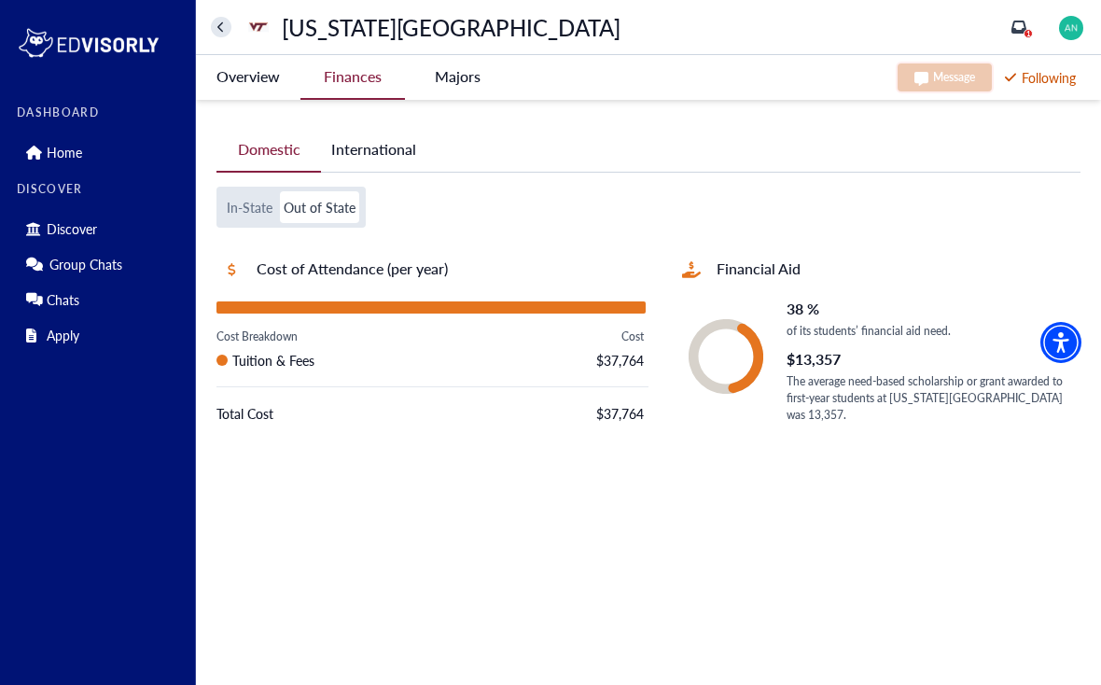
click at [434, 80] on -tag "Majors" at bounding box center [457, 76] width 104 height 43
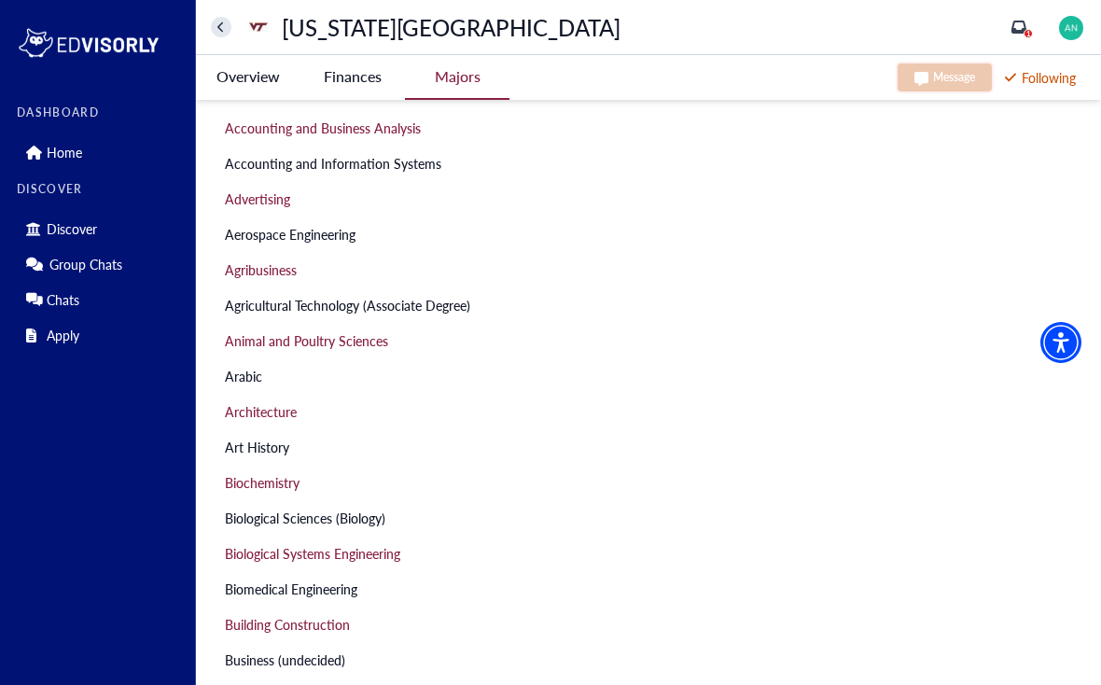
scroll to position [0, 0]
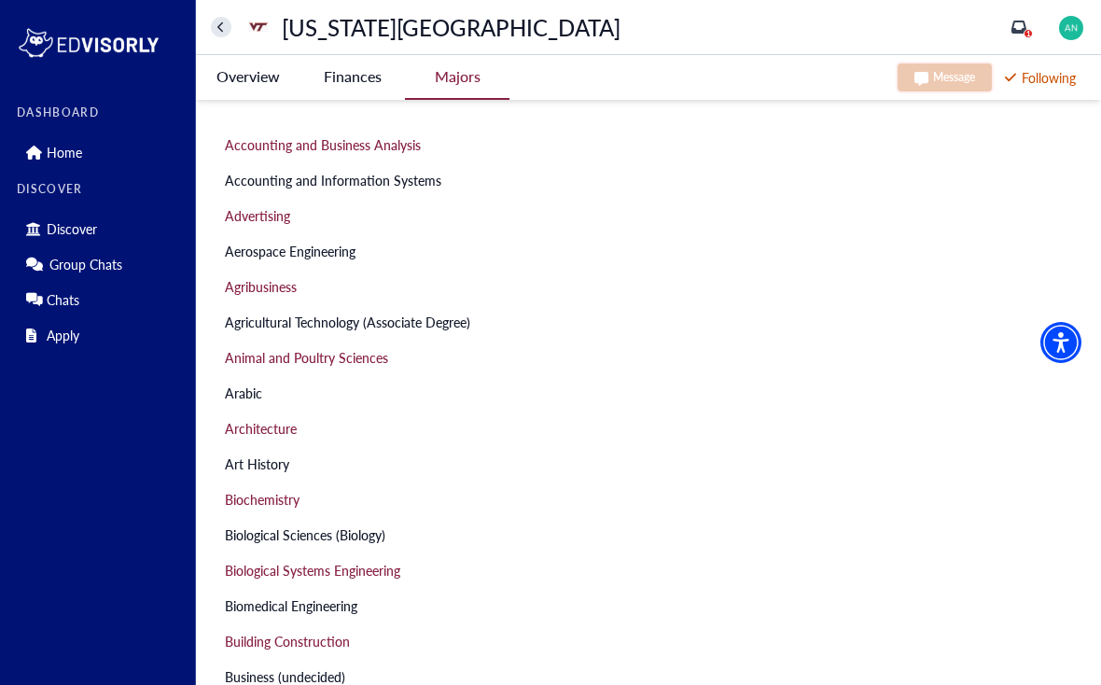
click at [224, 36] on button "home" at bounding box center [221, 27] width 21 height 21
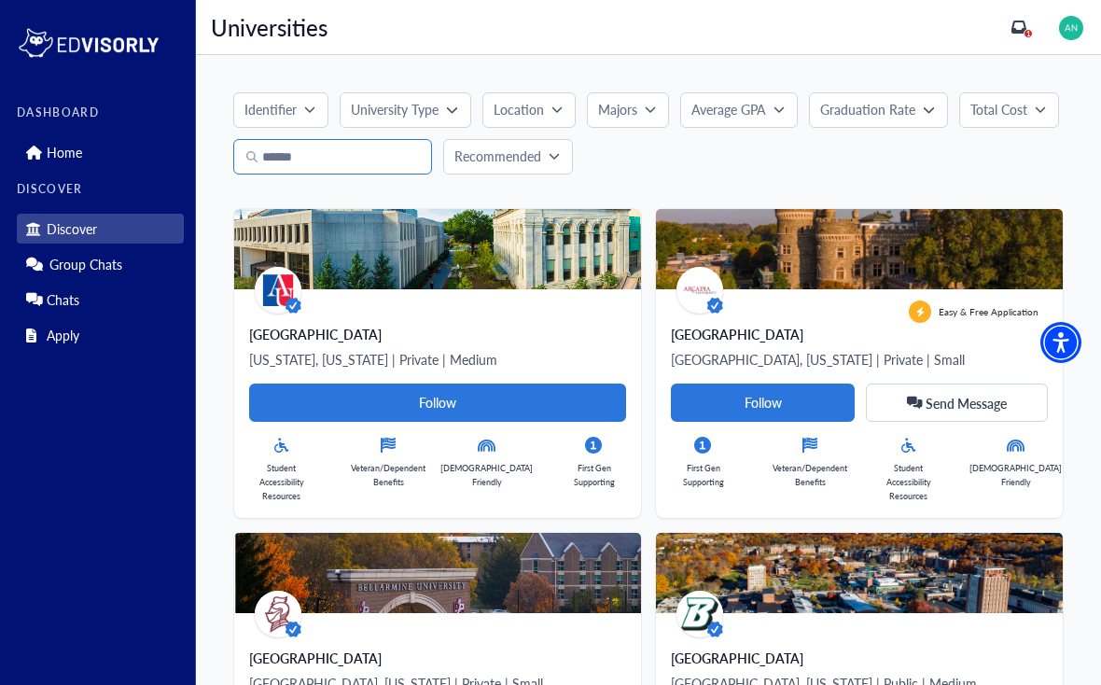
click at [278, 151] on input "Search" at bounding box center [332, 156] width 199 height 35
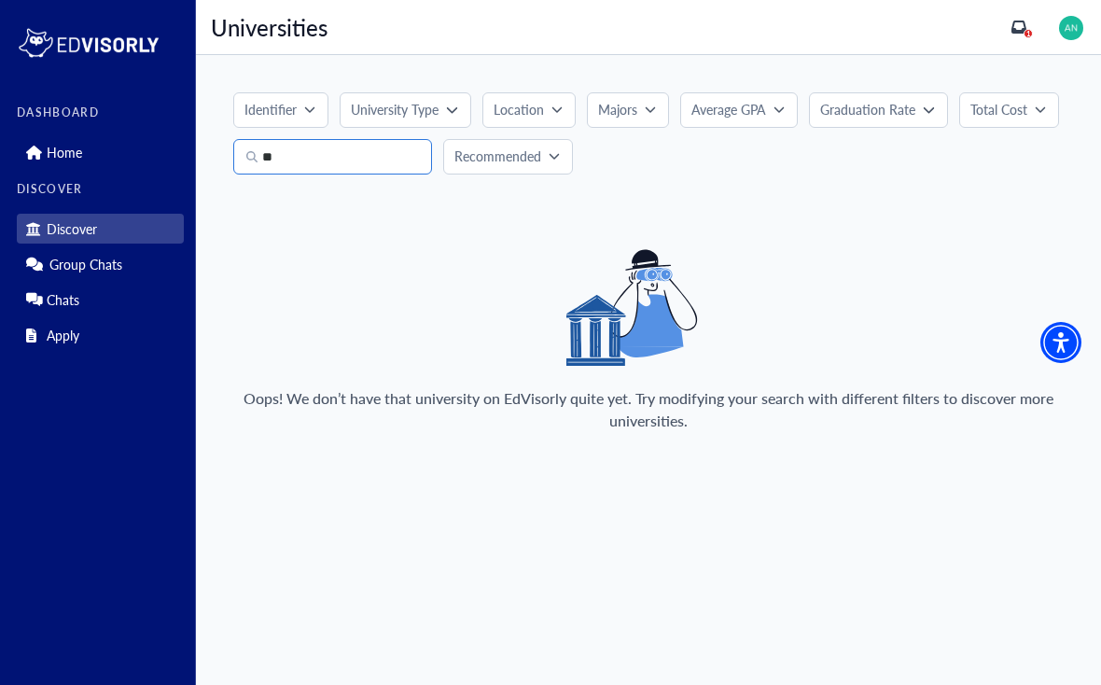
type input "*"
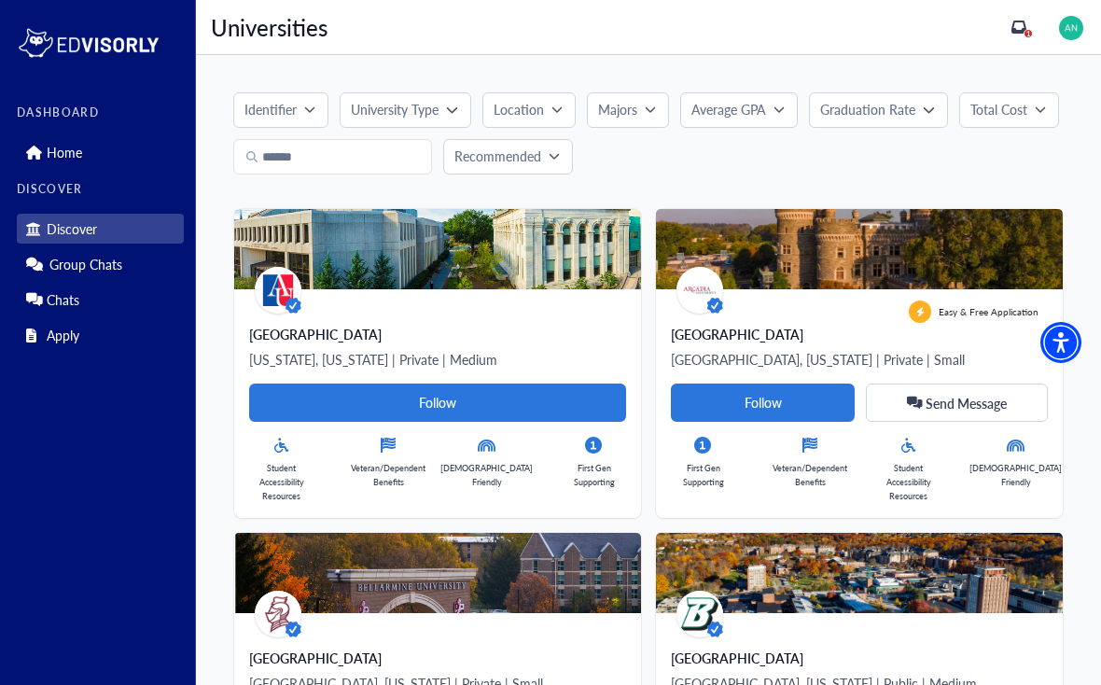
click at [286, 123] on button "Identifier" at bounding box center [280, 109] width 95 height 35
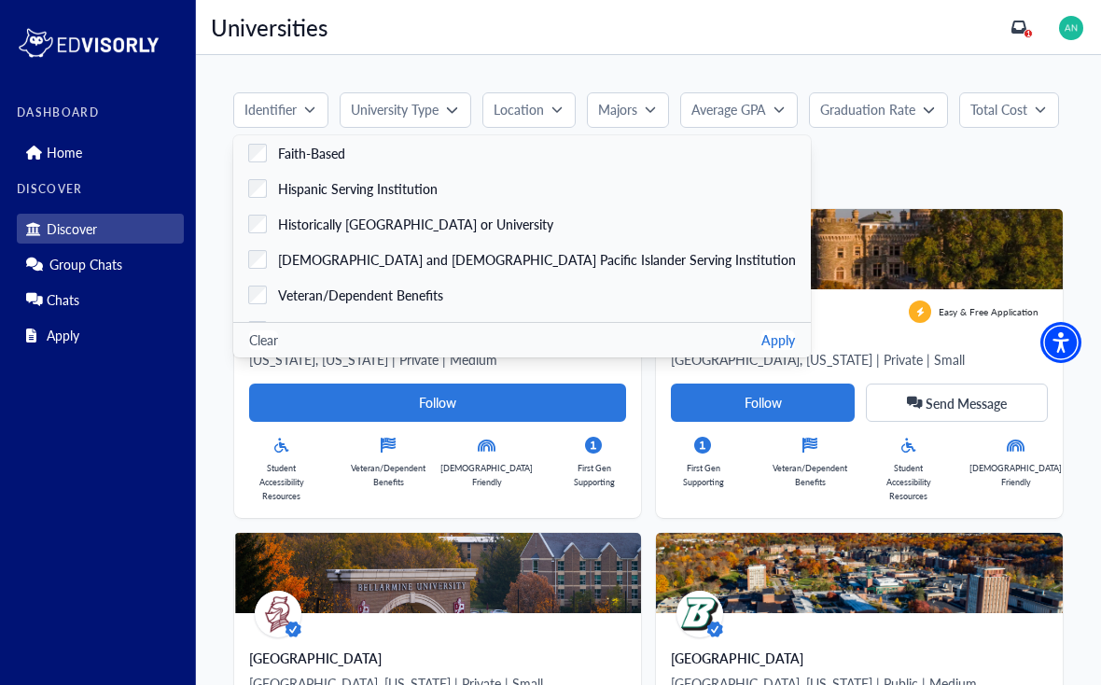
scroll to position [-4, 0]
